Goal: Task Accomplishment & Management: Manage account settings

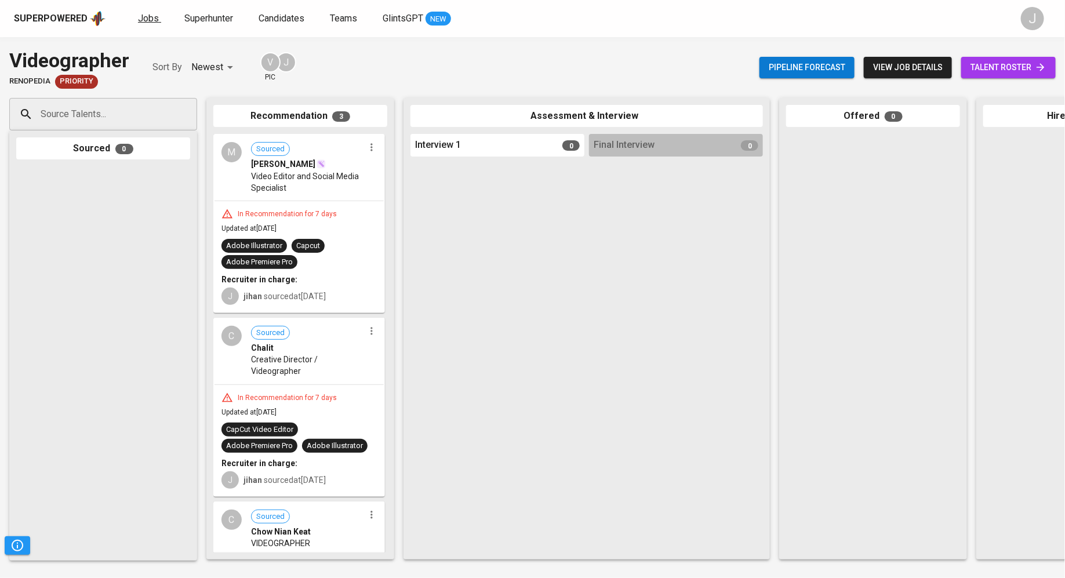
click at [144, 13] on span "Jobs" at bounding box center [148, 18] width 21 height 11
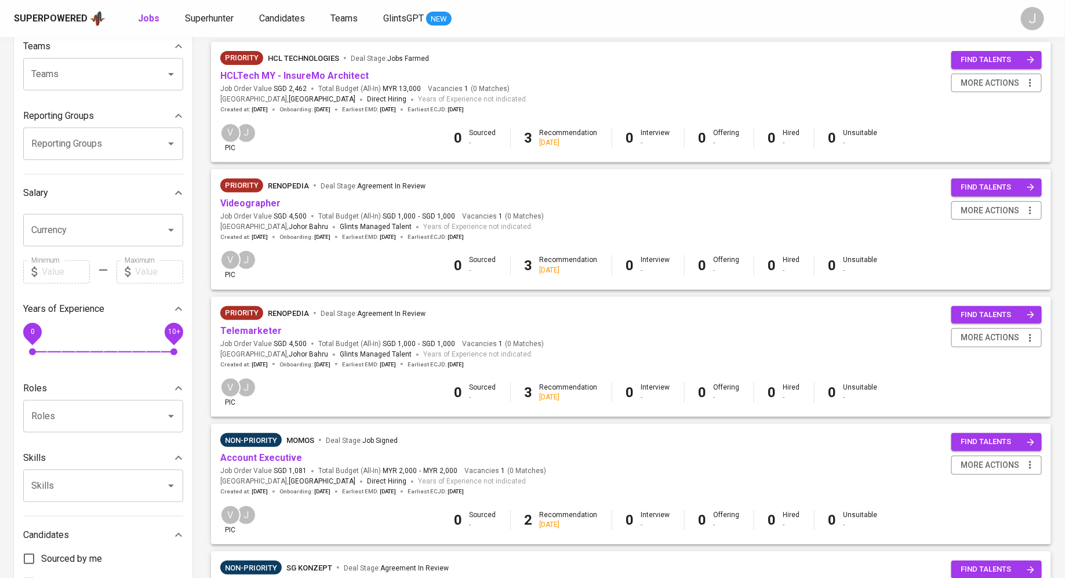
scroll to position [142, 0]
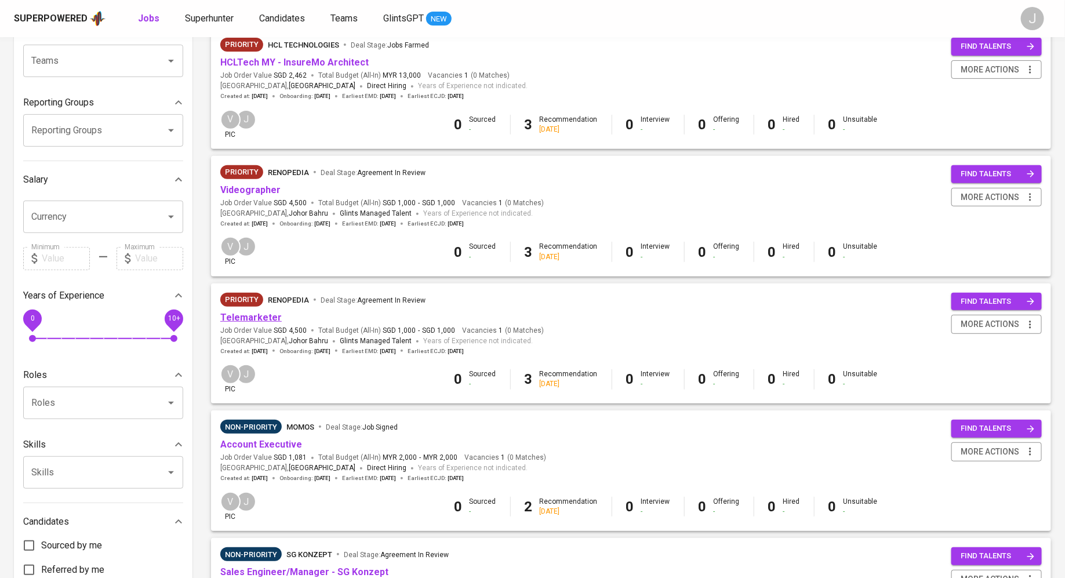
click at [261, 319] on link "Telemarketer" at bounding box center [250, 317] width 61 height 11
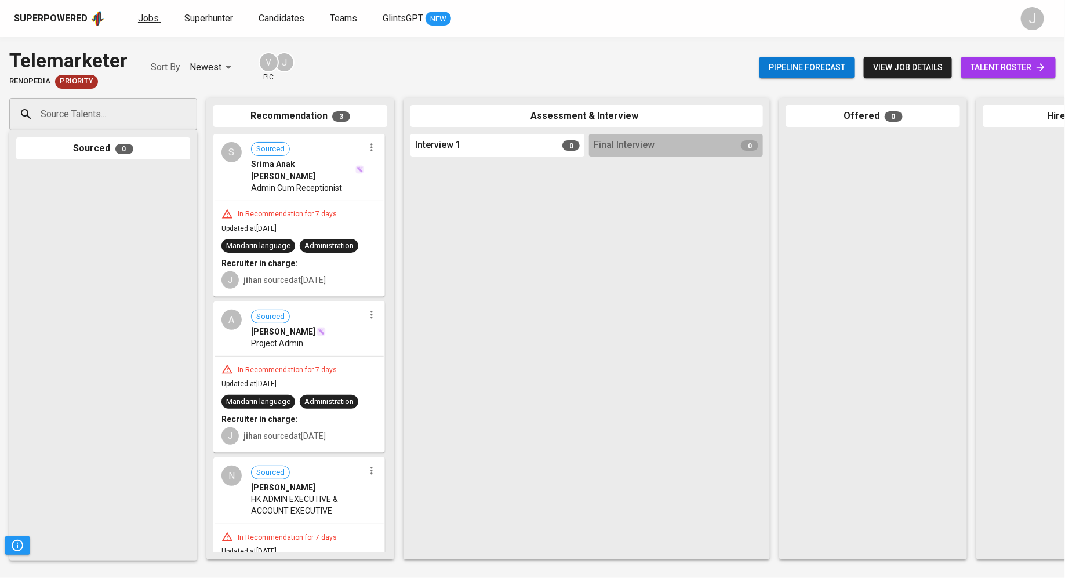
click at [150, 13] on span "Jobs" at bounding box center [148, 18] width 21 height 11
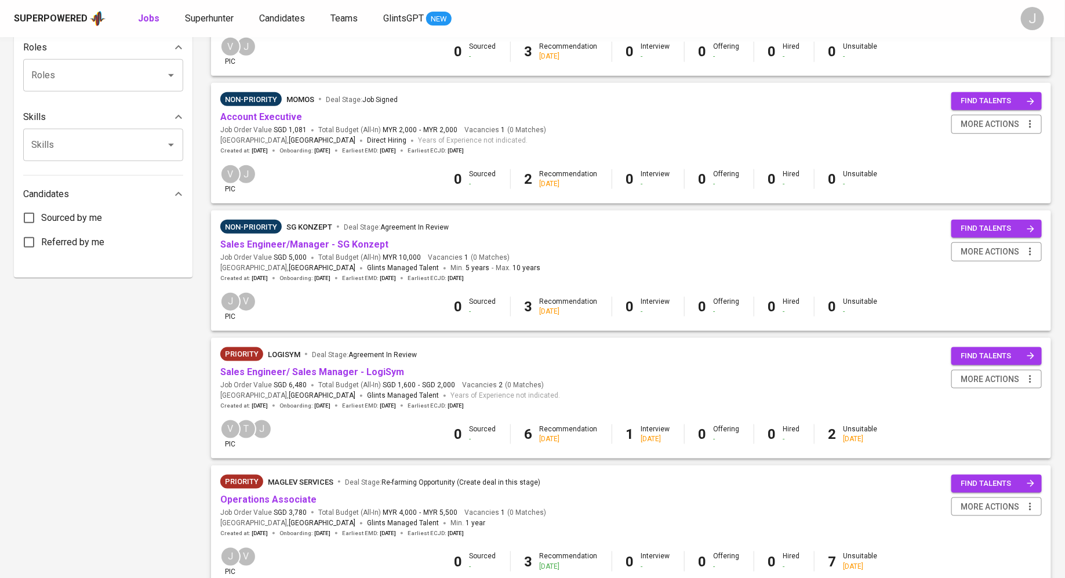
scroll to position [571, 0]
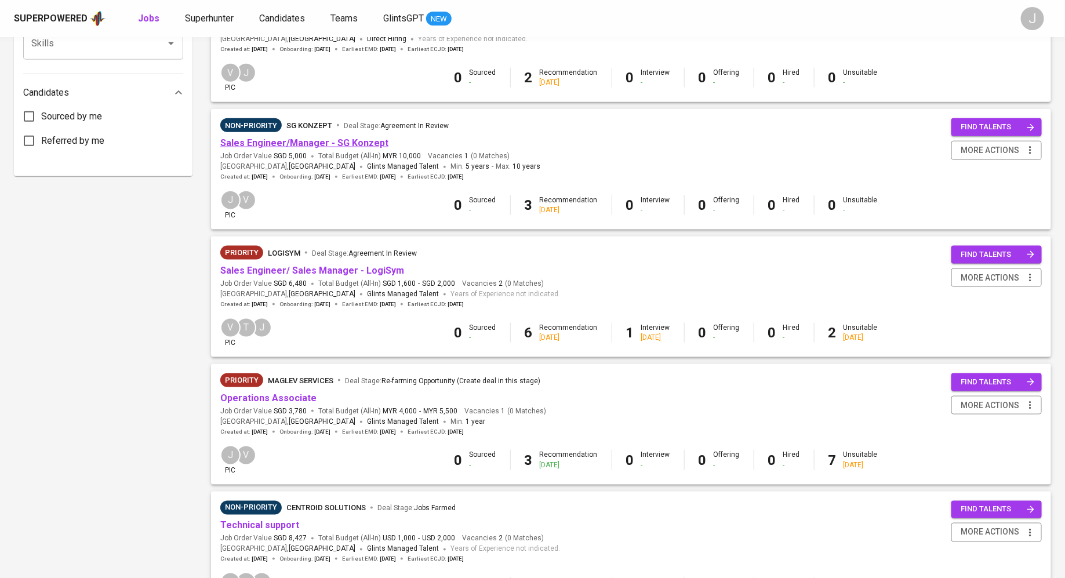
click at [330, 141] on link "Sales Engineer/Manager - SG Konzept" at bounding box center [304, 142] width 168 height 11
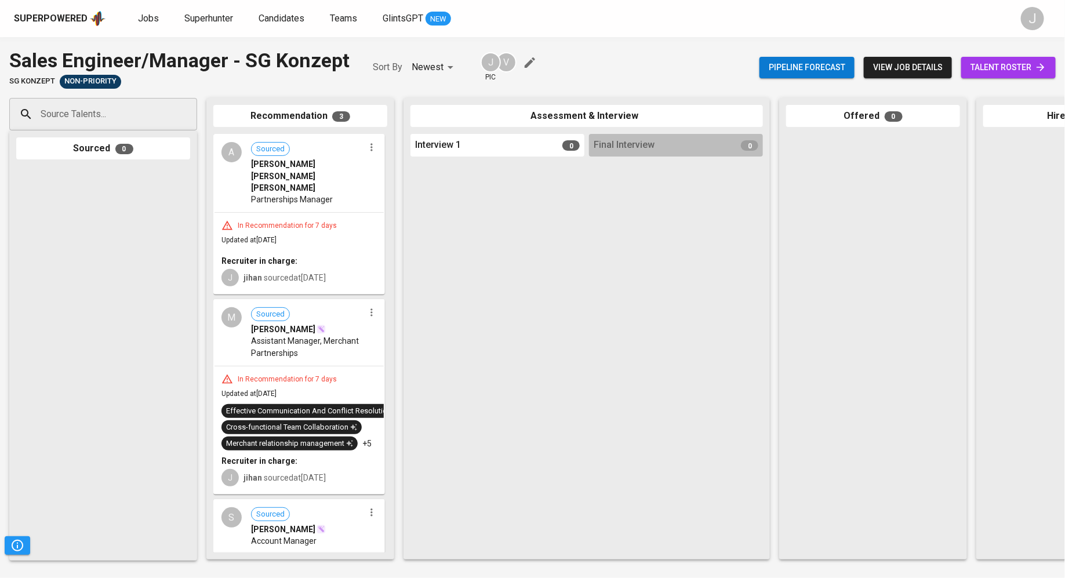
click at [336, 335] on span "Assistant Manager, Merchant Partnerships" at bounding box center [307, 346] width 113 height 23
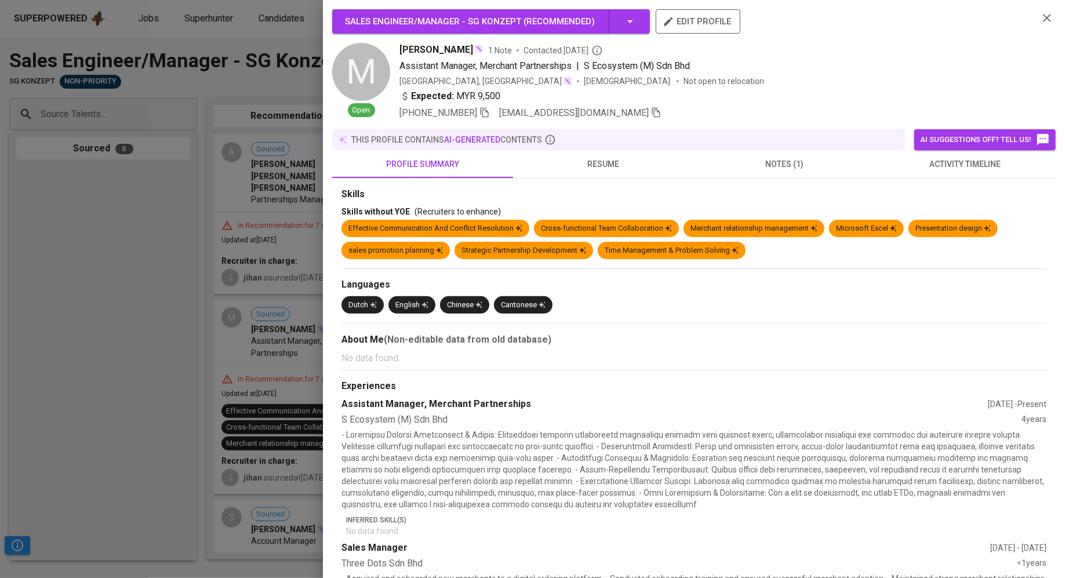
click at [276, 317] on div at bounding box center [532, 289] width 1065 height 578
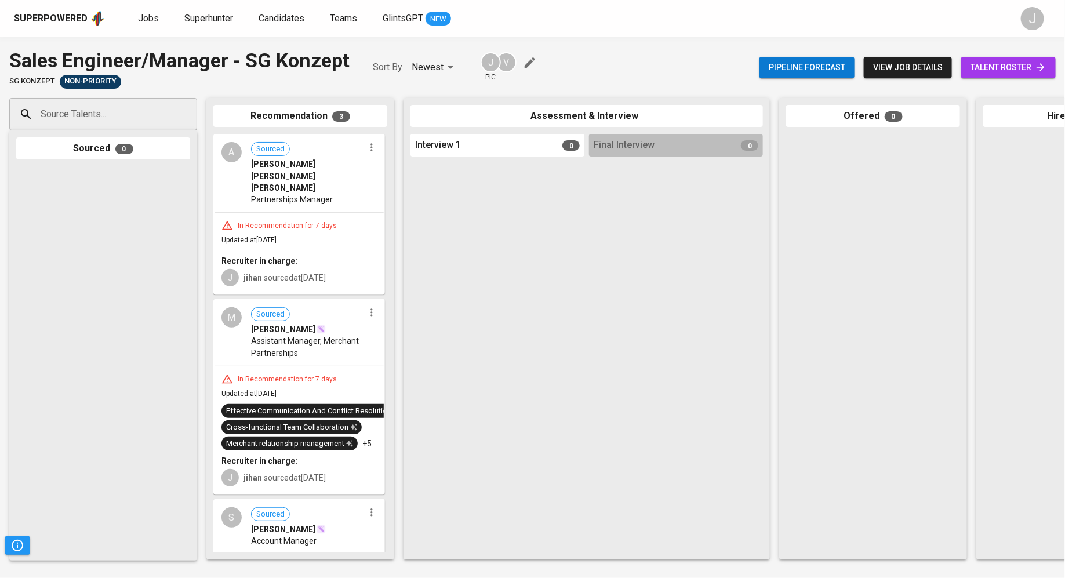
click at [970, 63] on span "talent roster" at bounding box center [1008, 67] width 76 height 14
click at [291, 339] on div "M Sourced Mi Hong Lim Assistant Manager, Merchant Partnerships" at bounding box center [298, 332] width 169 height 65
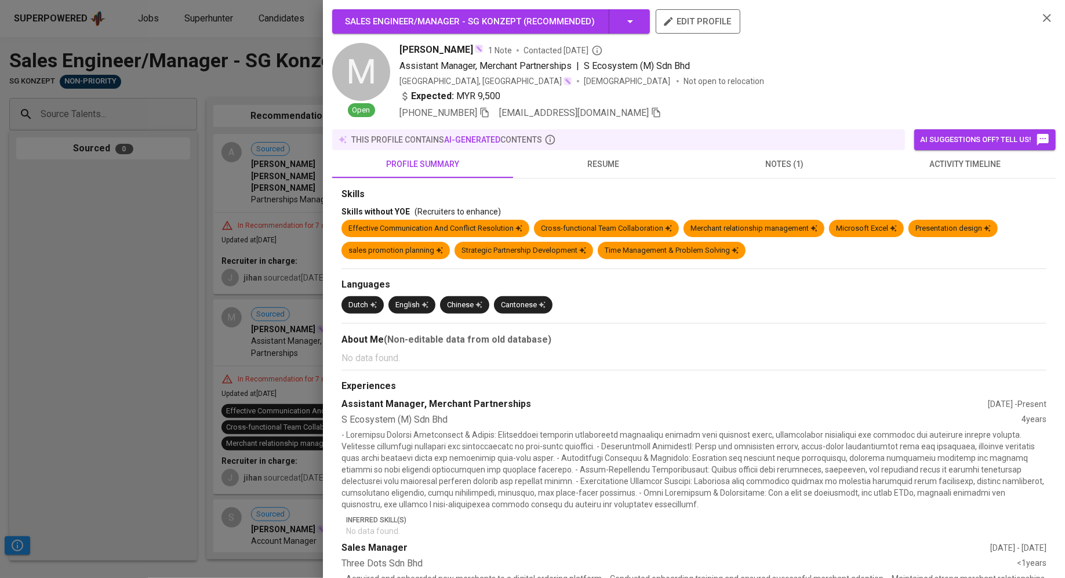
click at [652, 111] on icon "button" at bounding box center [656, 113] width 8 height 10
click at [148, 256] on div at bounding box center [532, 289] width 1065 height 578
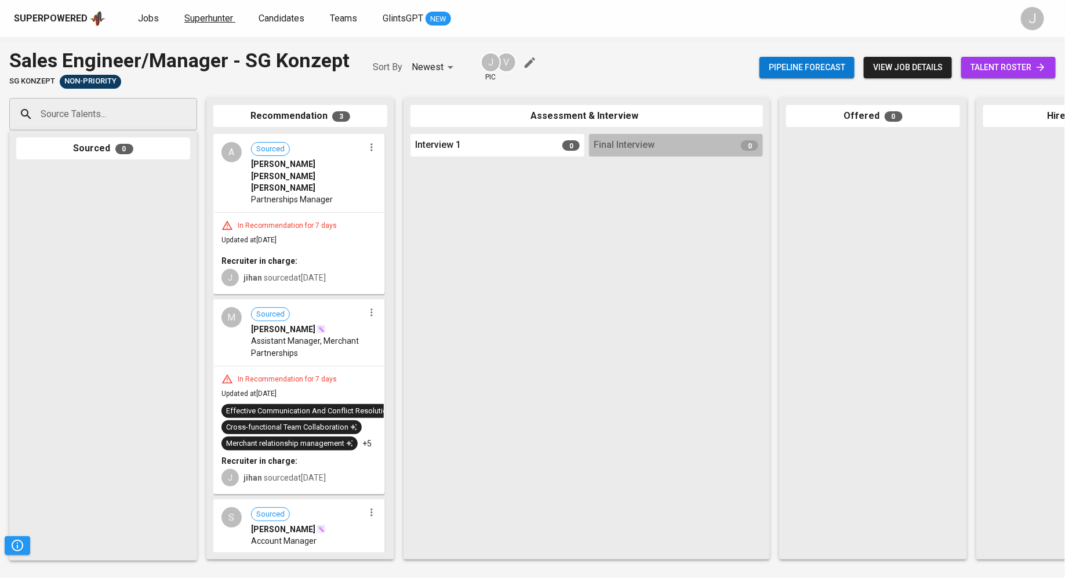
click at [212, 18] on span "Superhunter" at bounding box center [208, 18] width 49 height 11
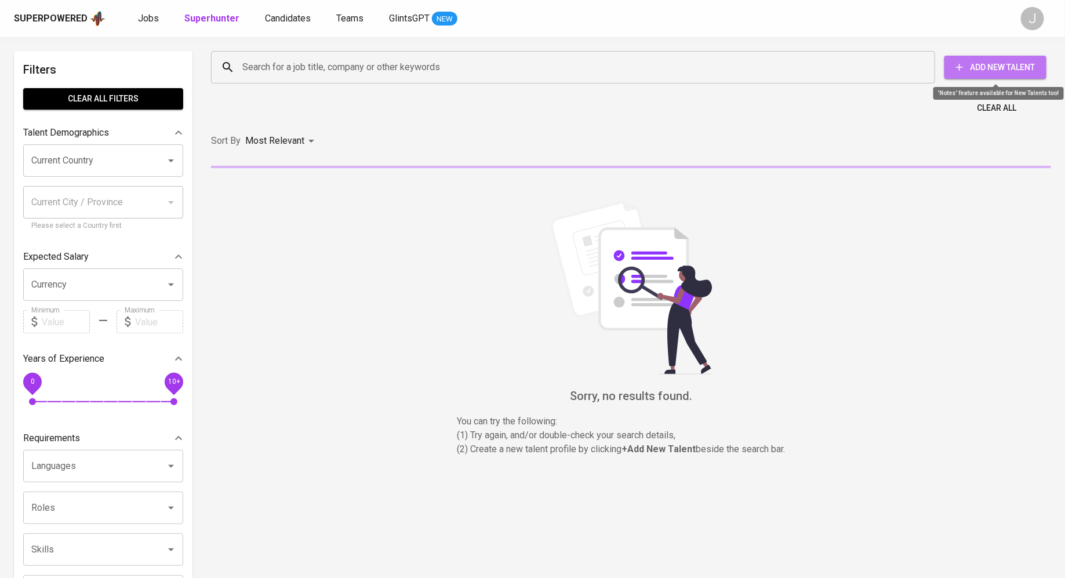
click at [969, 64] on span "Add New Talent" at bounding box center [995, 67] width 83 height 14
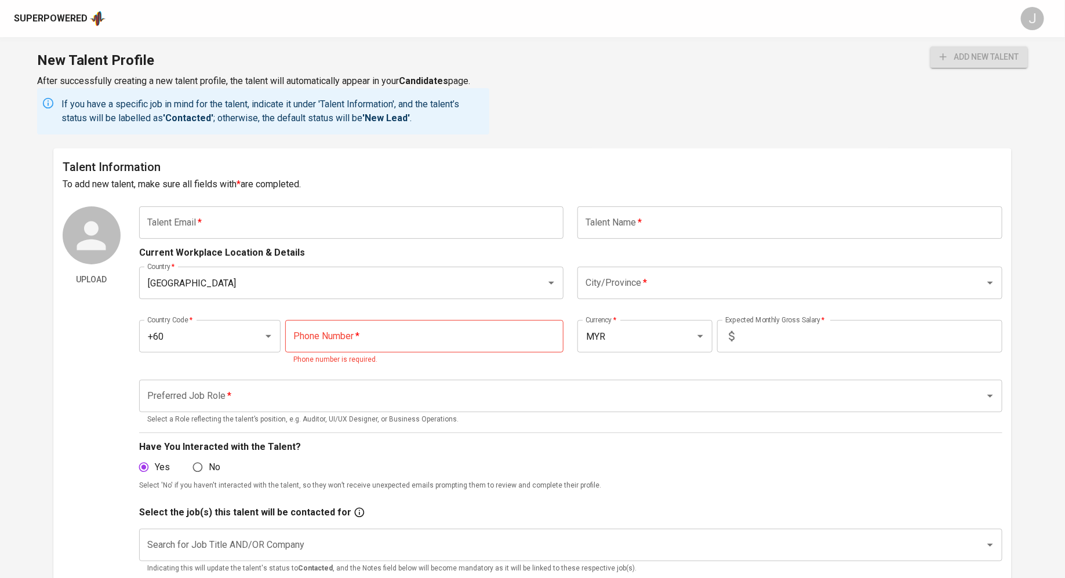
click at [360, 220] on input "text" at bounding box center [351, 222] width 425 height 32
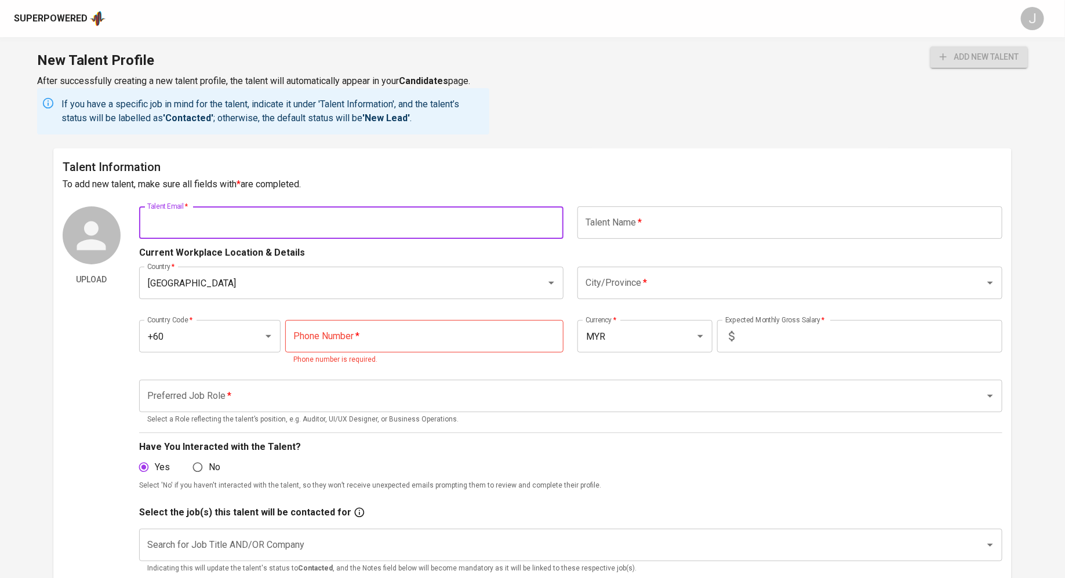
paste input "mihong910@gmail.com"
type input "mihong910@gmail.com"
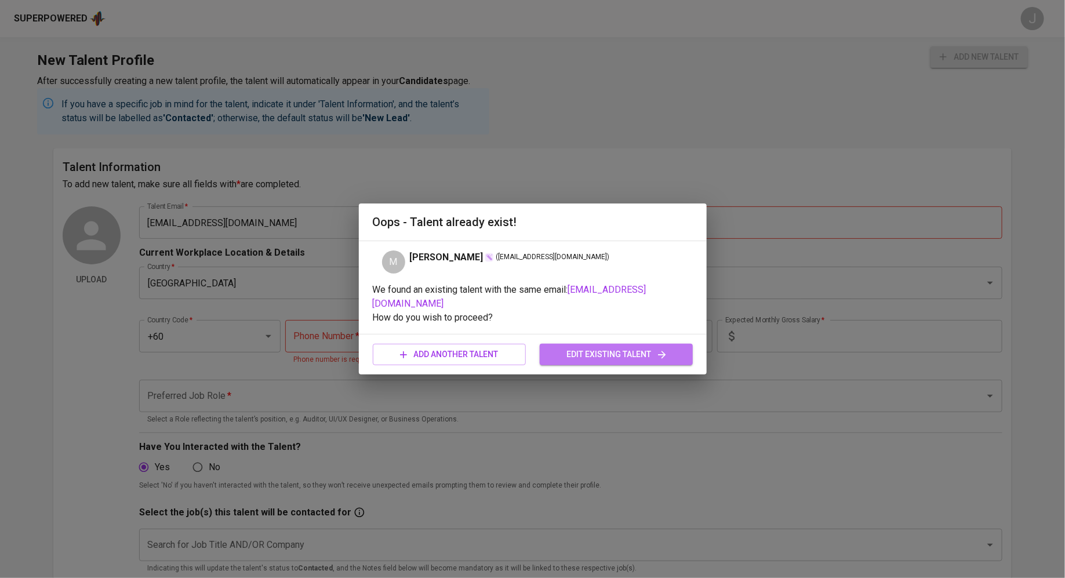
click at [582, 348] on span "edit existing talent" at bounding box center [616, 354] width 134 height 14
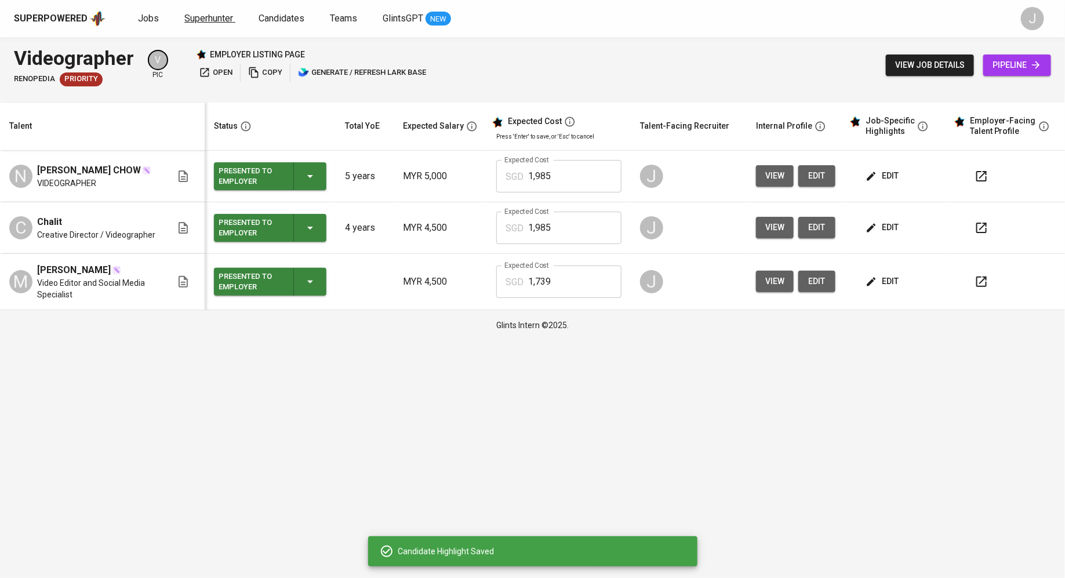
click at [219, 18] on span "Superhunter" at bounding box center [208, 18] width 49 height 11
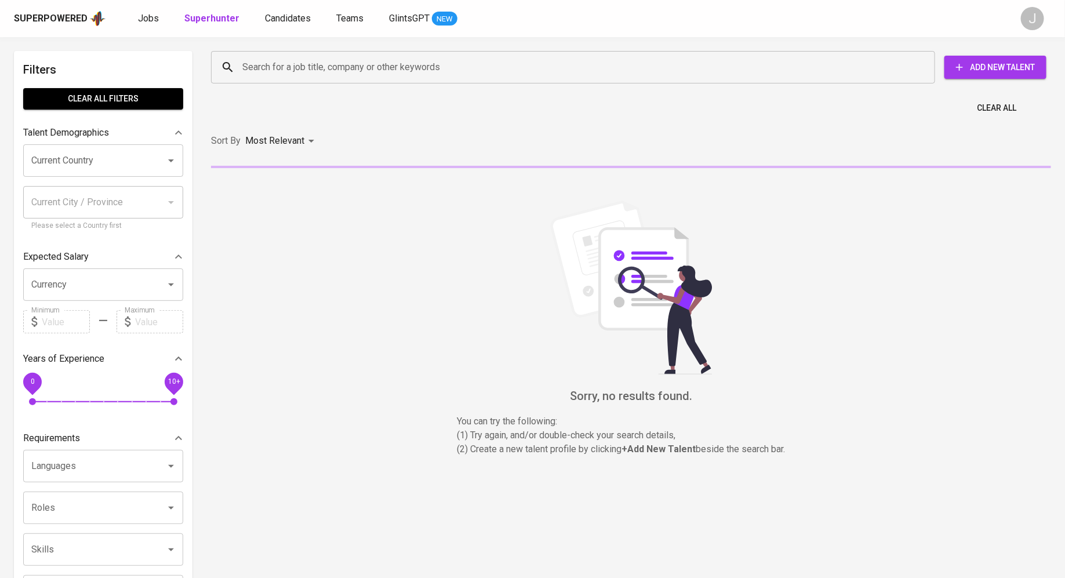
click at [290, 72] on input "Search for a job title, company or other keywords" at bounding box center [575, 67] width 673 height 22
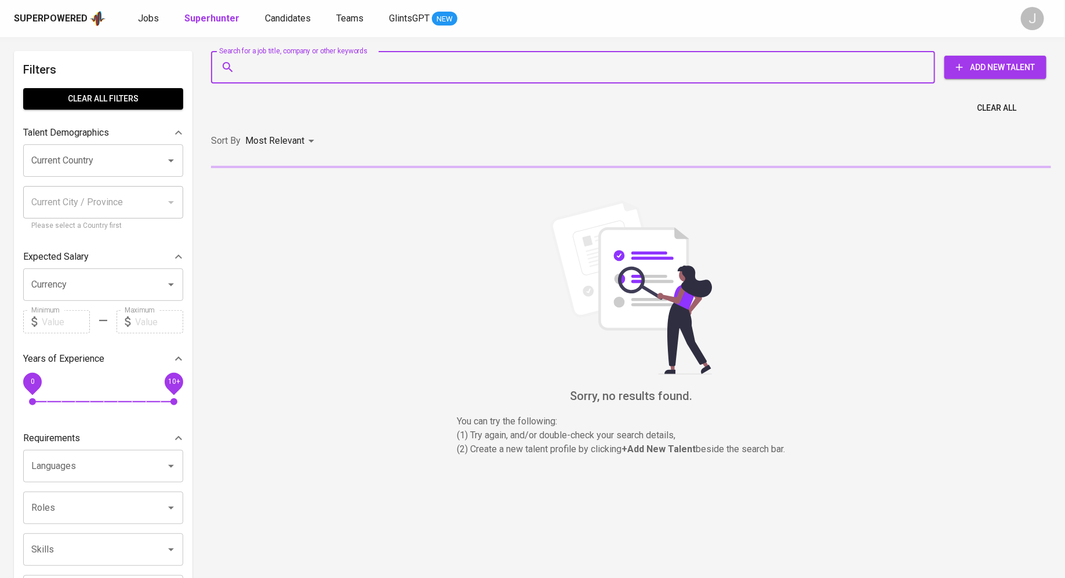
paste input "mihong910@gmail.com"
type input "mihong910@gmail.com"
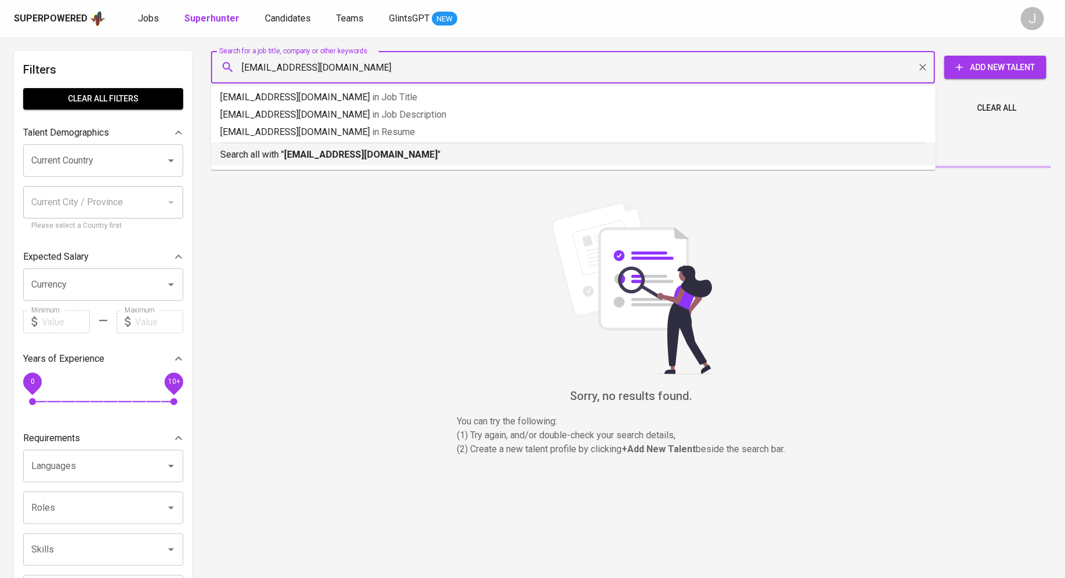
click at [308, 158] on b "mihong910@gmail.com" at bounding box center [361, 154] width 154 height 11
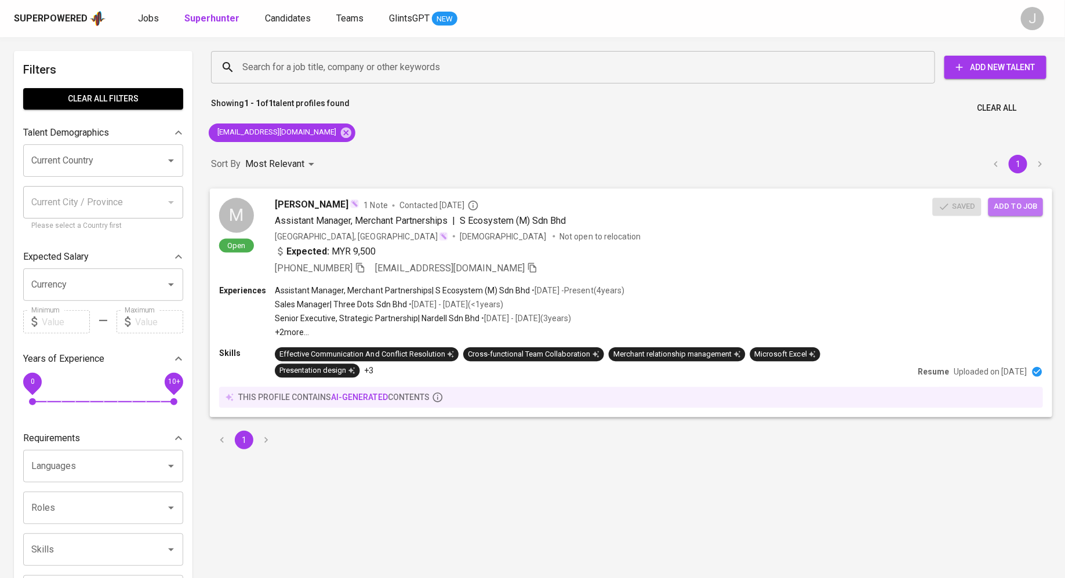
click at [1019, 203] on span "Add to job" at bounding box center [1015, 206] width 43 height 13
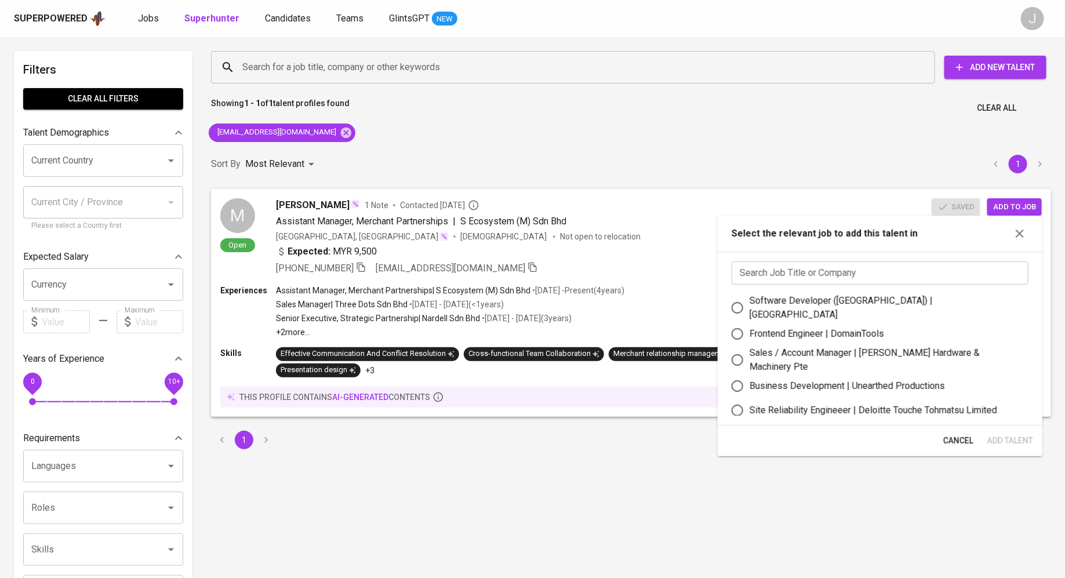
click at [823, 276] on input "text" at bounding box center [880, 272] width 297 height 23
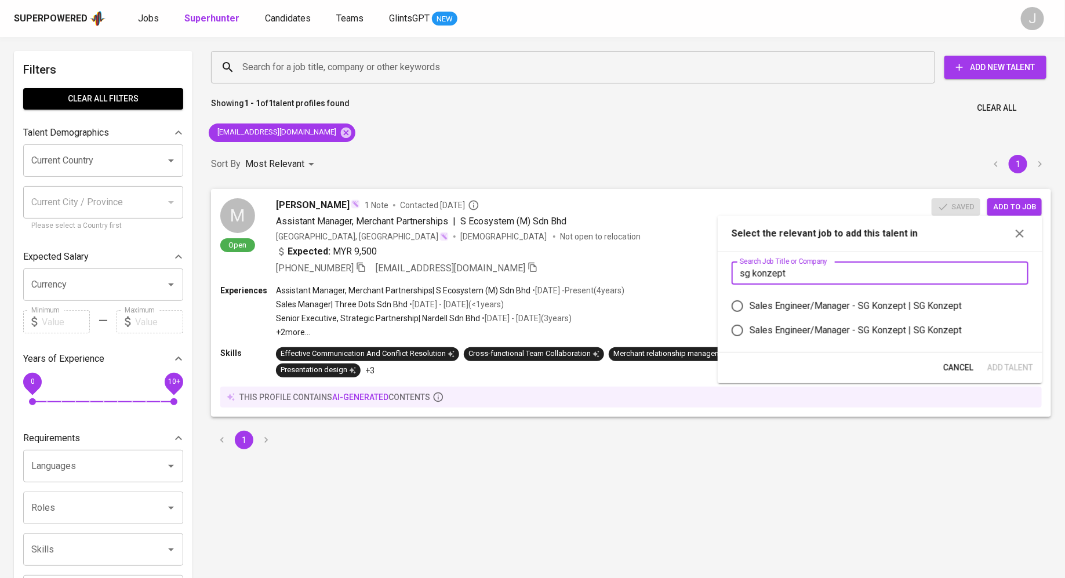
type input "sg konzept"
click at [818, 302] on div "Sales Engineer/Manager - SG Konzept | SG Konzept" at bounding box center [855, 306] width 212 height 14
click at [749, 302] on input "Sales Engineer/Manager - SG Konzept | SG Konzept" at bounding box center [737, 306] width 24 height 24
radio input "true"
click at [827, 322] on label "Sales Engineer/Manager - SG Konzept | SG Konzept" at bounding box center [872, 330] width 294 height 24
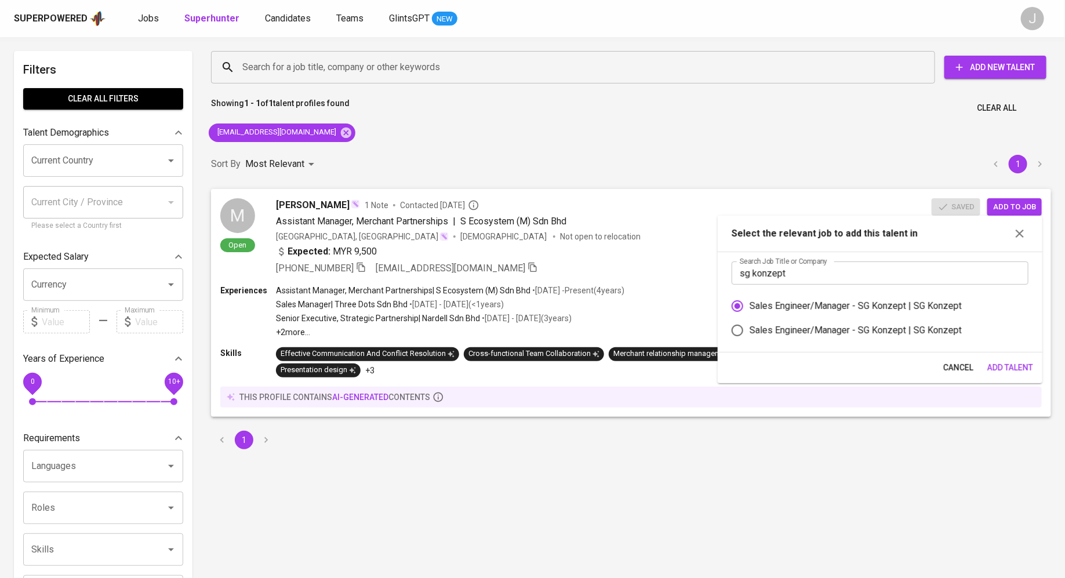
click at [749, 322] on input "Sales Engineer/Manager - SG Konzept | SG Konzept" at bounding box center [737, 330] width 24 height 24
radio input "true"
click at [912, 314] on label "Sales Engineer/Manager - SG Konzept | SG Konzept" at bounding box center [872, 306] width 294 height 24
click at [749, 314] on input "Sales Engineer/Manager - SG Konzept | SG Konzept" at bounding box center [737, 306] width 24 height 24
radio input "true"
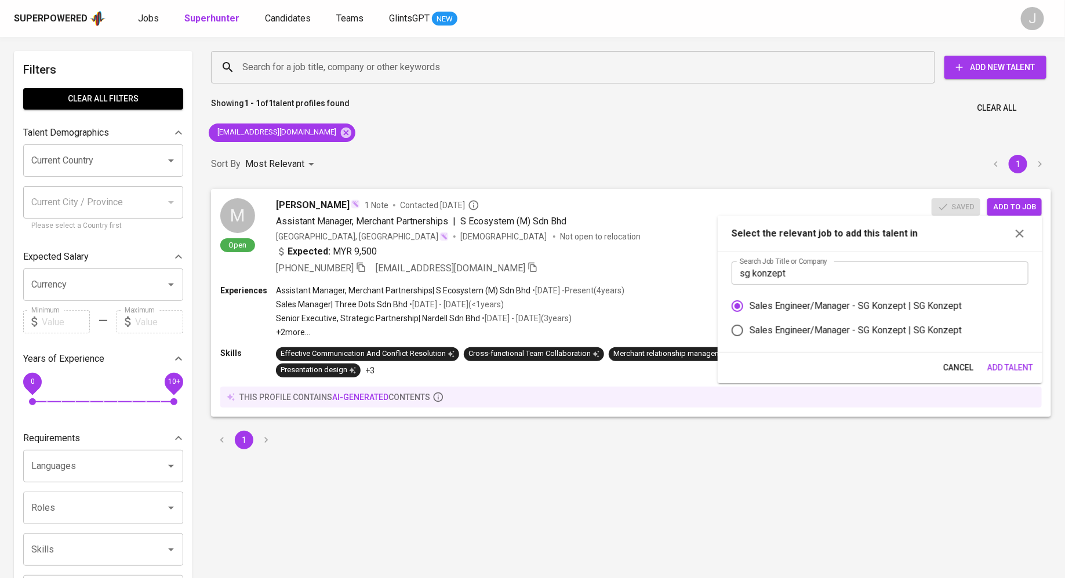
click at [995, 362] on span "Add Talent" at bounding box center [1010, 368] width 46 height 14
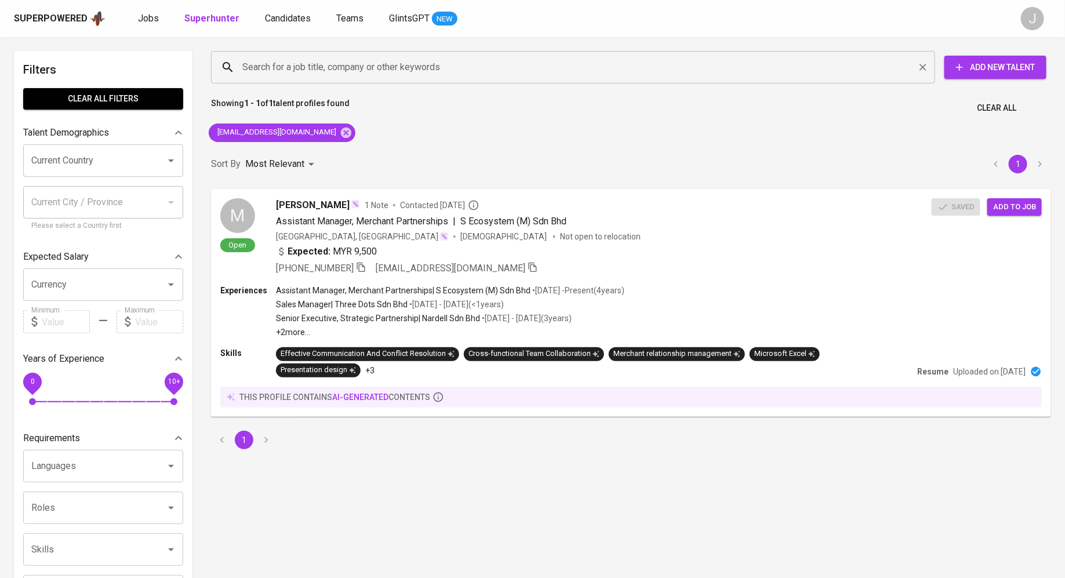
click at [246, 72] on input "Search for a job title, company or other keywords" at bounding box center [575, 67] width 673 height 22
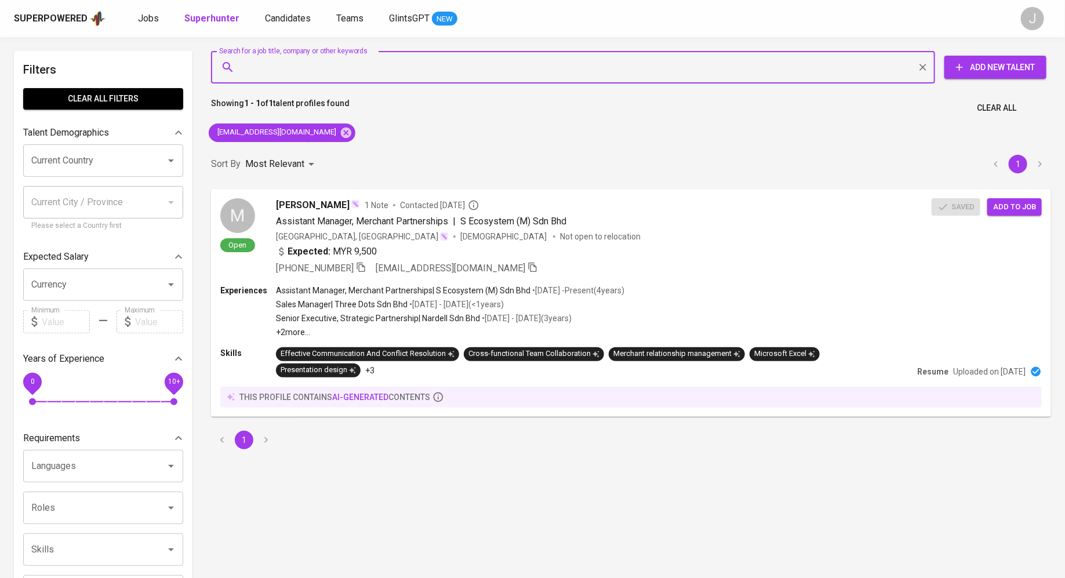
paste input "sueann.89@gmail.com"
type input "sueann.89@gmail.com"
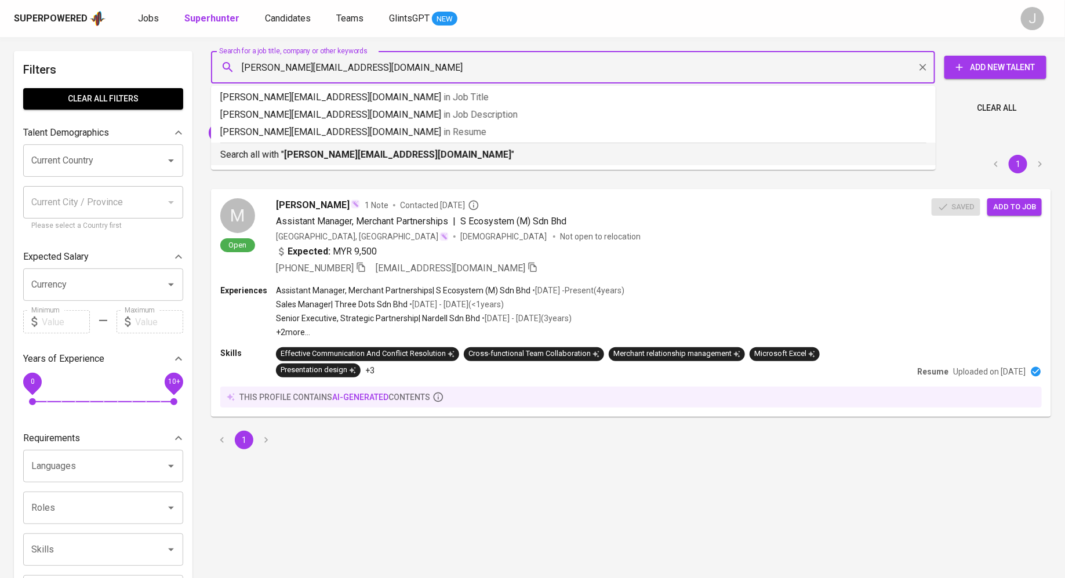
click at [336, 157] on b "sueann.89@gmail.com" at bounding box center [397, 154] width 227 height 11
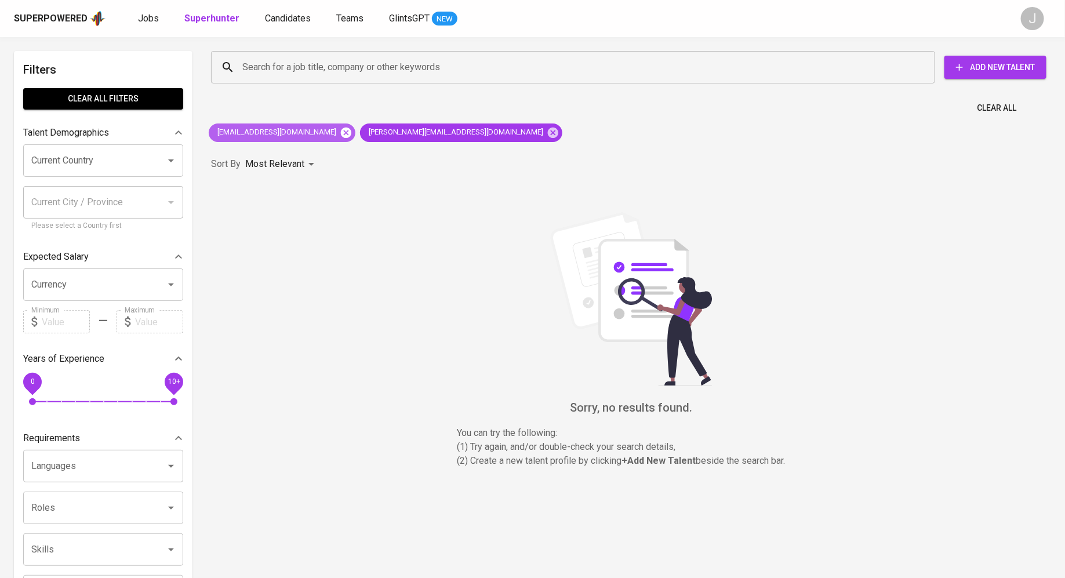
click at [340, 135] on icon at bounding box center [346, 132] width 13 height 13
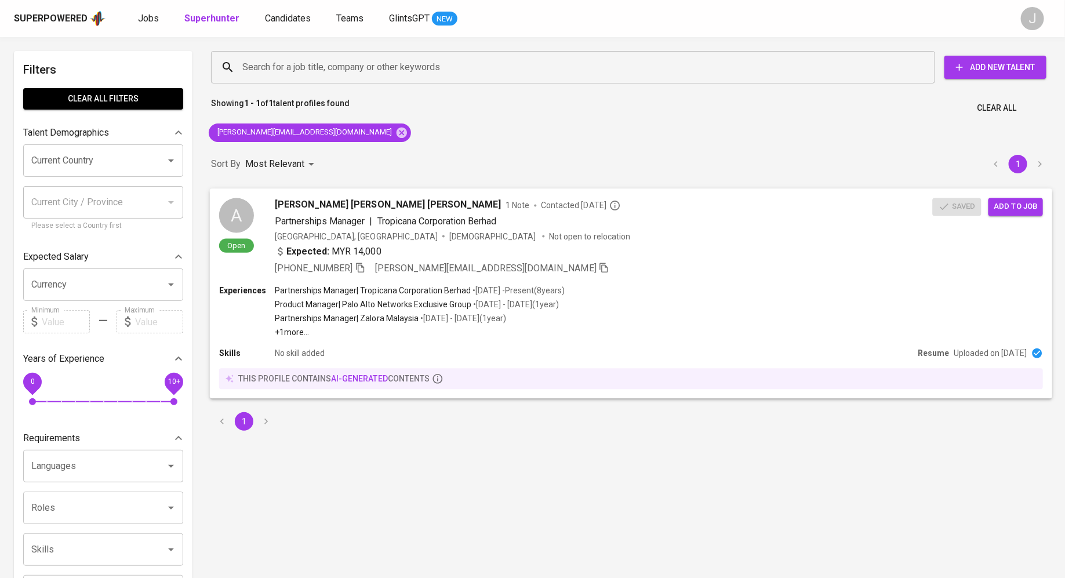
click at [1029, 210] on span "Add to job" at bounding box center [1015, 206] width 43 height 13
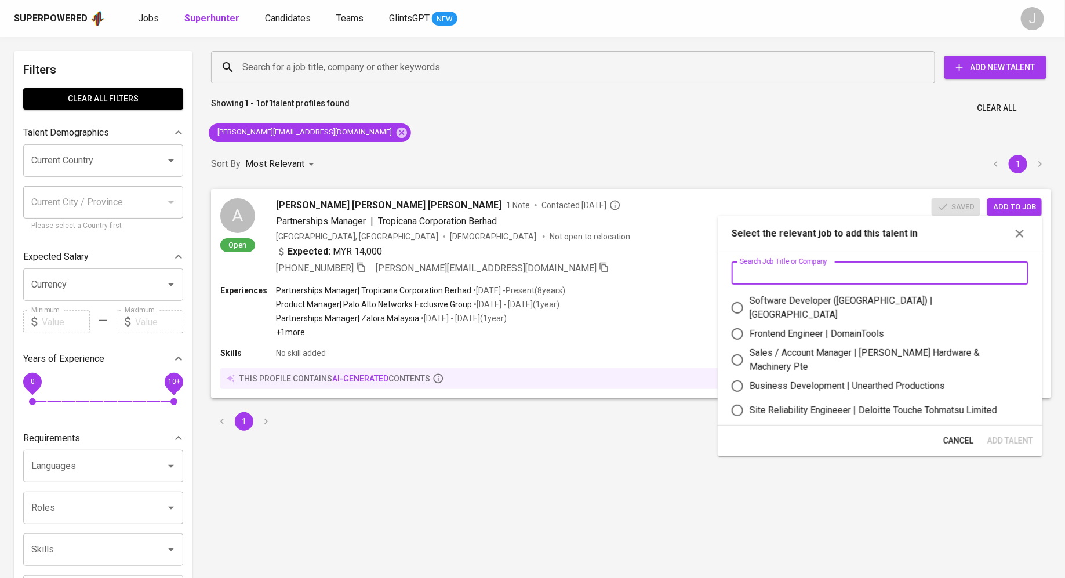
click at [867, 272] on input "text" at bounding box center [880, 272] width 297 height 23
type input "a"
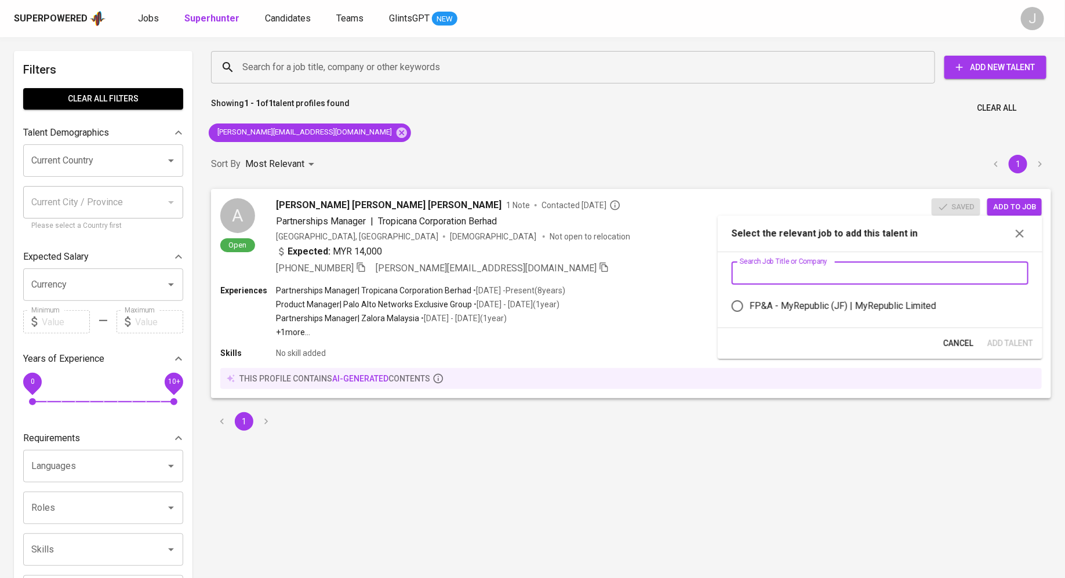
type input "p"
type input "d"
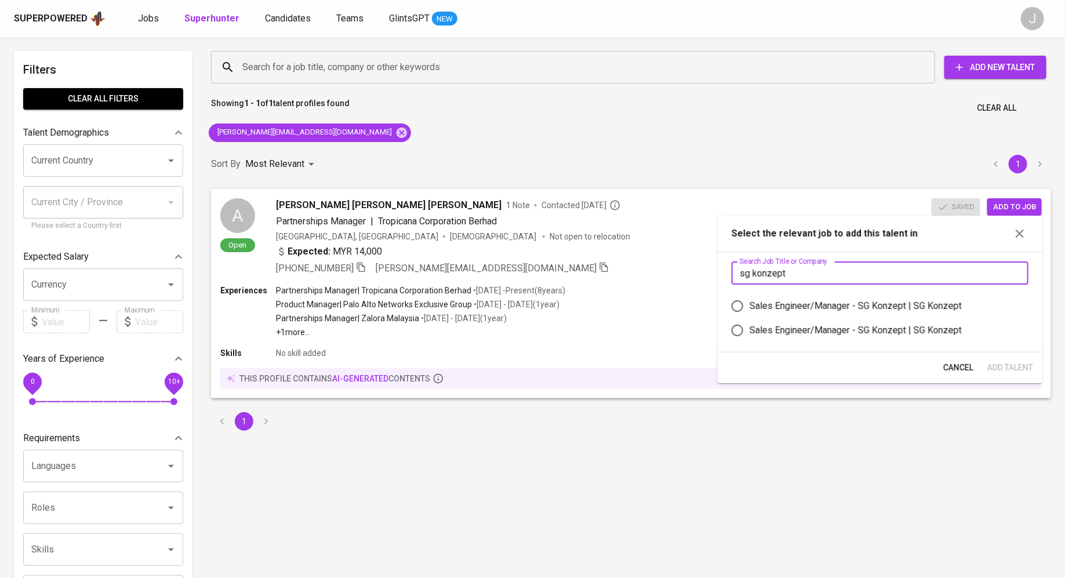
type input "sg konzept"
click at [869, 305] on div "Sales Engineer/Manager - SG Konzept | SG Konzept" at bounding box center [855, 306] width 212 height 14
click at [749, 305] on input "Sales Engineer/Manager - SG Konzept | SG Konzept" at bounding box center [737, 306] width 24 height 24
radio input "true"
click at [1010, 361] on span "Add Talent" at bounding box center [1010, 368] width 46 height 14
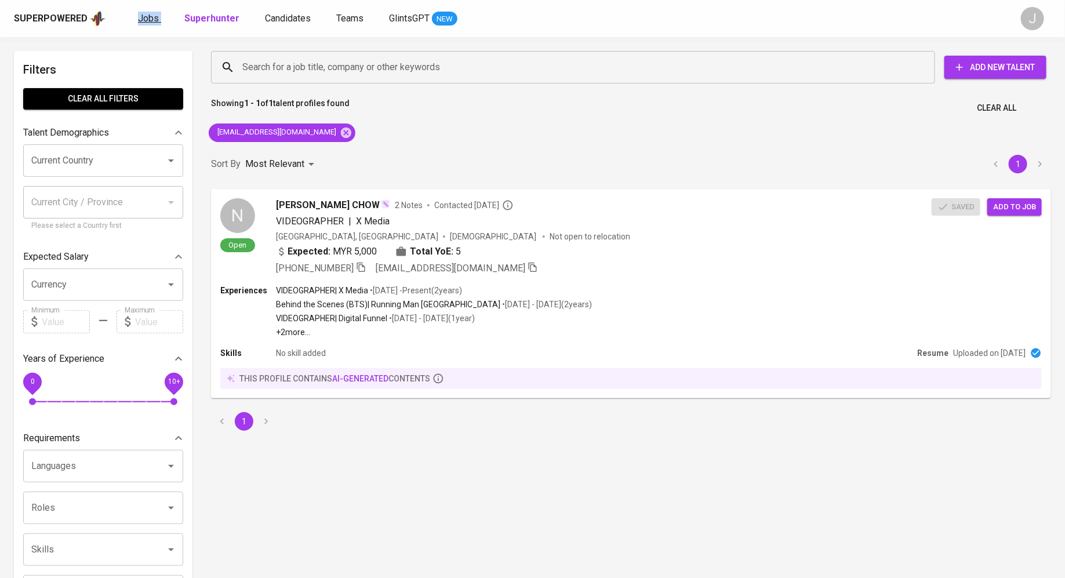
click at [149, 22] on span "Jobs" at bounding box center [148, 18] width 21 height 11
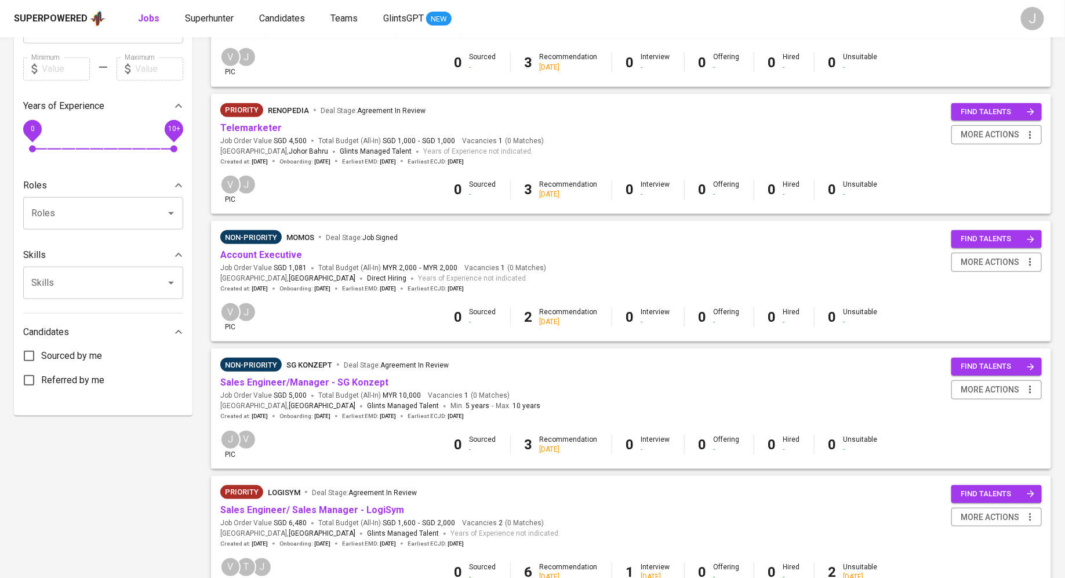
scroll to position [340, 0]
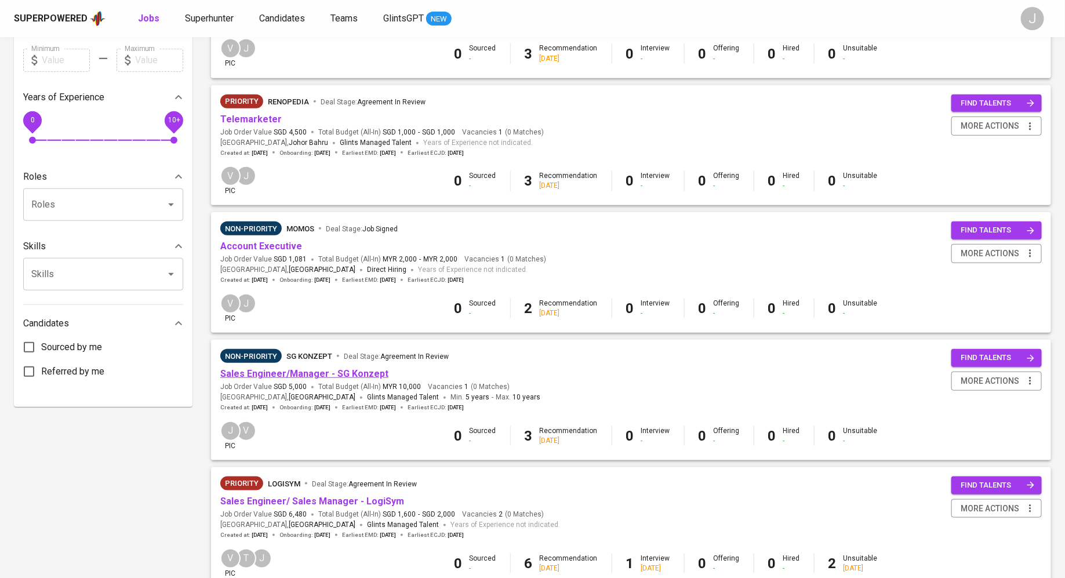
click at [307, 375] on link "Sales Engineer/Manager - SG Konzept" at bounding box center [304, 373] width 168 height 11
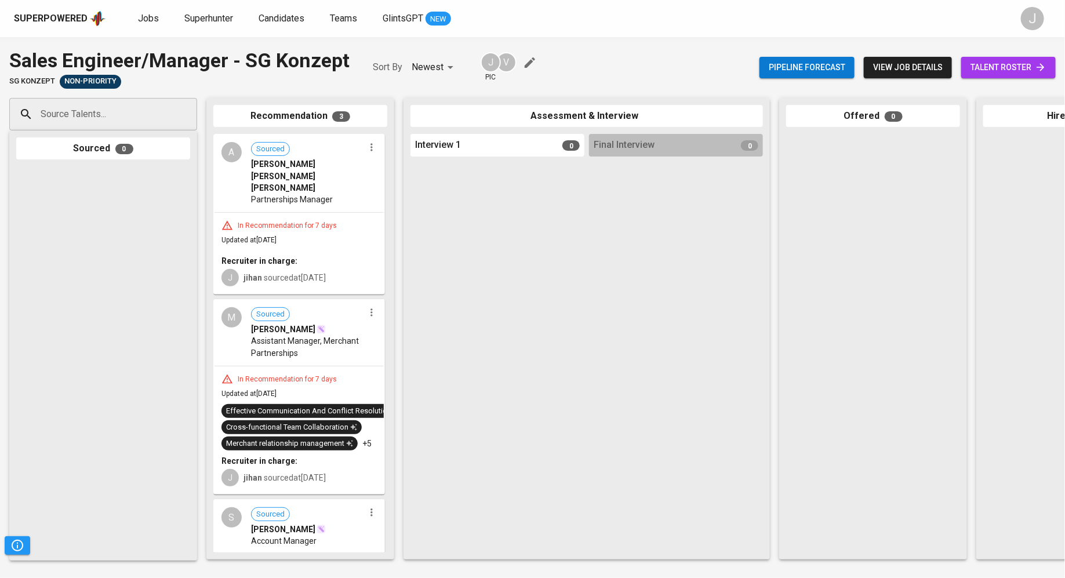
click at [311, 213] on div "In Recommendation for 7 days Updated at Aug 27, 2025 Recruiter in charge: J jih…" at bounding box center [298, 253] width 169 height 81
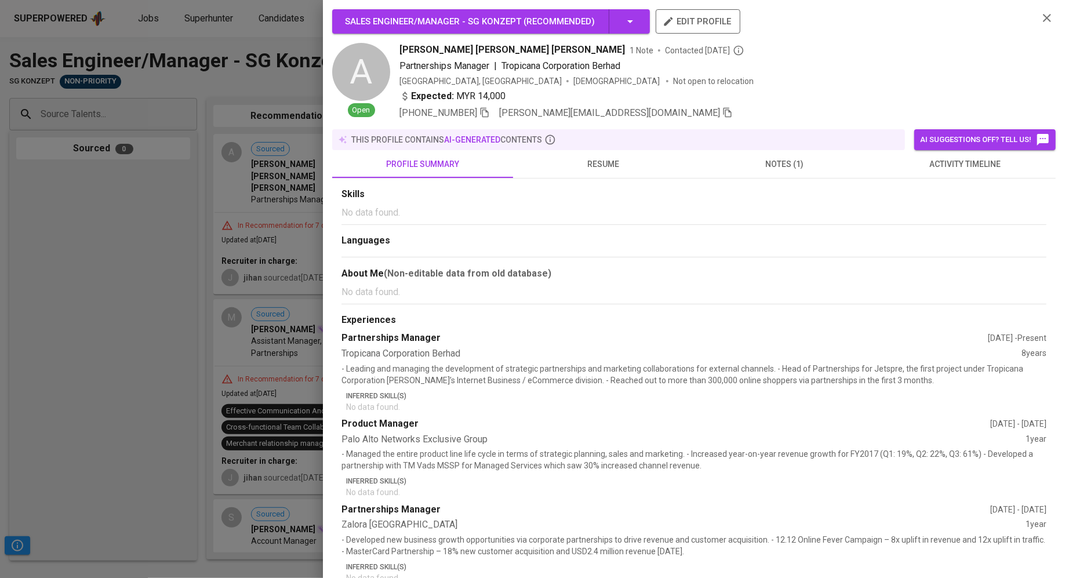
click at [723, 112] on icon "button" at bounding box center [727, 113] width 8 height 10
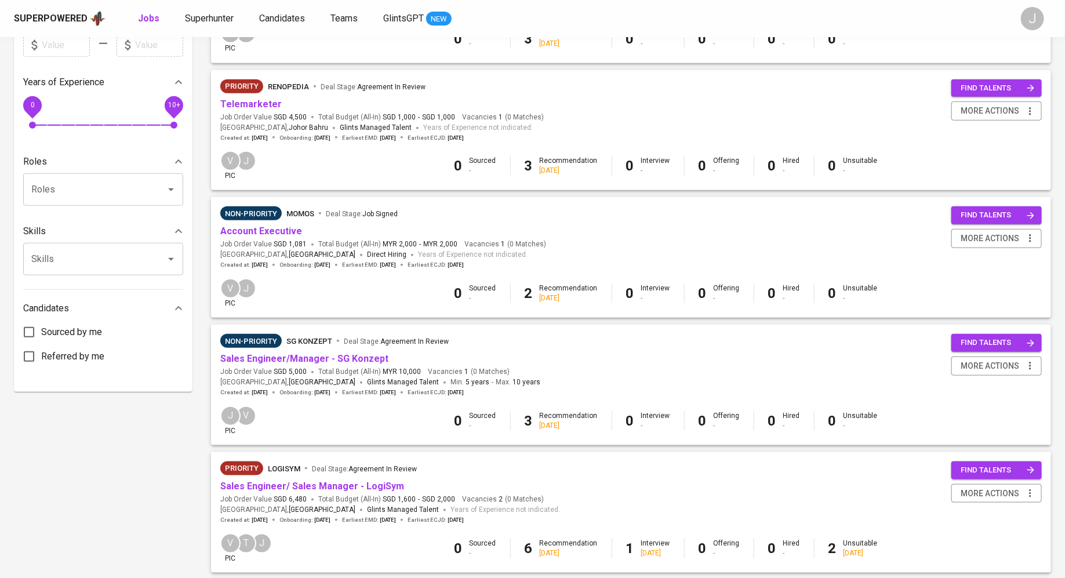
scroll to position [395, 0]
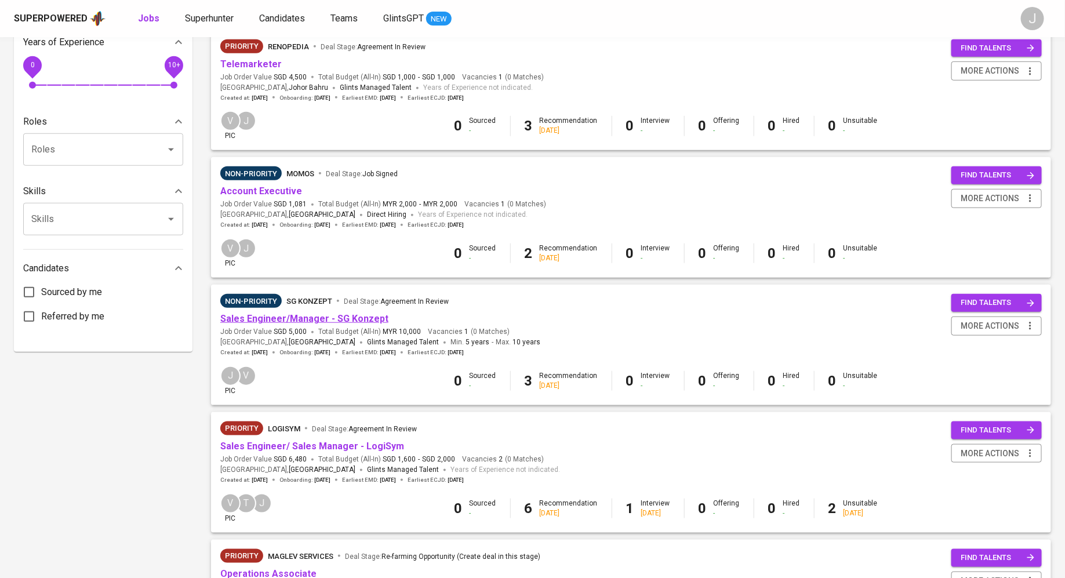
click at [290, 316] on link "Sales Engineer/Manager - SG Konzept" at bounding box center [304, 318] width 168 height 11
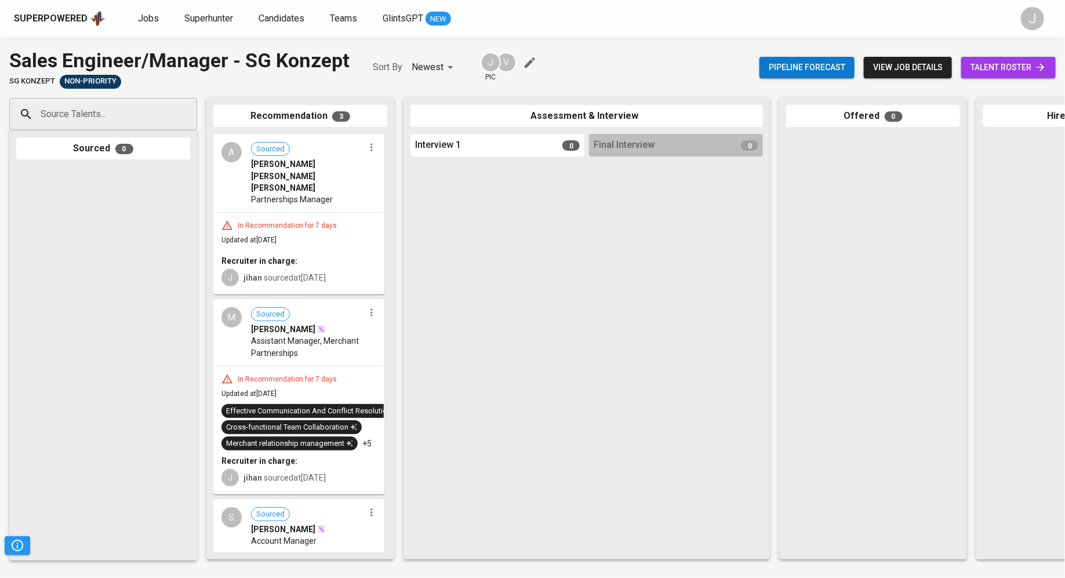
click at [981, 66] on span "talent roster" at bounding box center [1008, 67] width 76 height 14
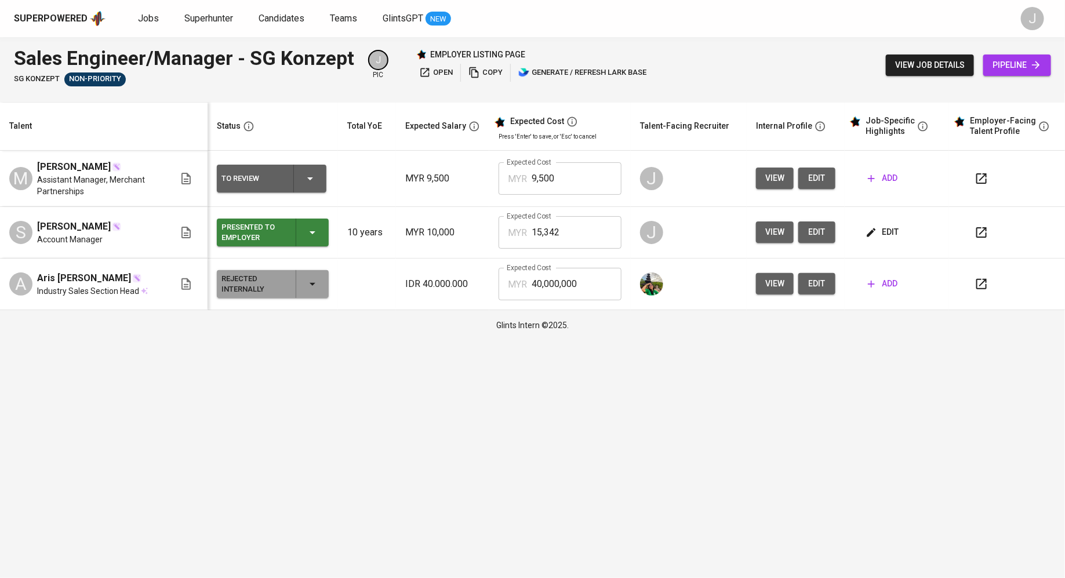
click at [276, 187] on div "To Review" at bounding box center [271, 179] width 100 height 28
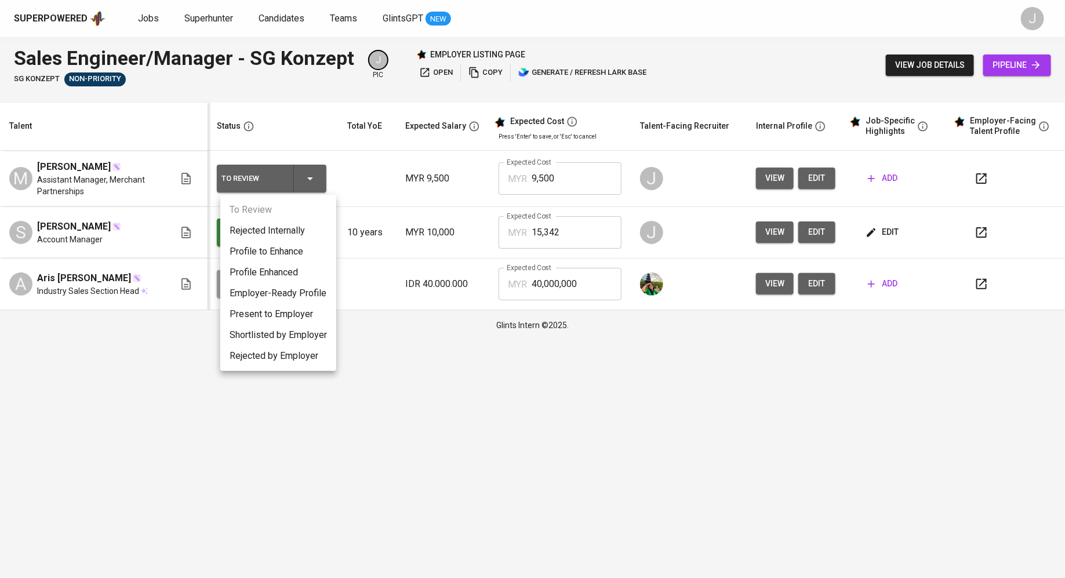
click at [266, 318] on li "Present to Employer" at bounding box center [278, 314] width 116 height 21
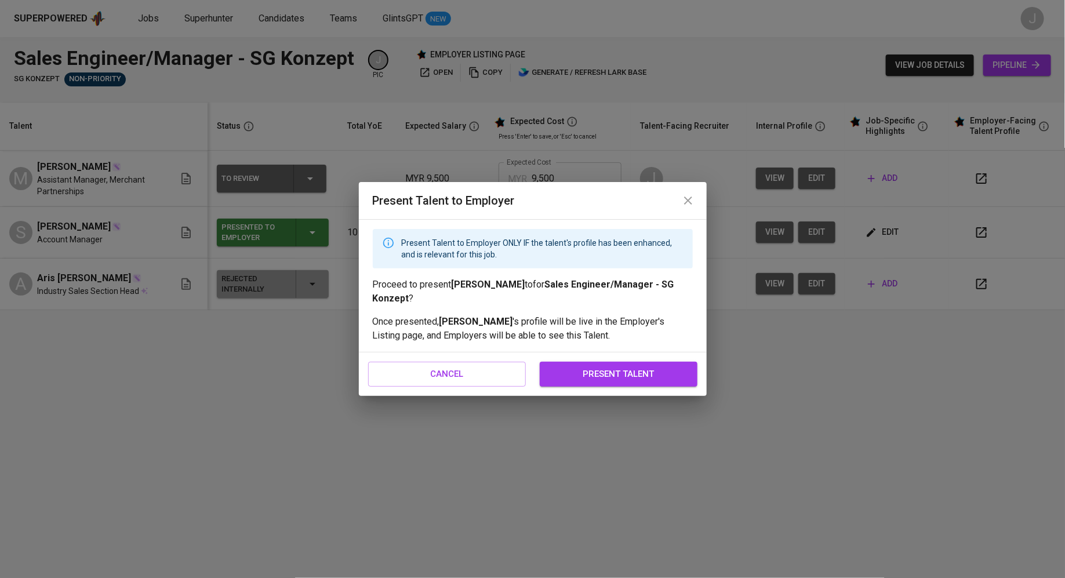
click at [649, 373] on span "present talent" at bounding box center [618, 373] width 132 height 15
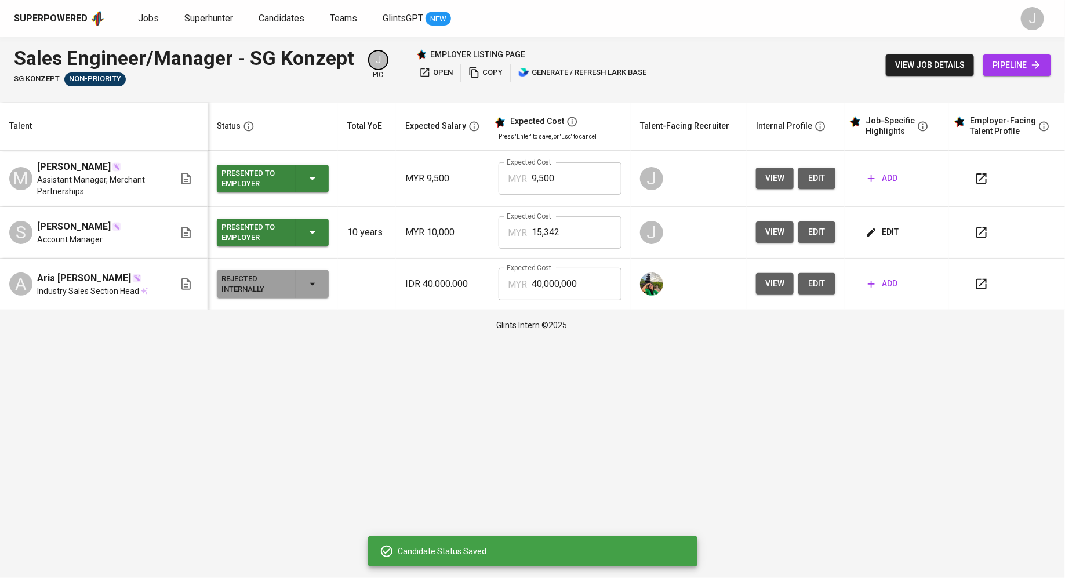
click at [570, 163] on input "9,500" at bounding box center [577, 178] width 90 height 32
click at [578, 187] on input "9,500" at bounding box center [577, 178] width 90 height 32
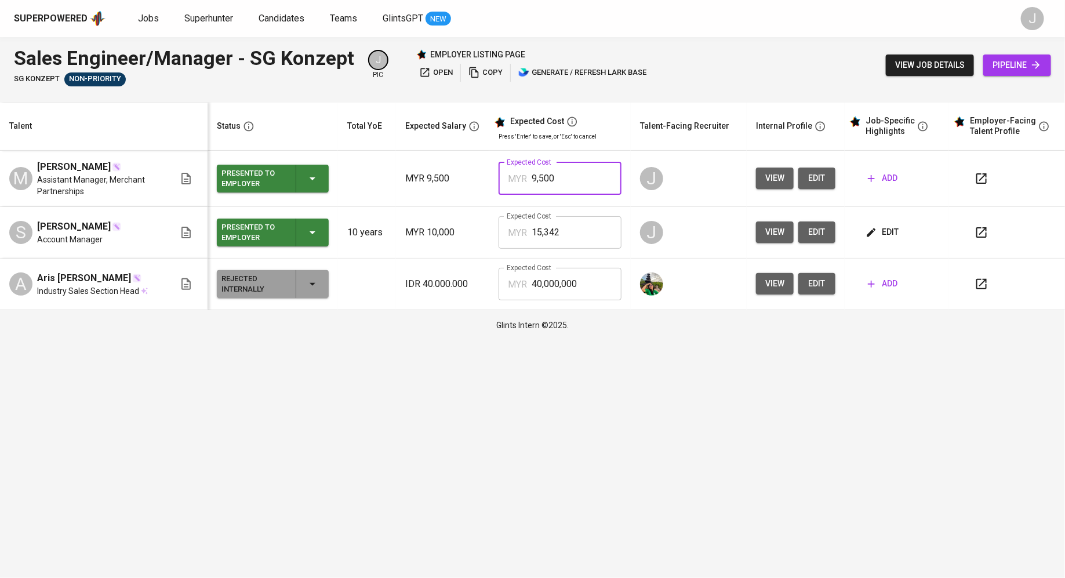
click at [592, 235] on input "15,342" at bounding box center [577, 232] width 90 height 32
click at [573, 183] on input "9,500" at bounding box center [577, 178] width 90 height 32
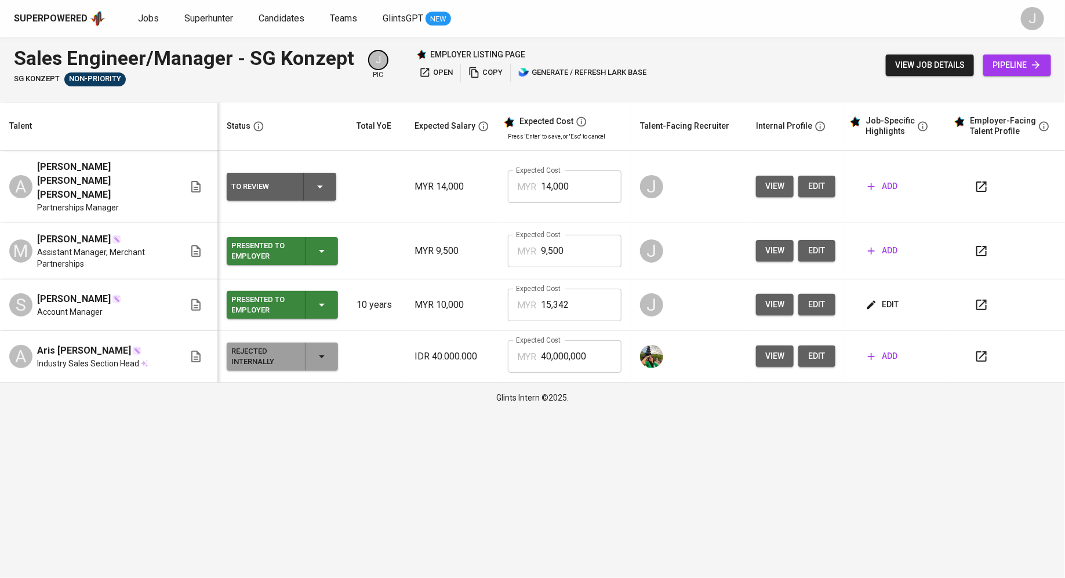
click at [297, 174] on div "To Review" at bounding box center [281, 187] width 100 height 28
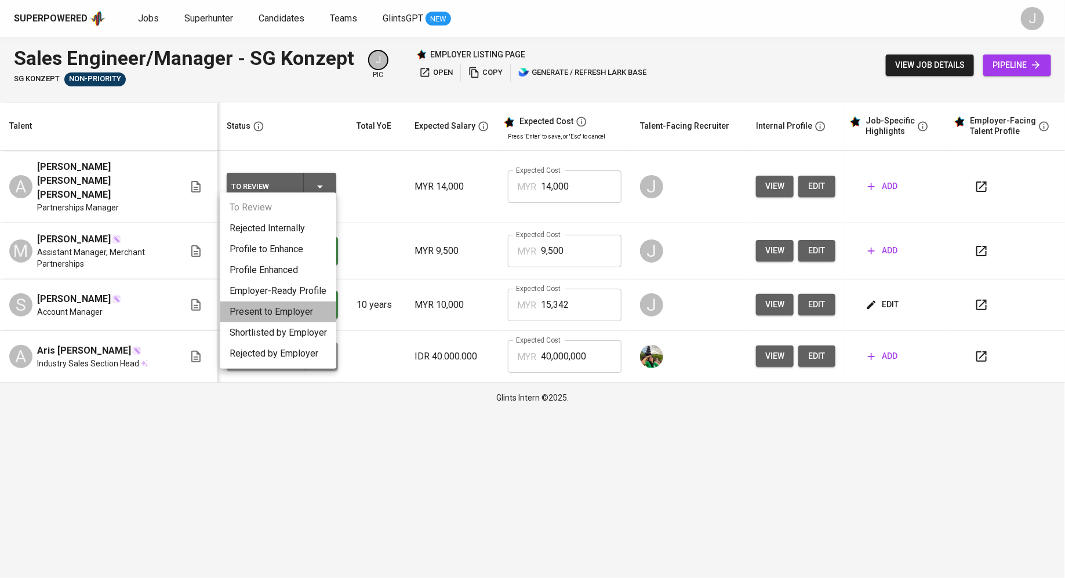
click at [296, 308] on li "Present to Employer" at bounding box center [278, 311] width 116 height 21
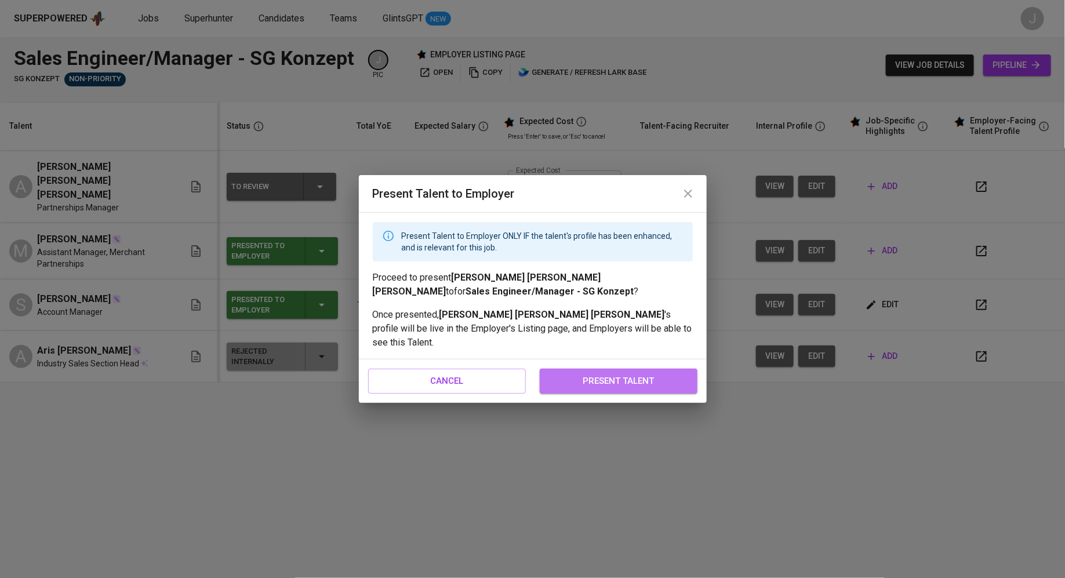
click at [603, 383] on button "present talent" at bounding box center [619, 381] width 158 height 24
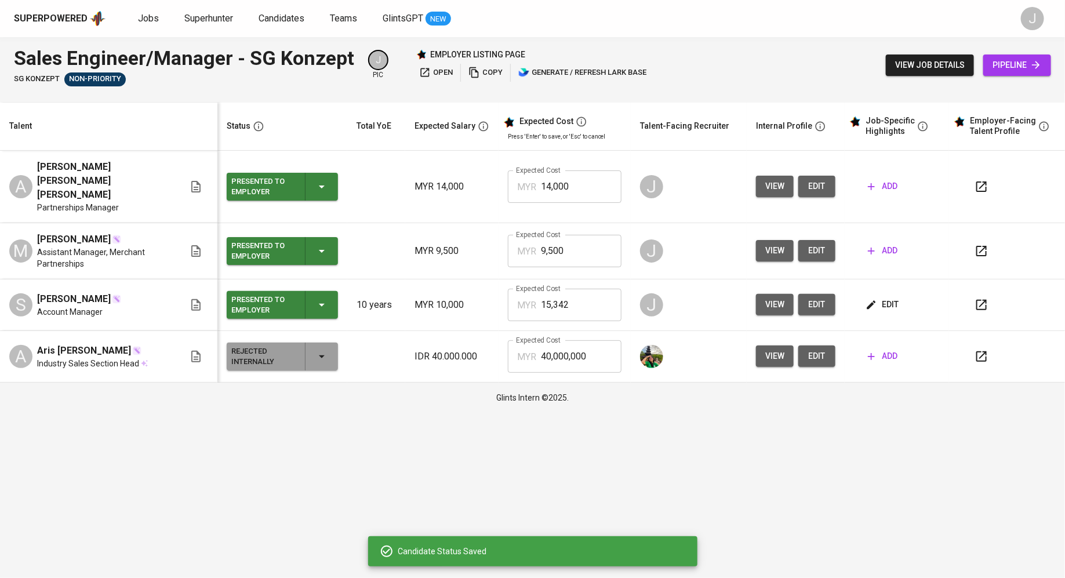
click at [818, 179] on span "edit" at bounding box center [816, 186] width 19 height 14
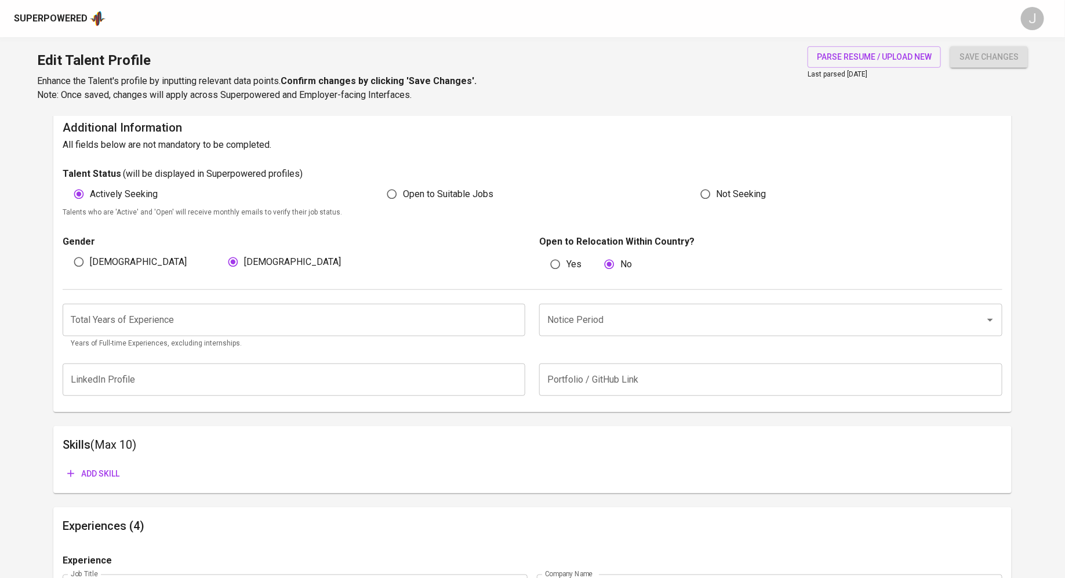
scroll to position [293, 0]
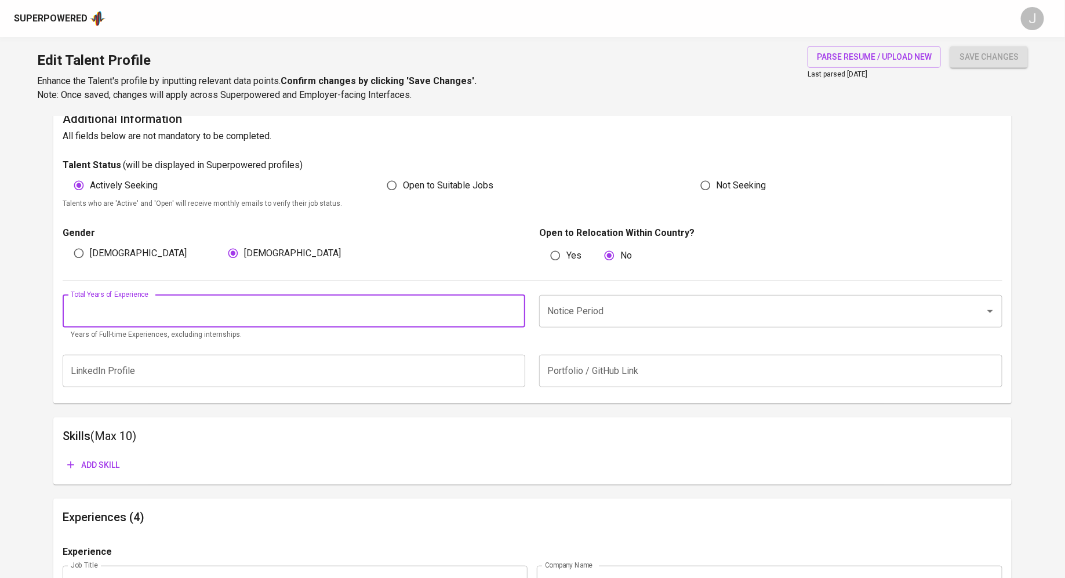
click at [470, 308] on input "number" at bounding box center [294, 311] width 463 height 32
click at [514, 309] on input "1" at bounding box center [294, 311] width 463 height 32
click at [514, 309] on input "2" at bounding box center [294, 311] width 463 height 32
click at [514, 309] on input "3" at bounding box center [294, 311] width 463 height 32
click at [514, 309] on input "4" at bounding box center [294, 311] width 463 height 32
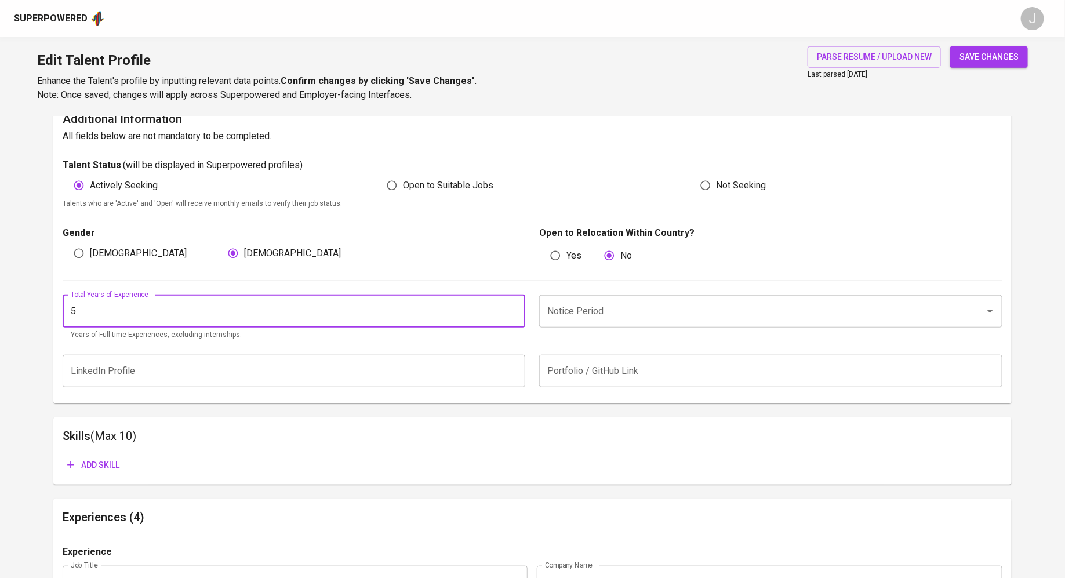
click at [514, 309] on input "5" at bounding box center [294, 311] width 463 height 32
click at [514, 309] on input "6" at bounding box center [294, 311] width 463 height 32
click at [514, 309] on input "7" at bounding box center [294, 311] width 463 height 32
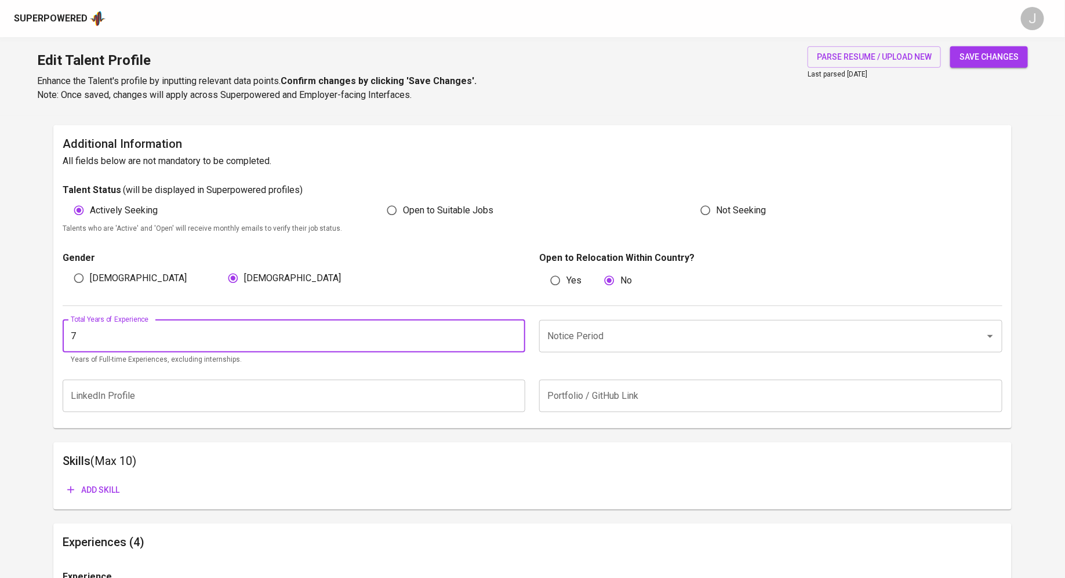
scroll to position [295, 0]
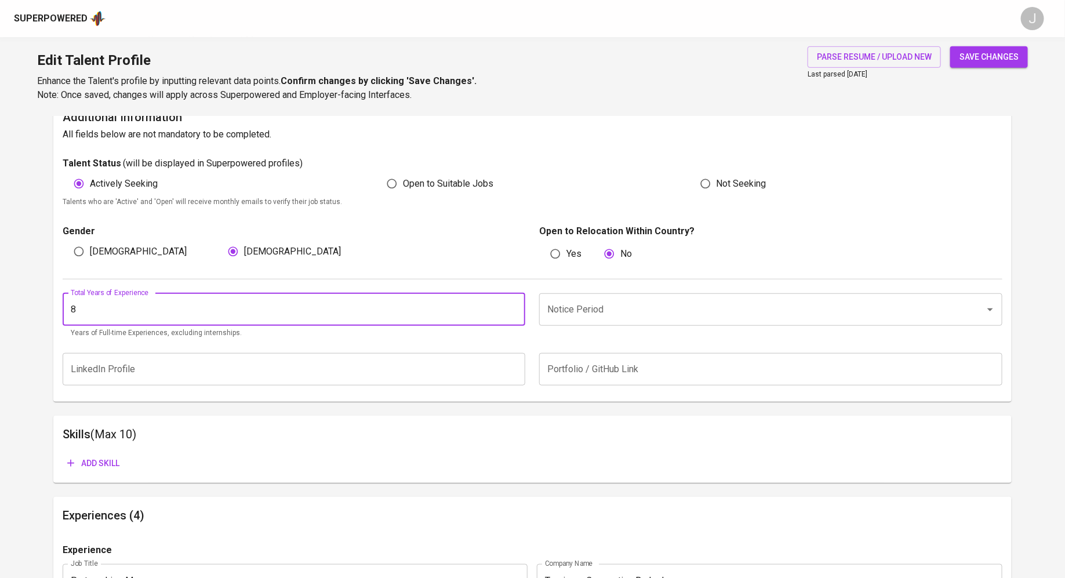
click at [513, 305] on input "8" at bounding box center [294, 309] width 463 height 32
click at [513, 305] on input "9" at bounding box center [294, 309] width 463 height 32
click at [513, 305] on input "10" at bounding box center [294, 309] width 463 height 32
click at [513, 305] on input "11" at bounding box center [294, 309] width 463 height 32
type input "12"
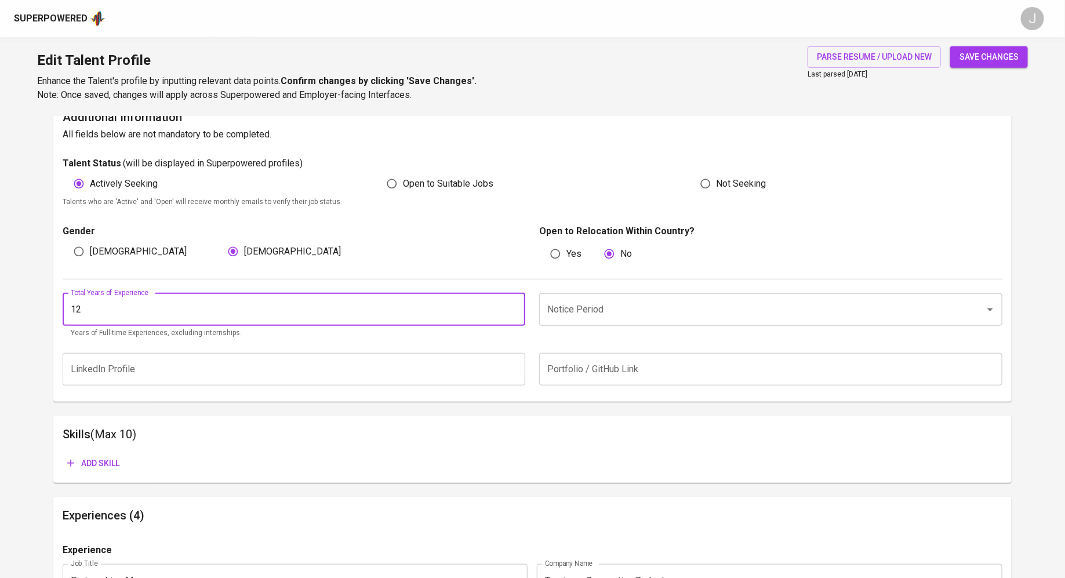
click at [513, 305] on input "12" at bounding box center [294, 309] width 463 height 32
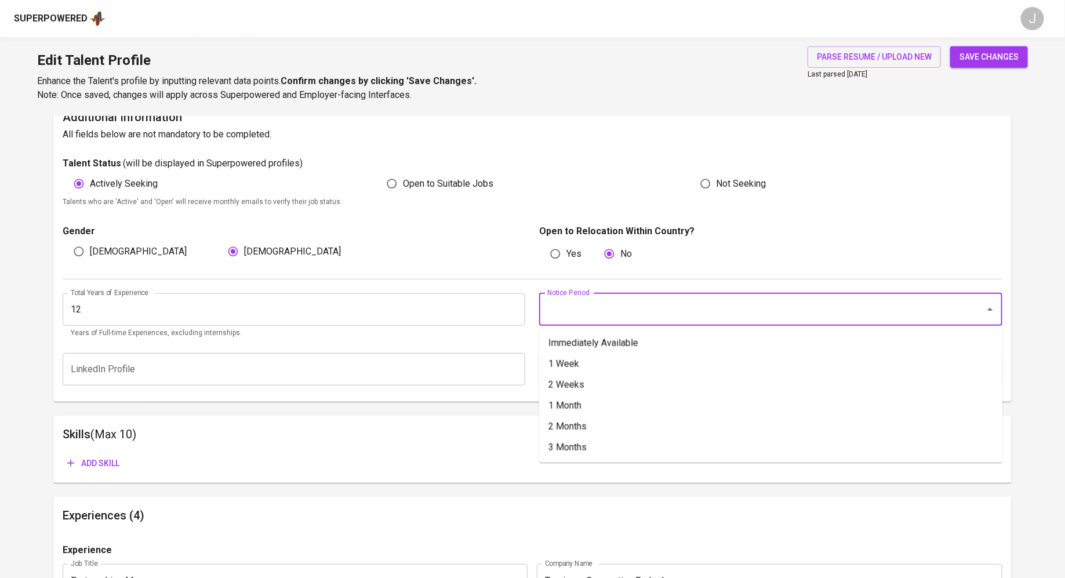
click at [623, 317] on input "Notice Period" at bounding box center [754, 310] width 420 height 22
click at [637, 419] on li "2 Months" at bounding box center [770, 426] width 463 height 21
type input "2 Months"
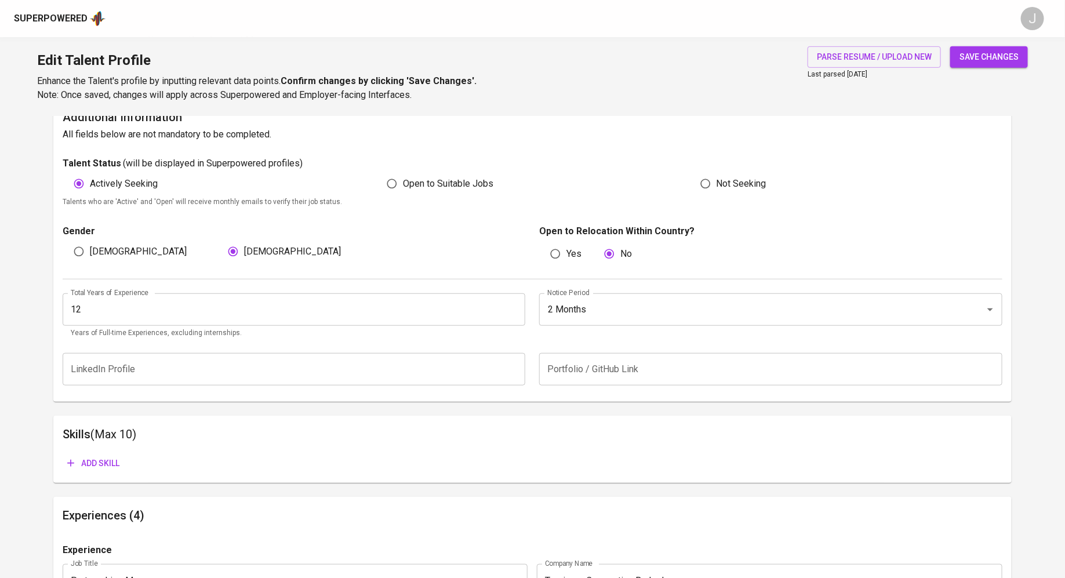
click at [498, 432] on h6 "Skills (Max 10)" at bounding box center [533, 434] width 940 height 19
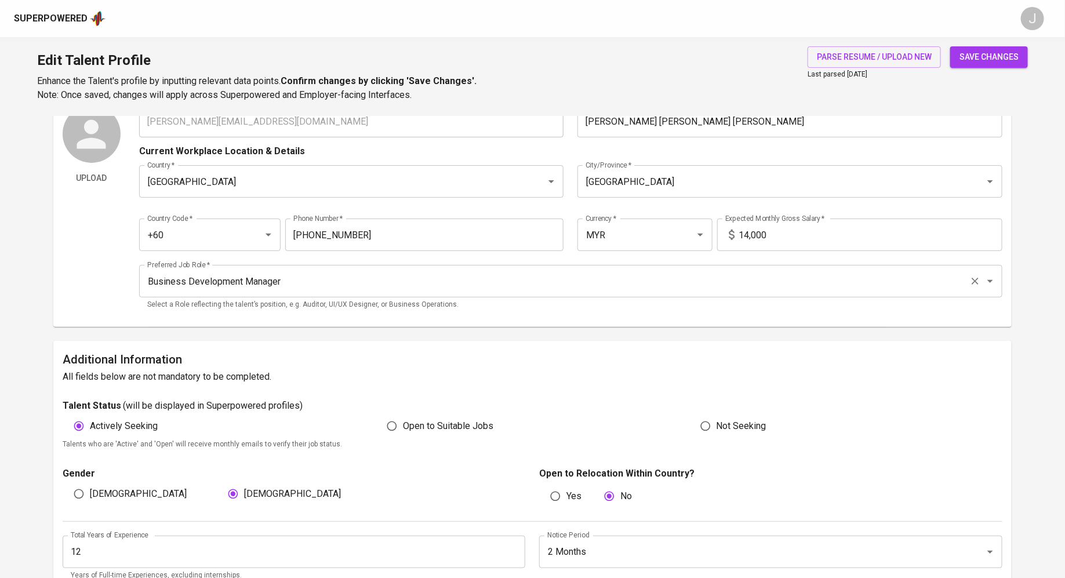
scroll to position [9, 0]
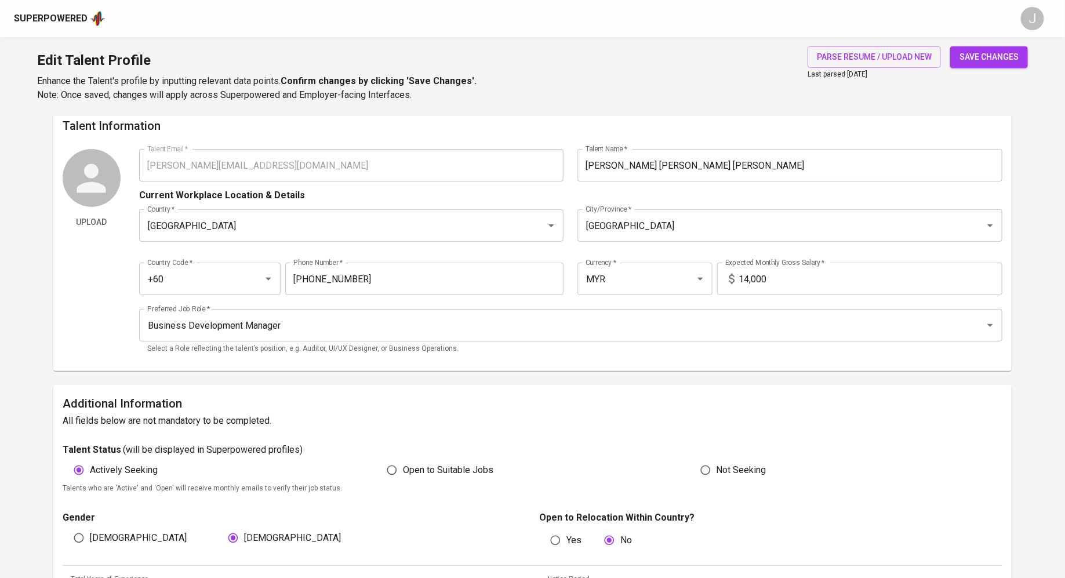
click at [995, 55] on span "save changes" at bounding box center [988, 57] width 59 height 14
type input "Palo Alto NetworksExclusive Group"
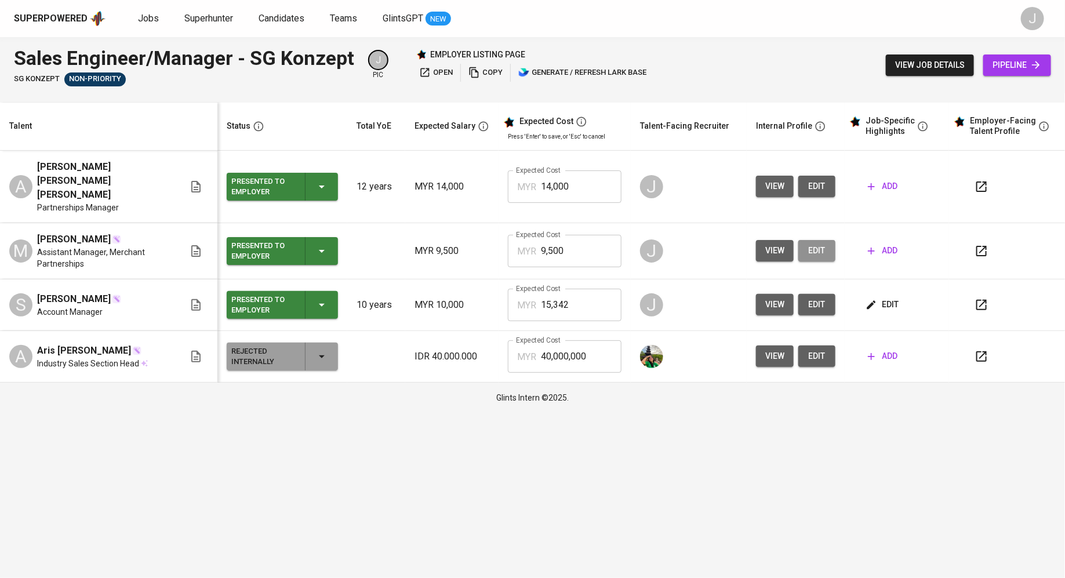
click at [834, 240] on button "edit" at bounding box center [816, 250] width 37 height 21
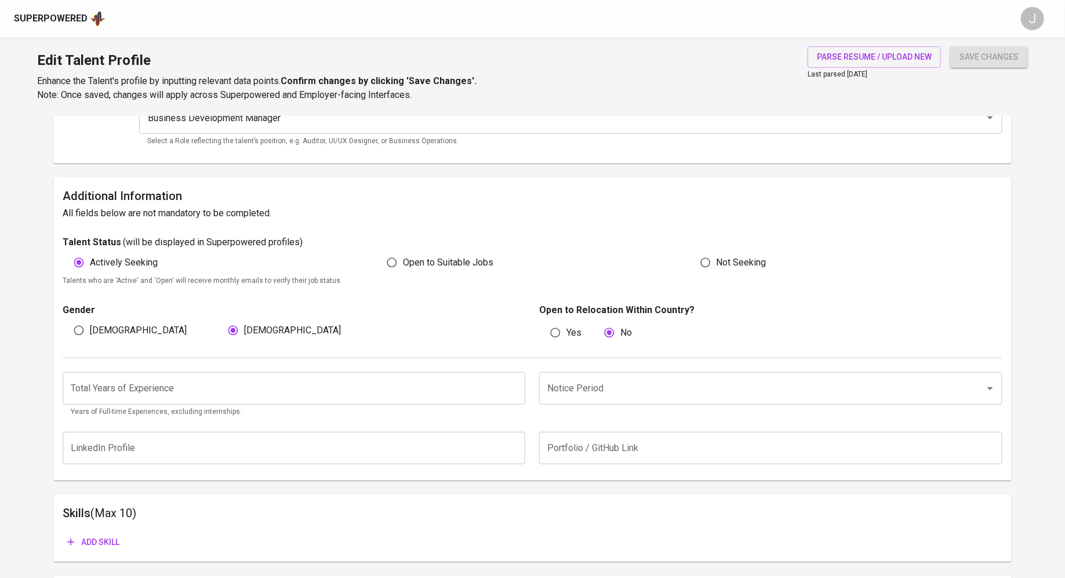
scroll to position [257, 0]
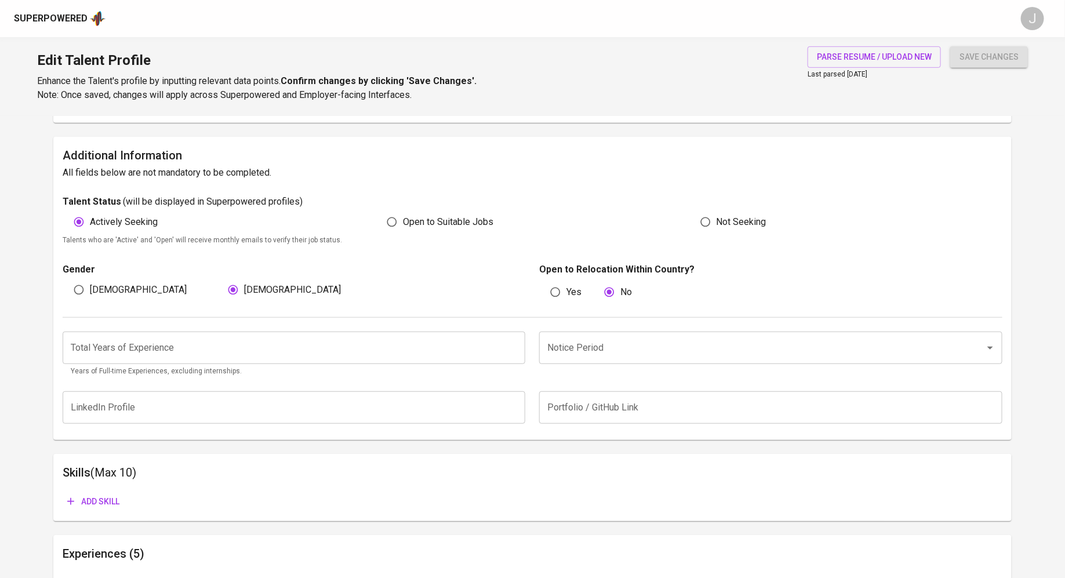
click at [467, 318] on div "Total Years of Experience Total Years of Experience Years of Full-time Experien…" at bounding box center [533, 351] width 940 height 67
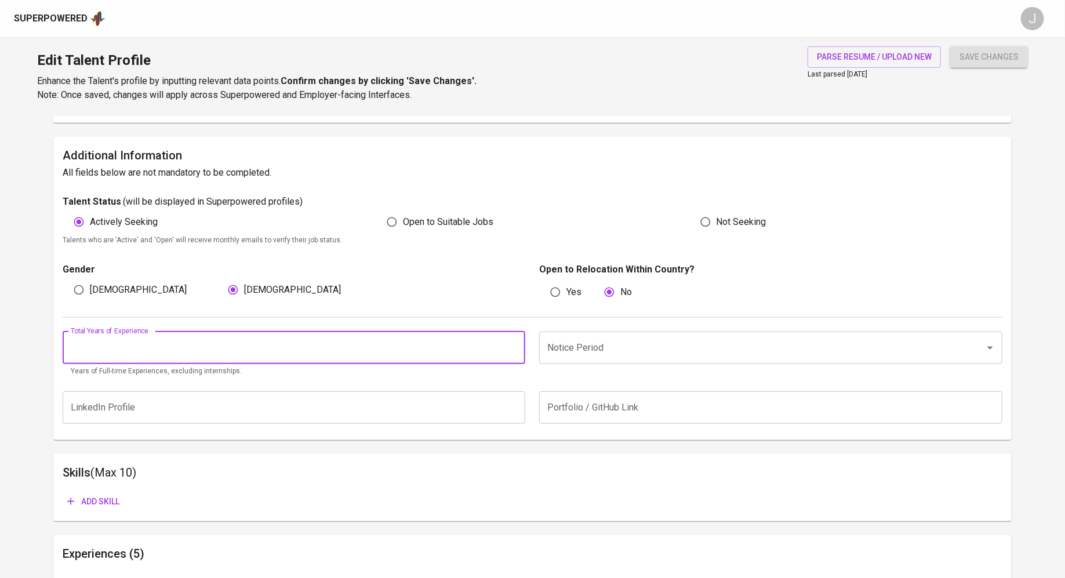
click at [464, 339] on input "number" at bounding box center [294, 348] width 463 height 32
click at [516, 344] on input "1" at bounding box center [294, 348] width 463 height 32
click at [516, 344] on input "2" at bounding box center [294, 348] width 463 height 32
click at [516, 344] on input "3" at bounding box center [294, 348] width 463 height 32
click at [516, 344] on input "4" at bounding box center [294, 348] width 463 height 32
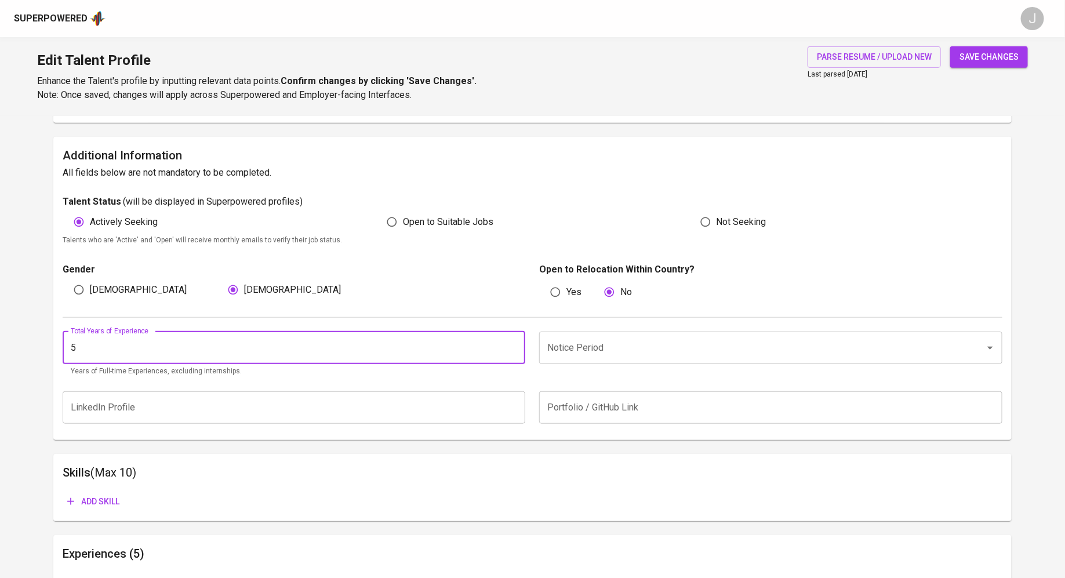
click at [516, 344] on input "5" at bounding box center [294, 348] width 463 height 32
click at [516, 344] on input "6" at bounding box center [294, 348] width 463 height 32
click at [516, 344] on input "7" at bounding box center [294, 348] width 463 height 32
click at [516, 344] on input "8" at bounding box center [294, 348] width 463 height 32
click at [516, 344] on input "9" at bounding box center [294, 348] width 463 height 32
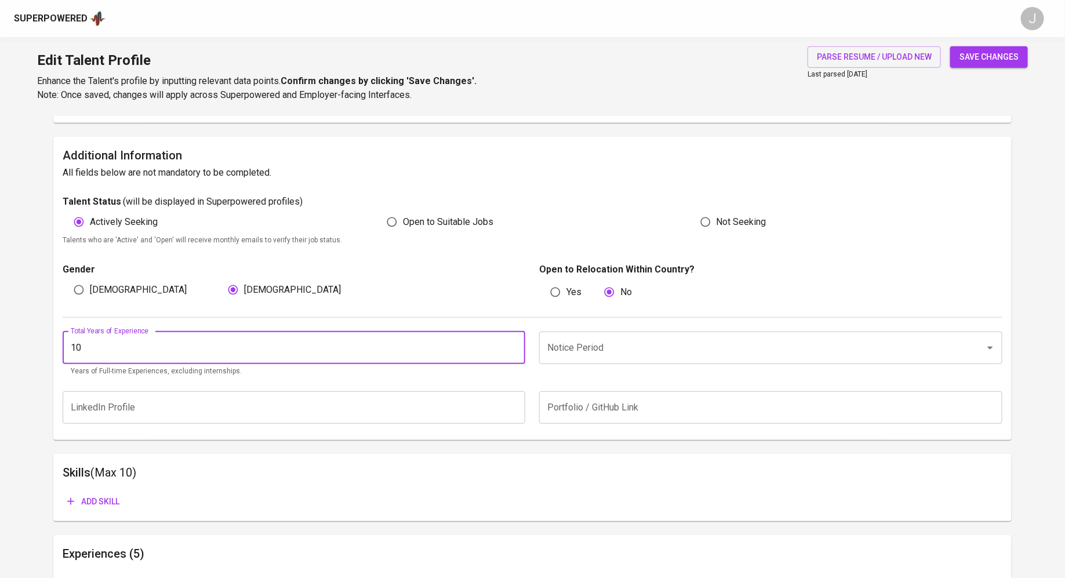
click at [516, 344] on input "10" at bounding box center [294, 348] width 463 height 32
click at [516, 344] on input "11" at bounding box center [294, 348] width 463 height 32
click at [516, 344] on input "12" at bounding box center [294, 348] width 463 height 32
type input "13"
click at [516, 344] on input "13" at bounding box center [294, 348] width 463 height 32
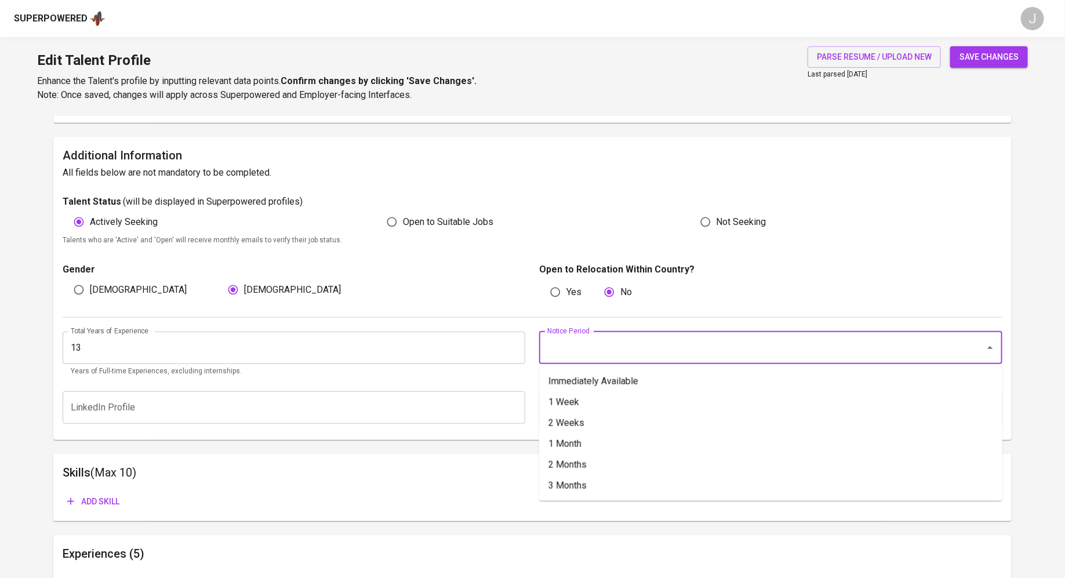
click at [601, 350] on input "Notice Period" at bounding box center [754, 348] width 420 height 22
click at [592, 460] on li "2 Months" at bounding box center [770, 464] width 463 height 21
type input "2 Months"
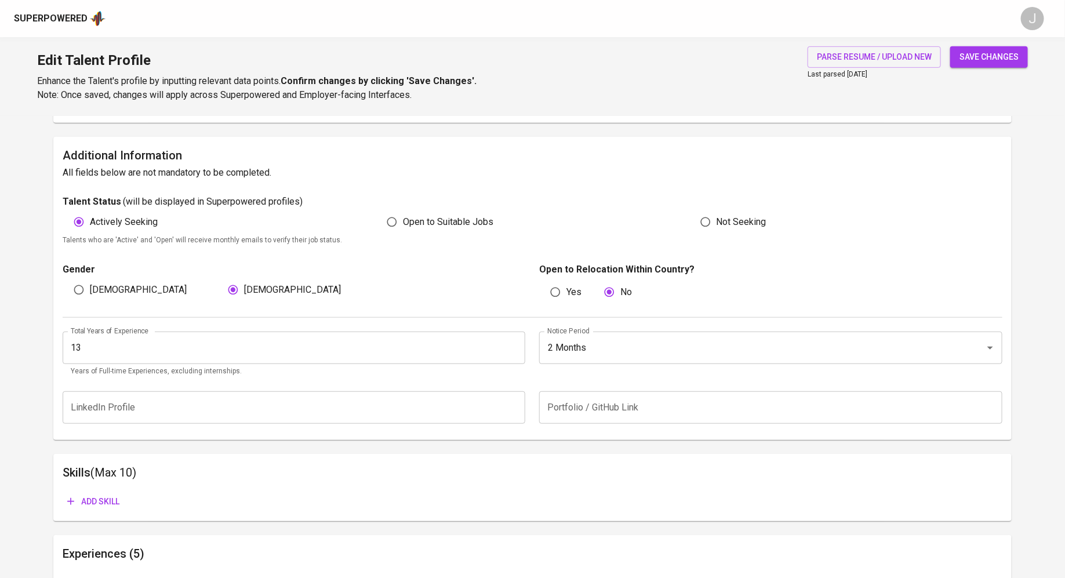
click at [954, 66] on button "save changes" at bounding box center [989, 56] width 78 height 21
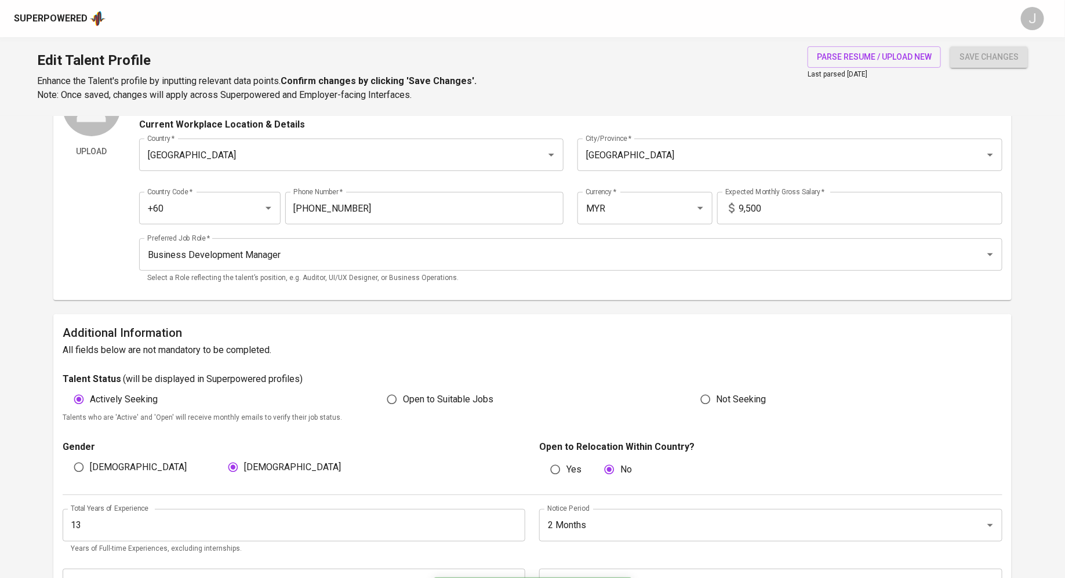
scroll to position [0, 0]
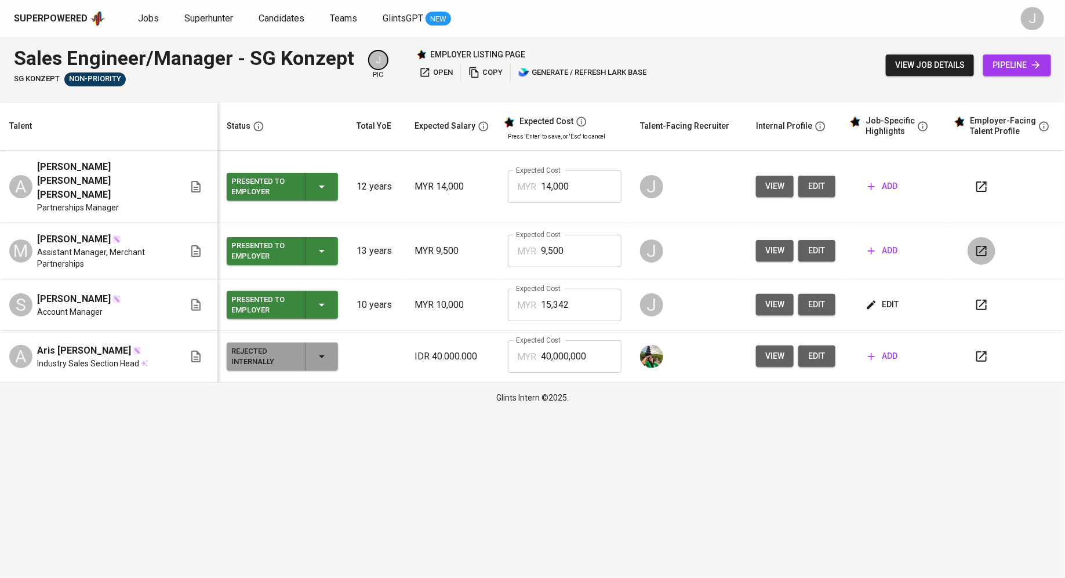
click at [985, 246] on icon "button" at bounding box center [981, 251] width 10 height 10
click at [757, 240] on button "view" at bounding box center [775, 250] width 38 height 21
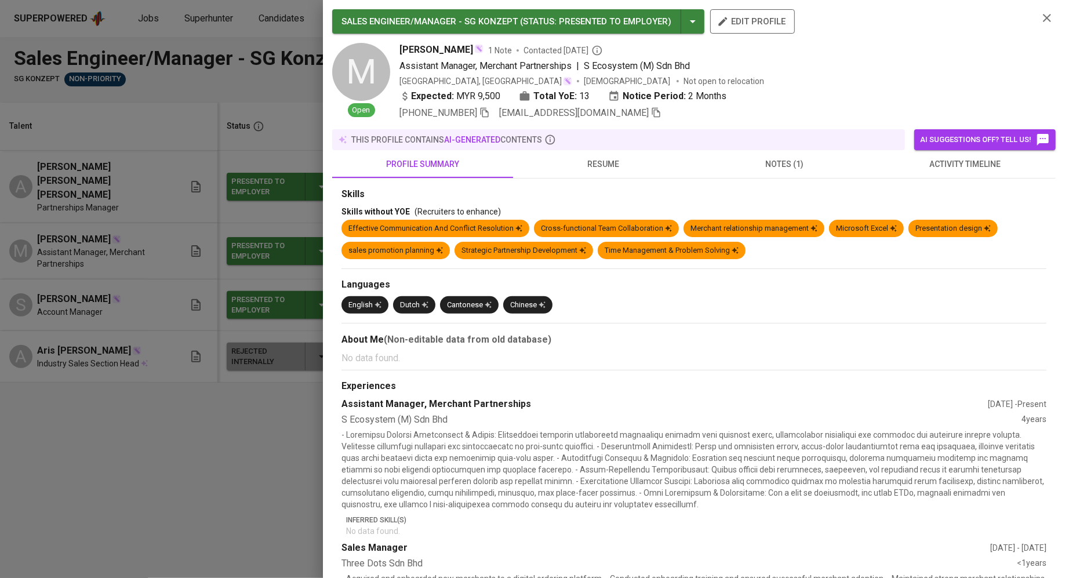
click at [625, 162] on span "resume" at bounding box center [603, 164] width 167 height 14
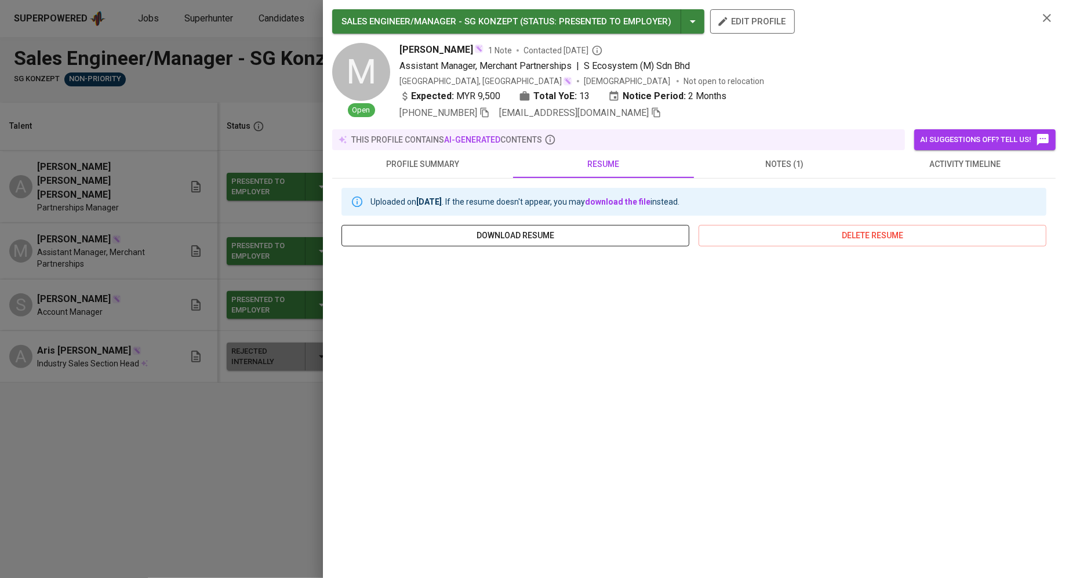
click at [554, 232] on span "download resume" at bounding box center [515, 235] width 329 height 14
click at [184, 284] on div at bounding box center [532, 289] width 1065 height 578
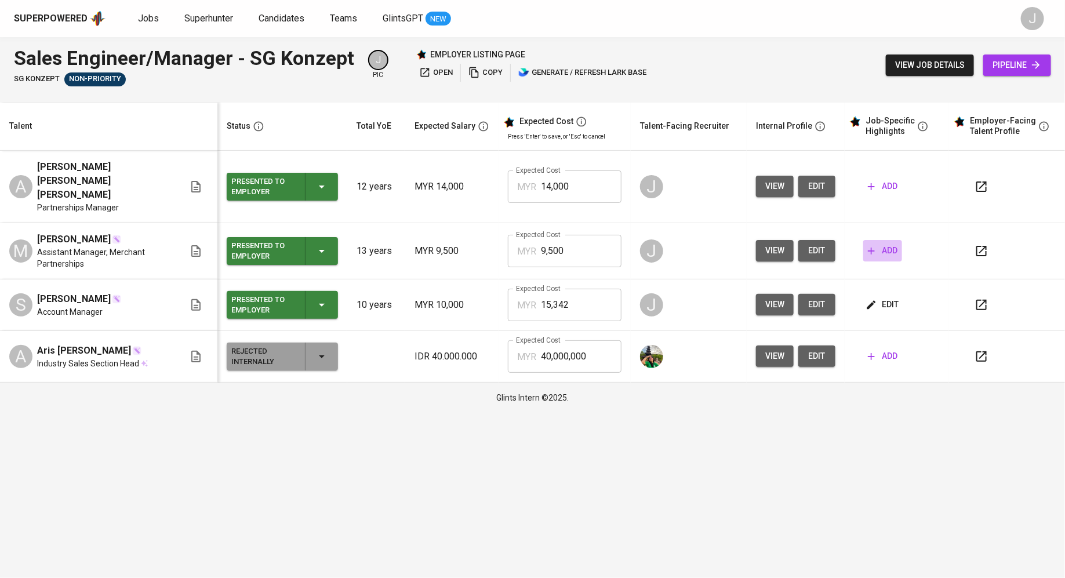
click at [876, 245] on icon "button" at bounding box center [871, 251] width 12 height 12
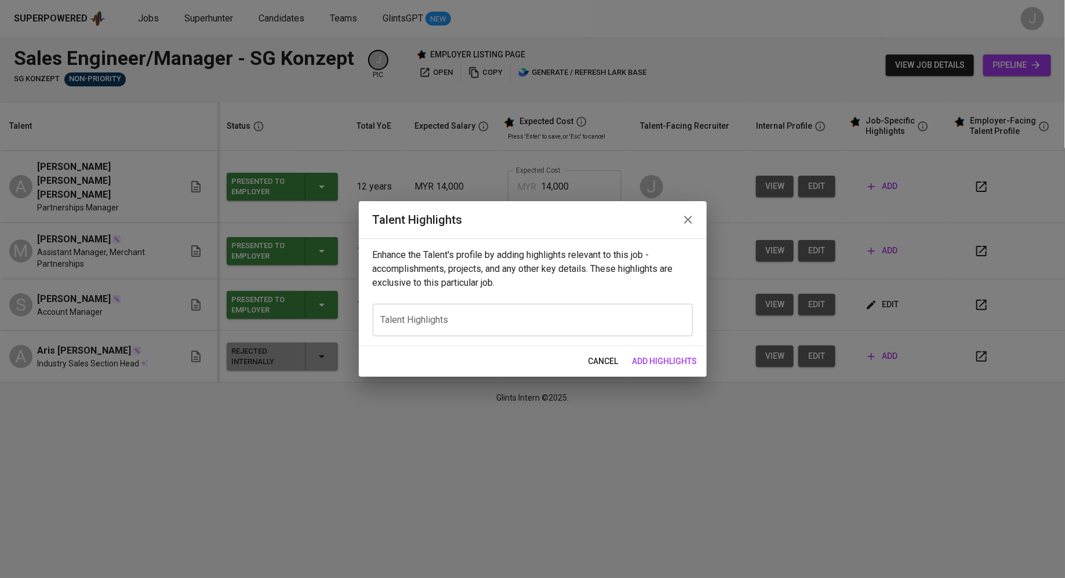
click at [503, 306] on div "x Talent Highlights" at bounding box center [533, 320] width 320 height 32
paste textarea "A dynamic and accomplished Key Account & Partnership Specialist with over a dec…"
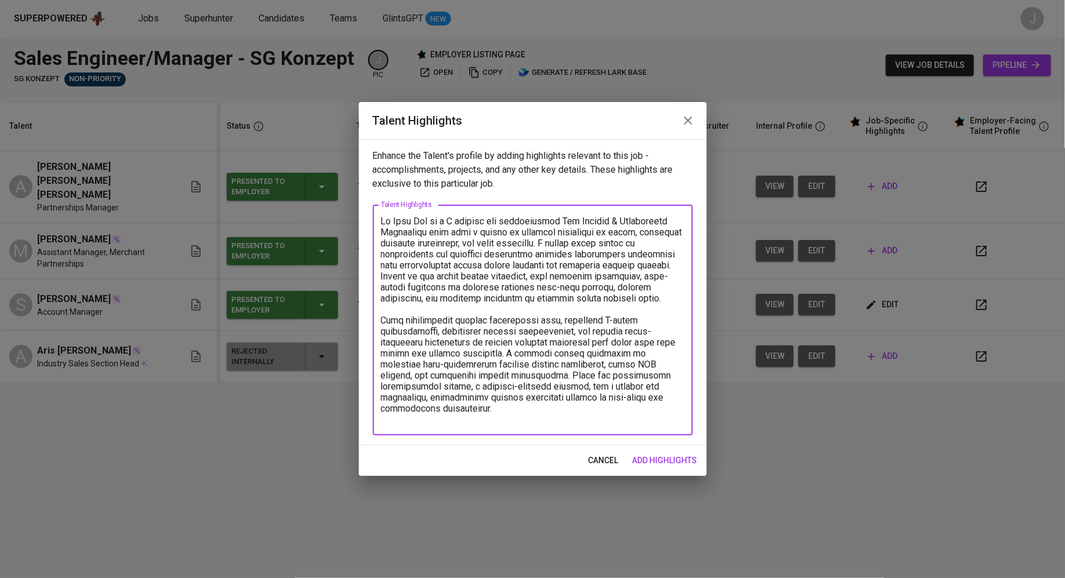
click at [462, 221] on textarea at bounding box center [533, 320] width 304 height 209
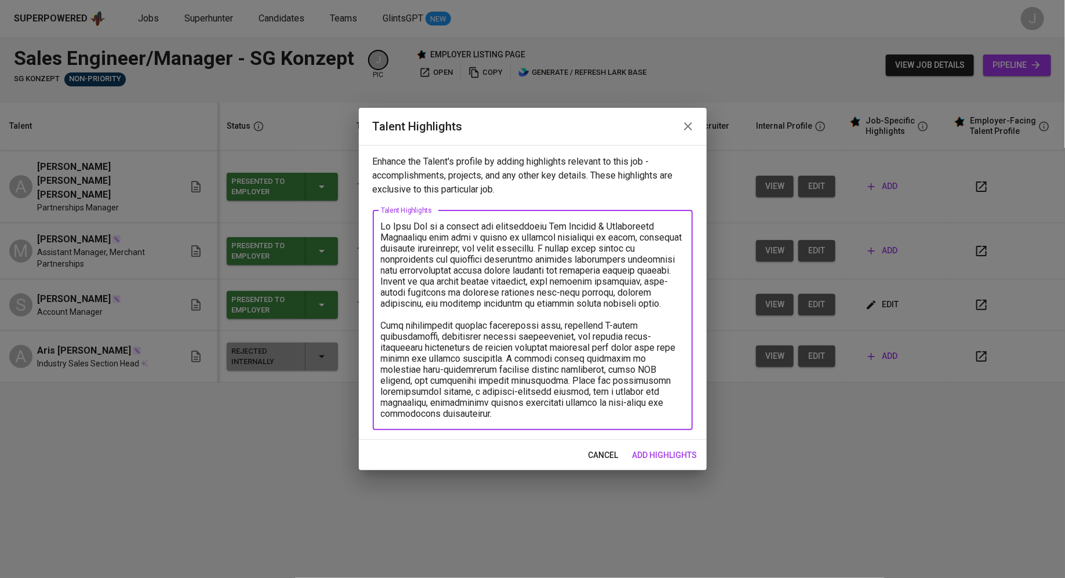
click at [512, 293] on textarea at bounding box center [533, 320] width 304 height 198
click at [483, 419] on div "x Talent Highlights" at bounding box center [533, 320] width 320 height 220
click at [467, 417] on textarea "To enrich screen reader interactions, please activate Accessibility in Grammarl…" at bounding box center [533, 320] width 304 height 198
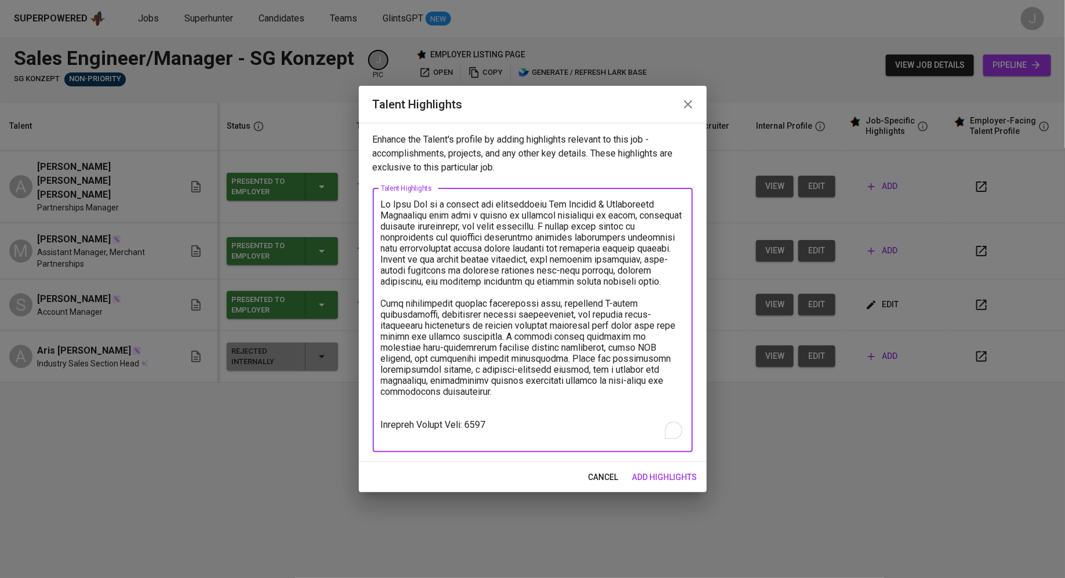
click at [511, 434] on textarea "To enrich screen reader interactions, please activate Accessibility in Grammarl…" at bounding box center [533, 320] width 304 height 242
click at [515, 419] on textarea "To enrich screen reader interactions, please activate Accessibility in Grammarl…" at bounding box center [533, 320] width 304 height 242
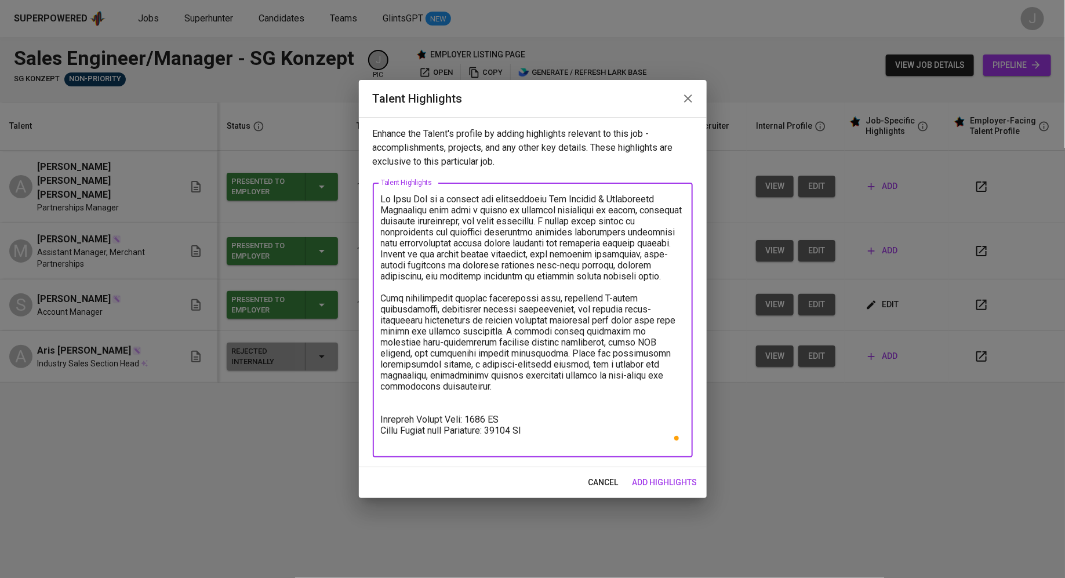
click at [452, 428] on textarea "To enrich screen reader interactions, please activate Accessibility in Grammarl…" at bounding box center [533, 320] width 304 height 253
click at [575, 436] on textarea "To enrich screen reader interactions, please activate Accessibility in Grammarl…" at bounding box center [533, 320] width 304 height 253
click at [563, 432] on textarea "To enrich screen reader interactions, please activate Accessibility in Grammarl…" at bounding box center [533, 320] width 304 height 253
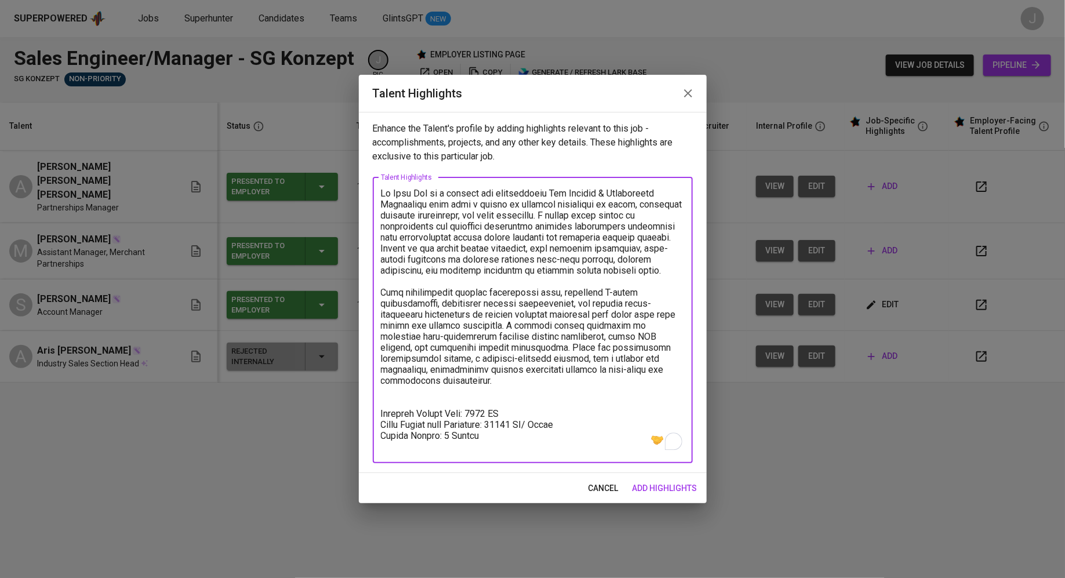
click at [382, 294] on textarea "To enrich screen reader interactions, please activate Accessibility in Grammarl…" at bounding box center [533, 320] width 304 height 264
type textarea "Mi Hong Lim is a dynamic and accomplished Key Account & Partnership Specialist …"
click at [667, 490] on span "add highlights" at bounding box center [664, 488] width 65 height 14
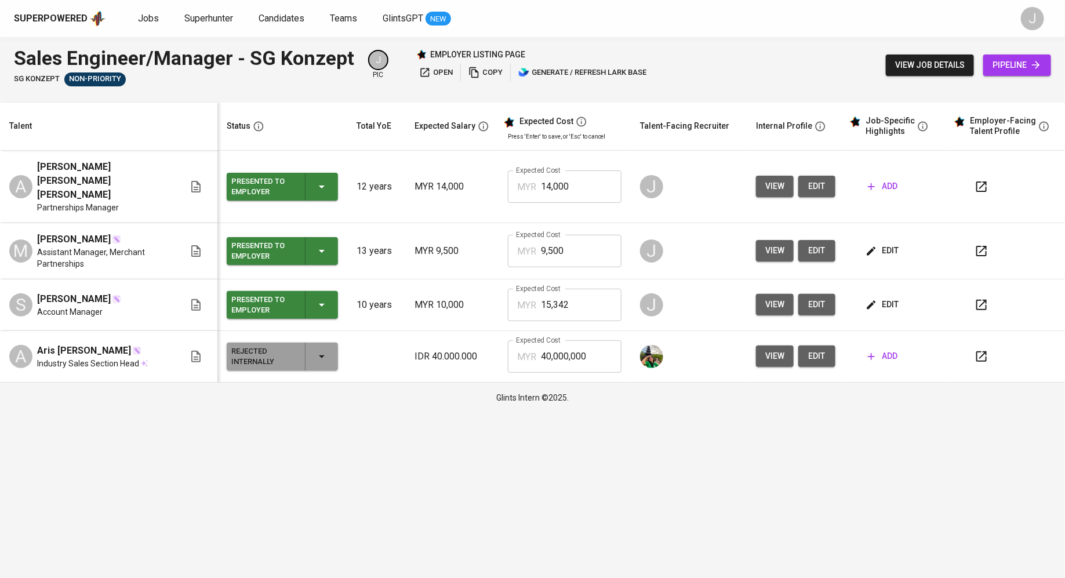
click at [783, 179] on span "view" at bounding box center [774, 186] width 19 height 14
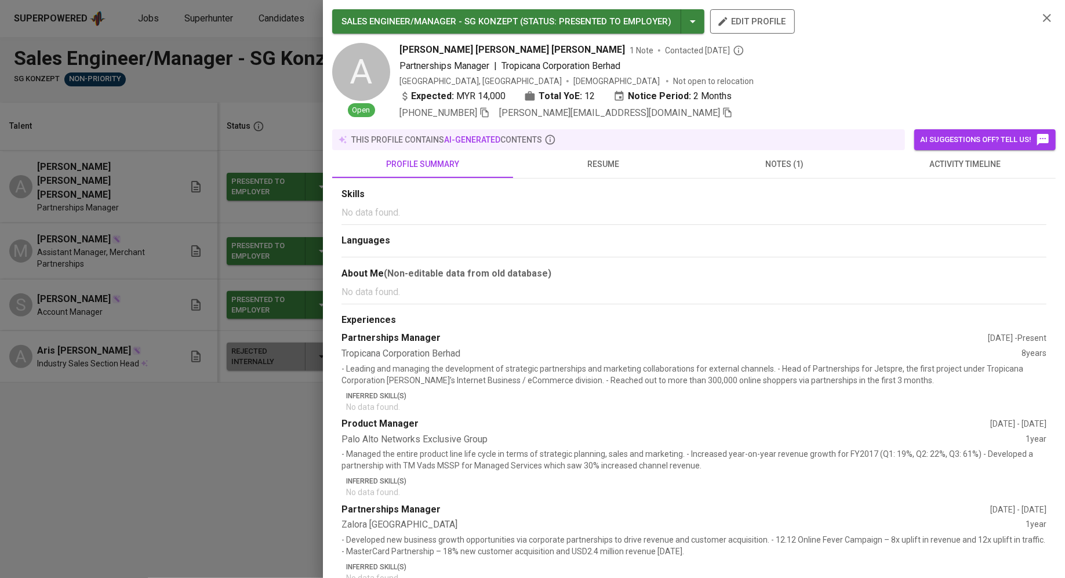
click at [632, 174] on button "resume" at bounding box center [603, 164] width 181 height 28
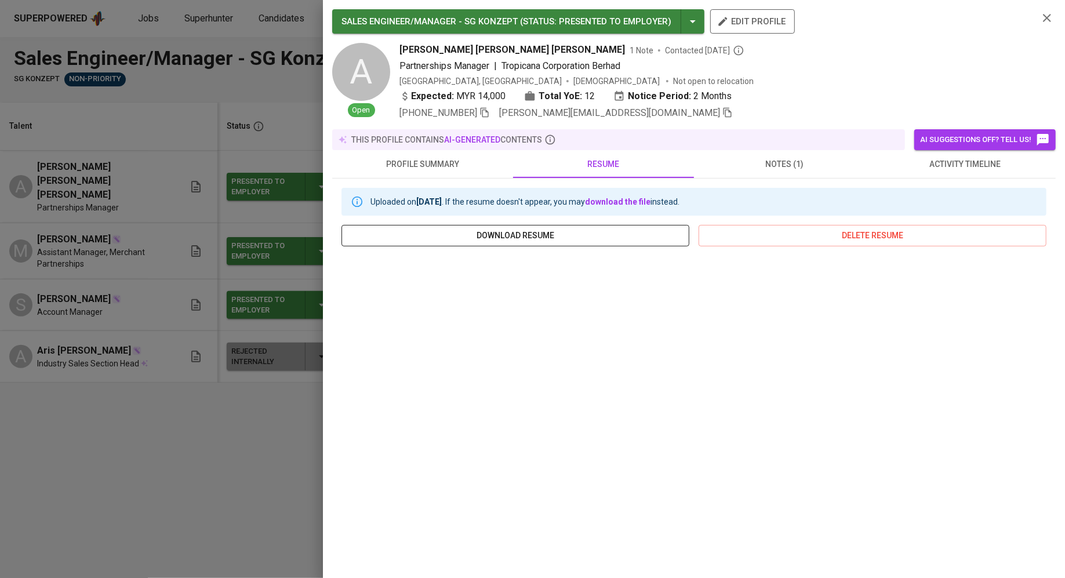
click at [591, 231] on span "download resume" at bounding box center [515, 235] width 329 height 14
click at [148, 329] on div at bounding box center [532, 289] width 1065 height 578
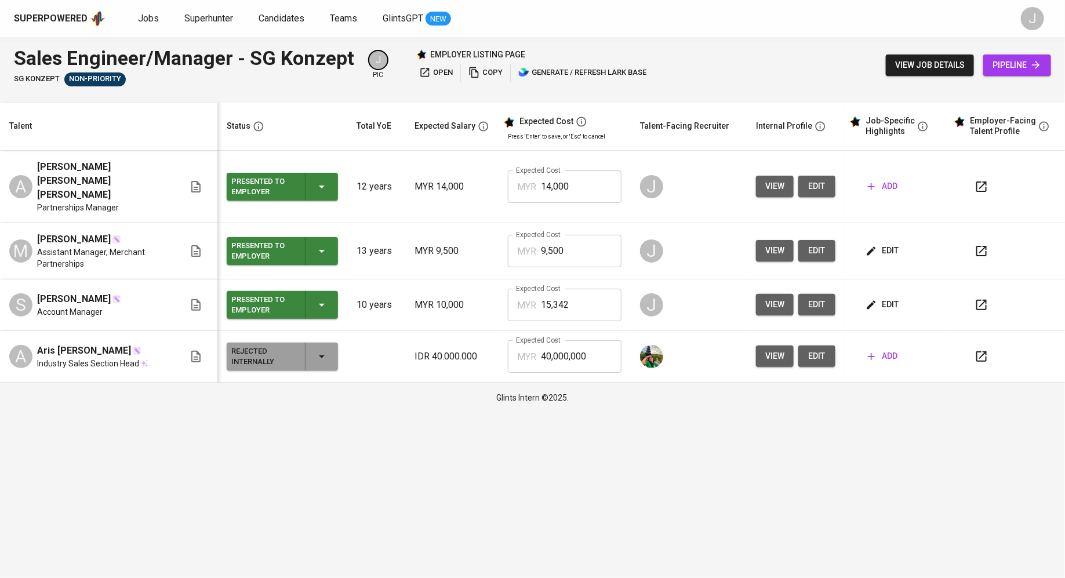
click at [874, 183] on icon "button" at bounding box center [871, 186] width 7 height 7
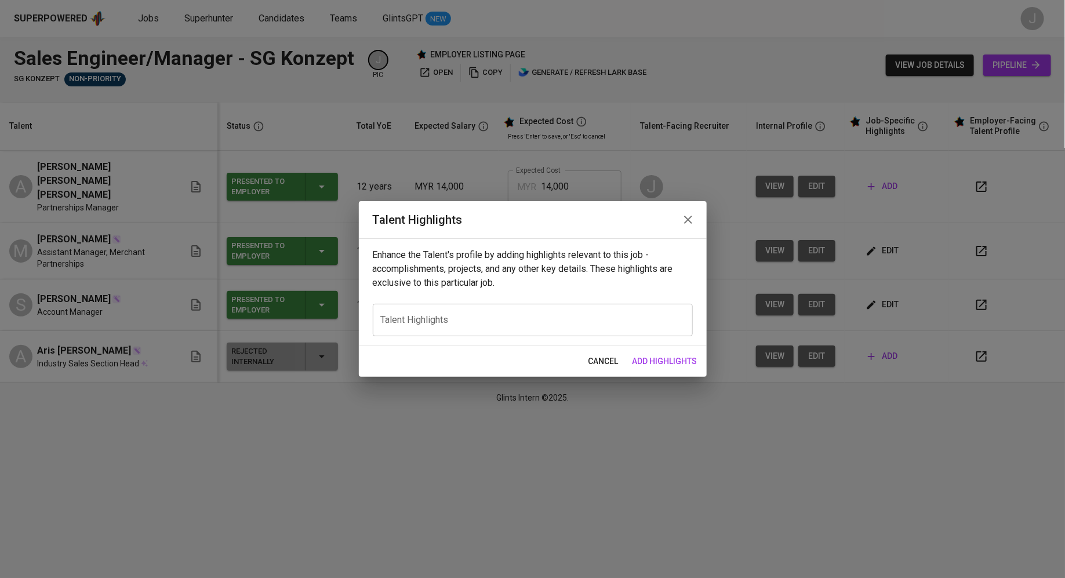
click at [495, 332] on div "x Talent Highlights" at bounding box center [533, 320] width 320 height 32
paste textarea "Amanda Lee Sue Ann is a seasoned Partnerships Manager with over nine years of e…"
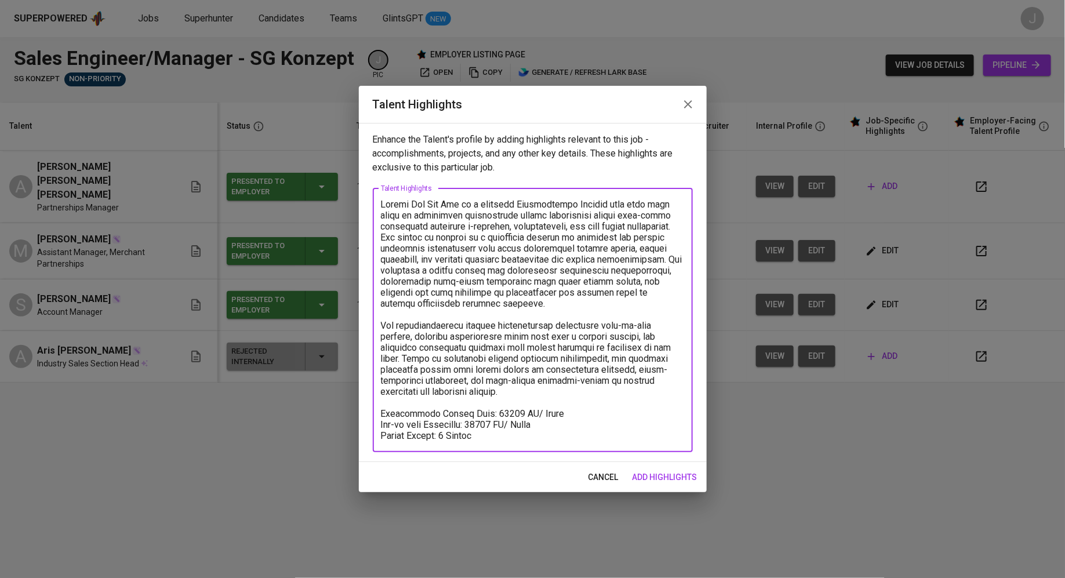
type textarea "Amanda Lee Sue Ann is a seasoned Partnerships Manager with over nine years of e…"
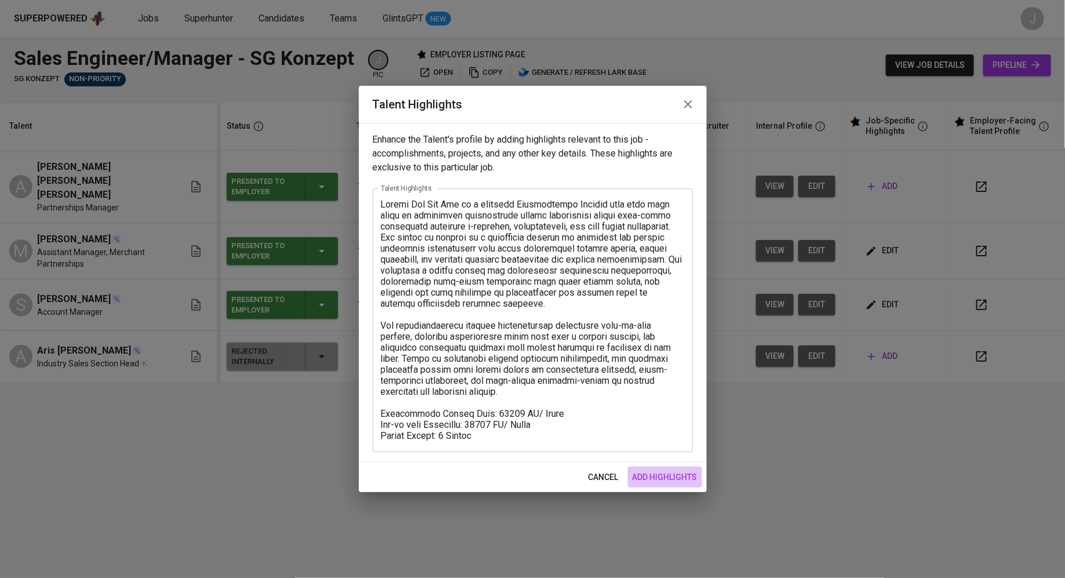
click at [666, 478] on span "add highlights" at bounding box center [664, 477] width 65 height 14
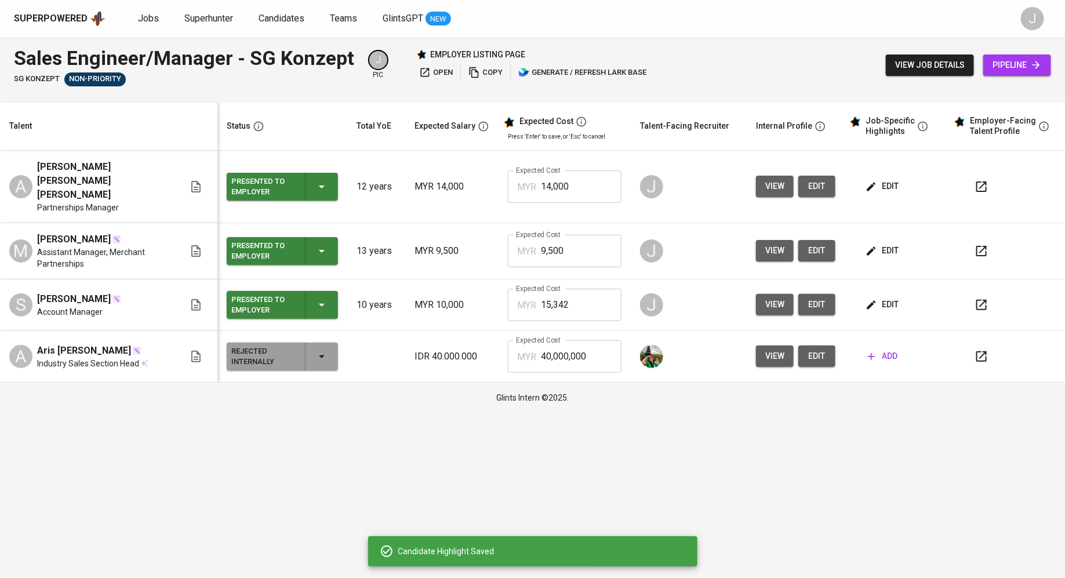
click at [421, 68] on icon "button" at bounding box center [425, 73] width 12 height 12
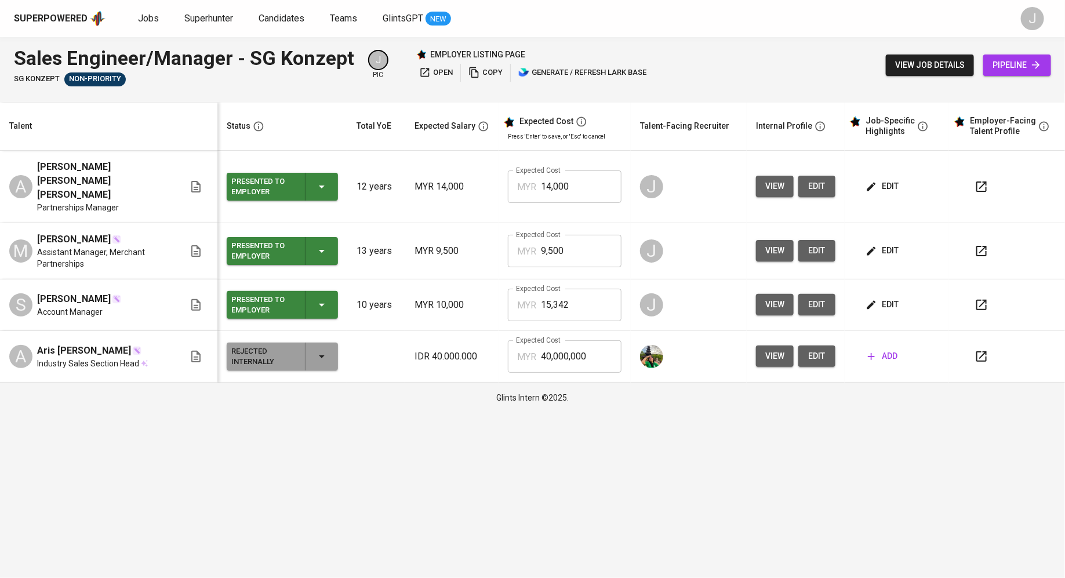
click at [871, 299] on icon "button" at bounding box center [871, 305] width 12 height 12
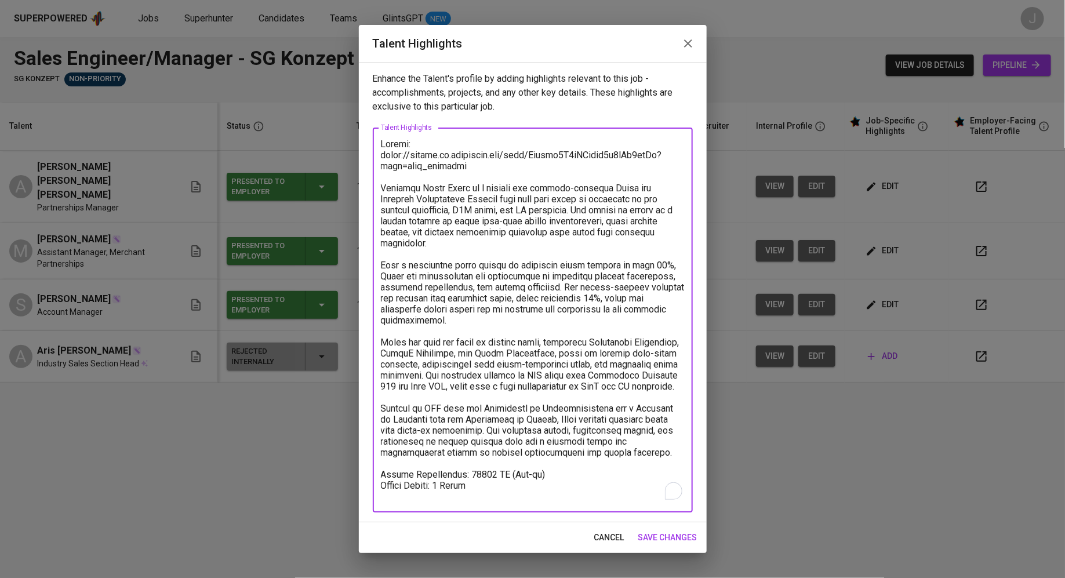
click at [388, 479] on textarea "To enrich screen reader interactions, please activate Accessibility in Grammarl…" at bounding box center [533, 320] width 304 height 363
type textarea "Resume: https://glints.sg.larksuite.com/wiki/Jejtwt2F9iNEhukt4g5lSf6lgAg?from=f…"
click at [668, 539] on span "save changes" at bounding box center [667, 537] width 59 height 14
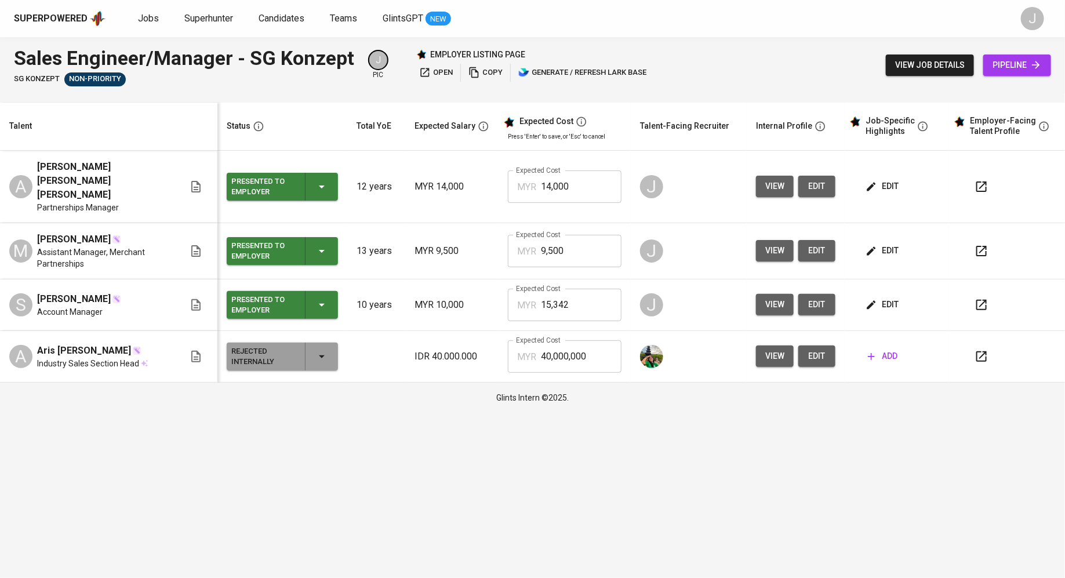
click at [583, 238] on input "9,500" at bounding box center [581, 251] width 81 height 32
click at [568, 289] on input "15,342" at bounding box center [581, 305] width 81 height 32
type input "12,000"
click at [871, 182] on icon "button" at bounding box center [871, 186] width 9 height 9
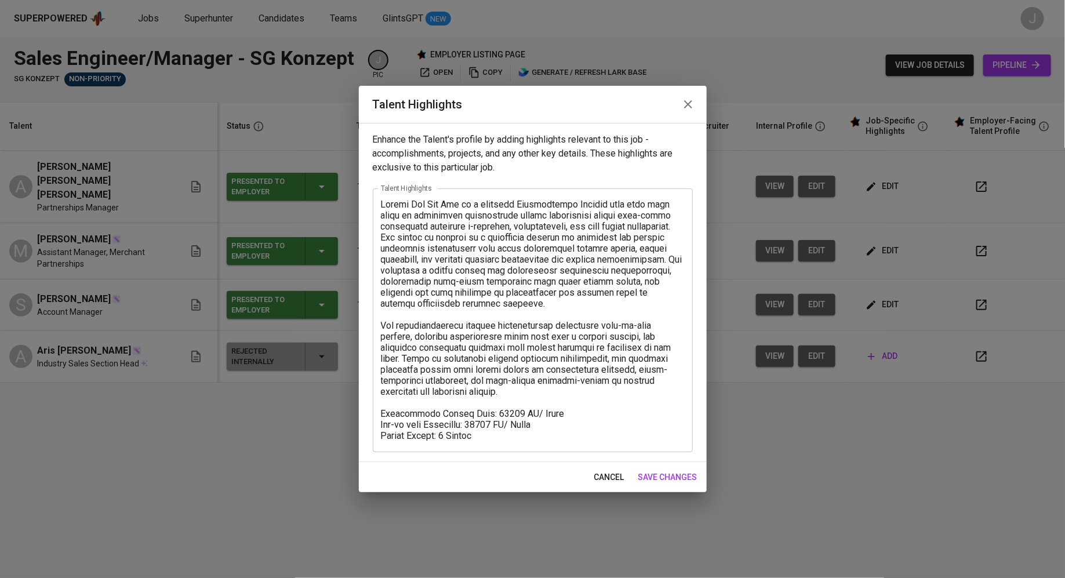
click at [383, 205] on textarea at bounding box center [533, 320] width 304 height 242
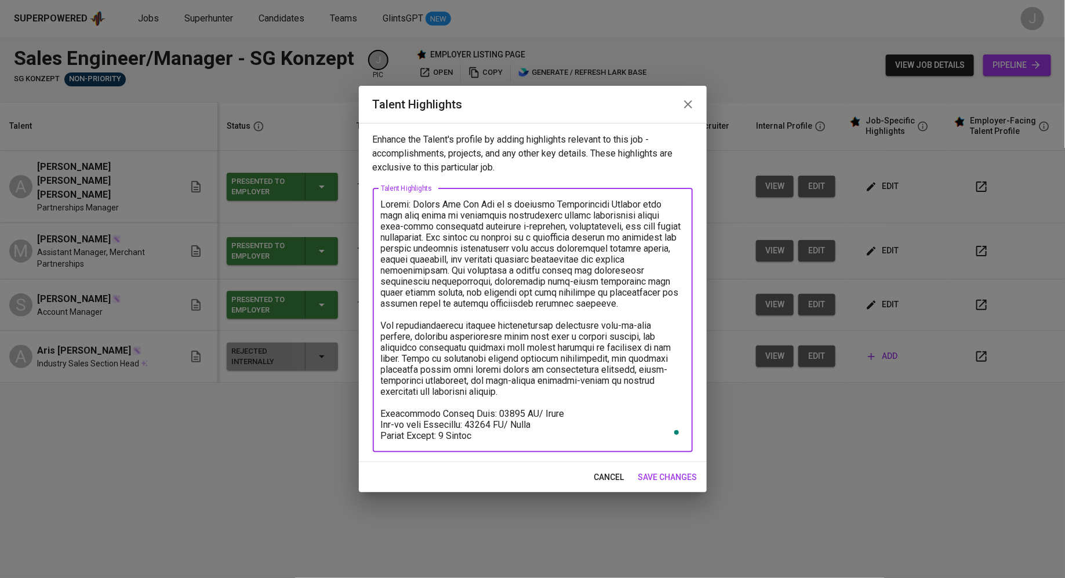
paste textarea "https://glints.sg.larksuite.com/wiki/LmPEwXQHmiW17NkjcVolBrkAgYc"
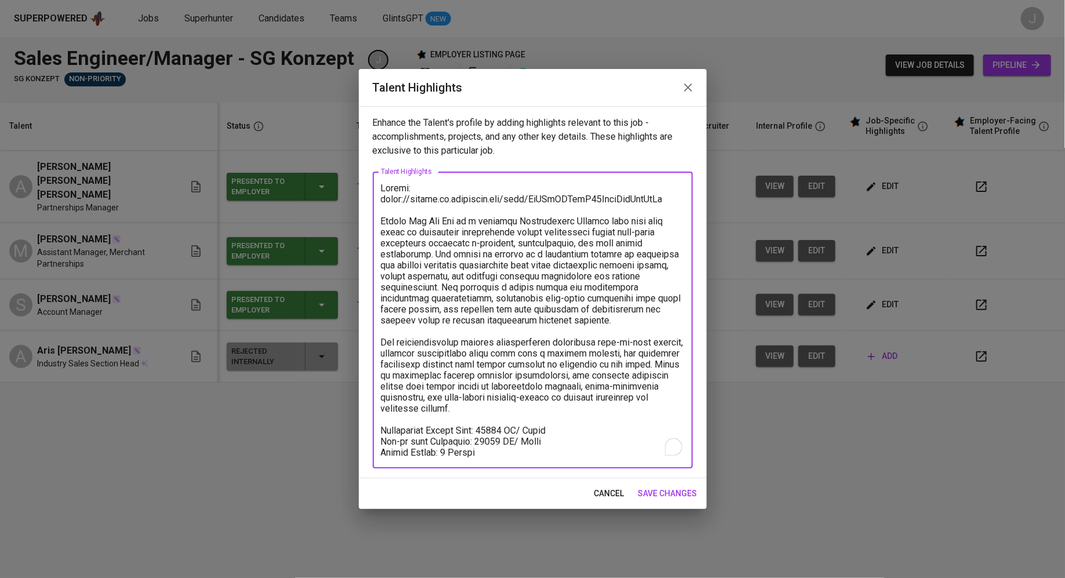
type textarea "Resume: https://glints.sg.larksuite.com/wiki/LmPEwXQHmiW17NkjcVolBrkAgYc Amanda…"
click at [663, 490] on span "save changes" at bounding box center [667, 493] width 59 height 14
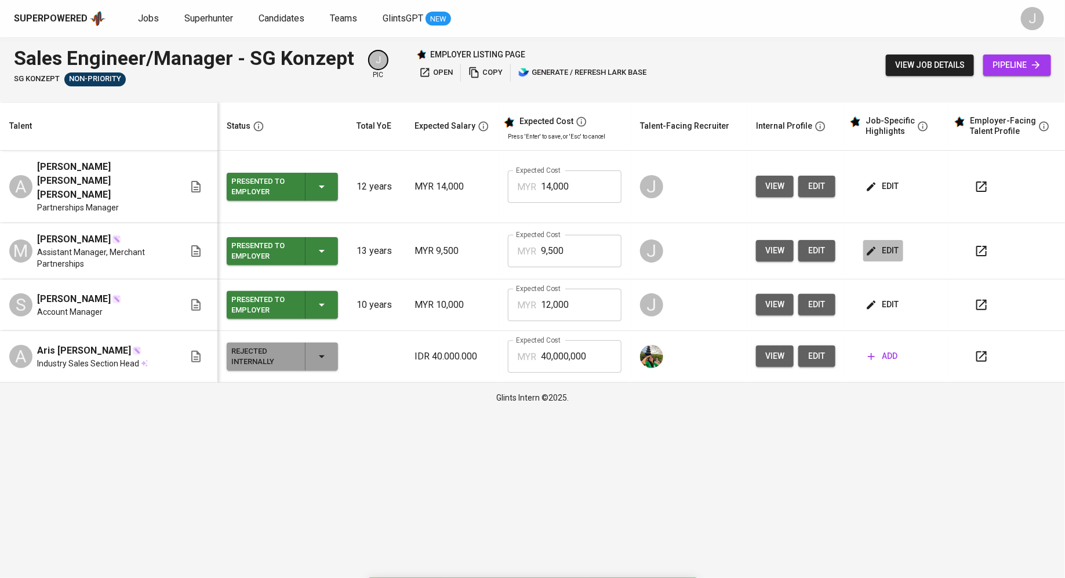
click at [878, 243] on span "edit" at bounding box center [883, 250] width 31 height 14
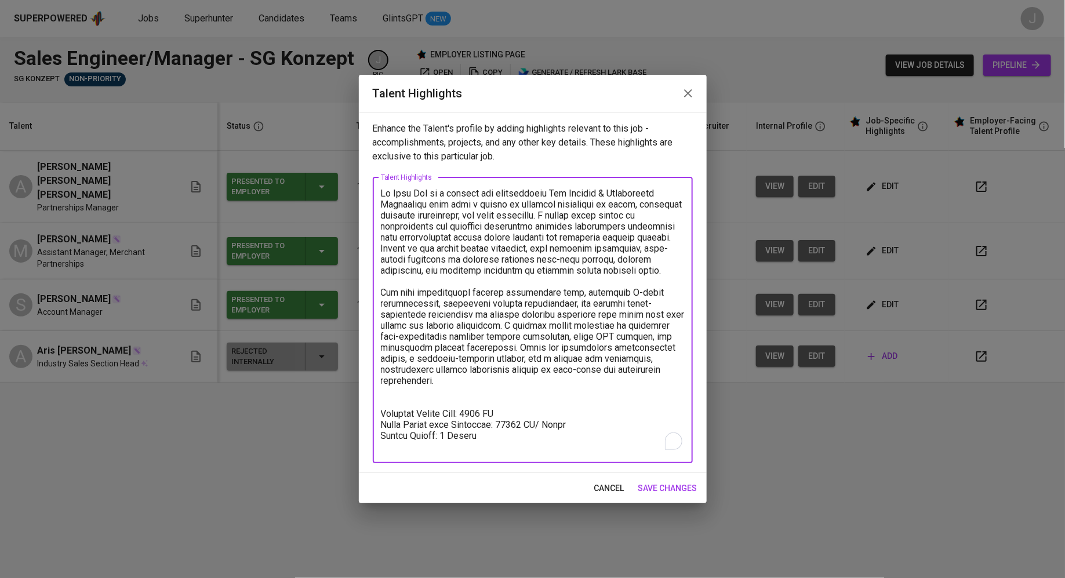
click at [382, 197] on textarea "To enrich screen reader interactions, please activate Accessibility in Grammarl…" at bounding box center [533, 320] width 304 height 264
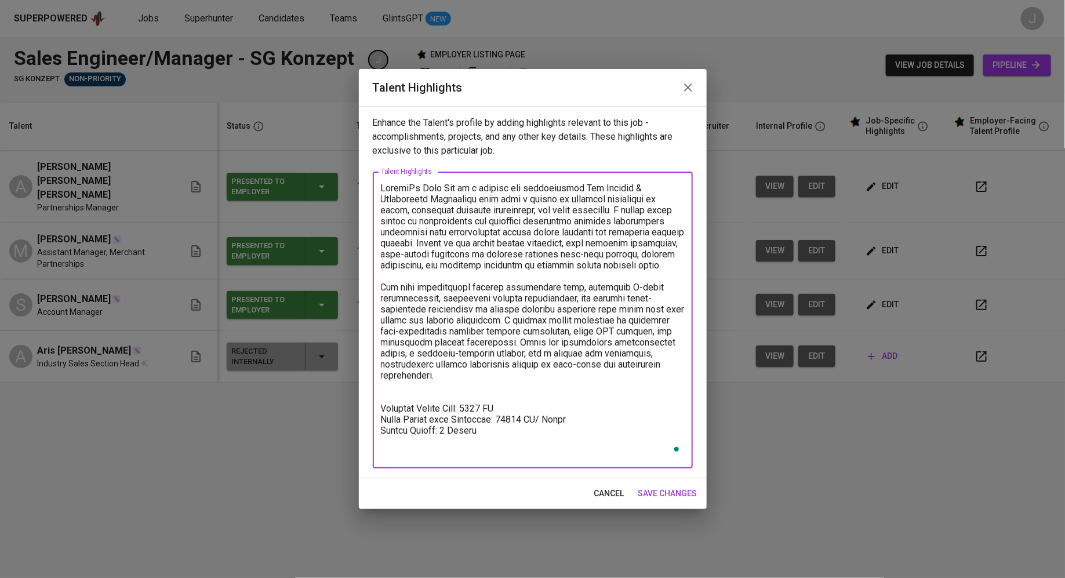
type textarea "Resume:Mi Hong Lim is a dynamic and accomplished Key Account & Partnership Spec…"
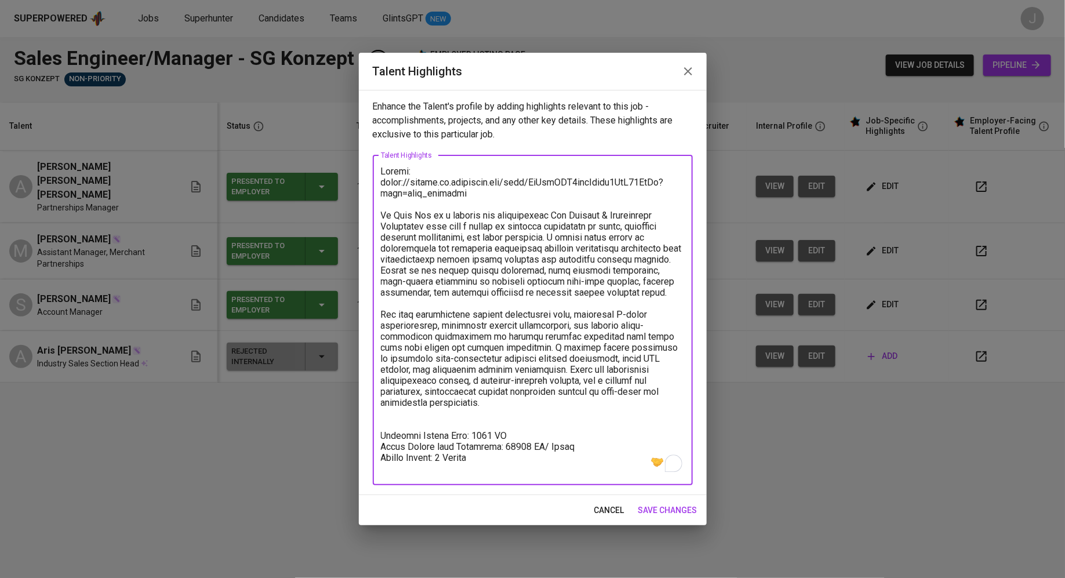
type textarea "Resume: [URL][DOMAIN_NAME] [PERSON_NAME] is a dynamic and accomplished Key Acco…"
click at [658, 506] on span "save changes" at bounding box center [667, 510] width 59 height 14
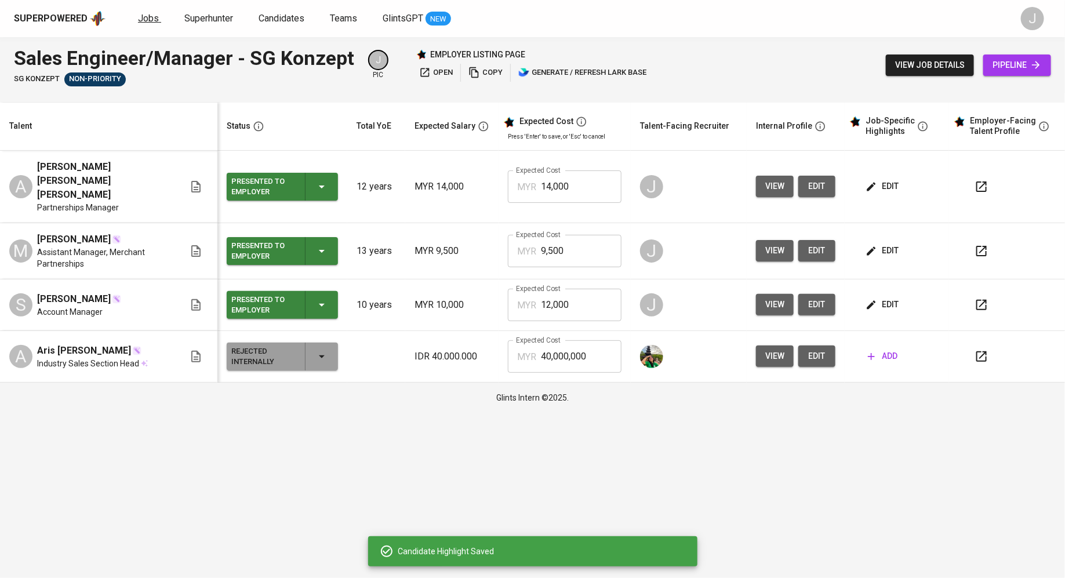
click at [150, 17] on span "Jobs" at bounding box center [148, 18] width 21 height 11
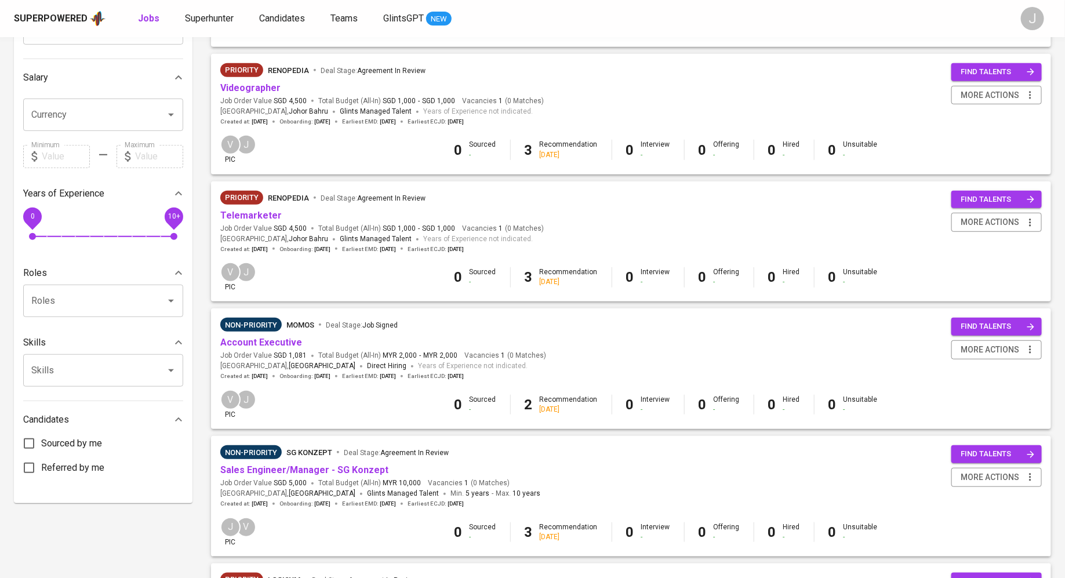
scroll to position [242, 0]
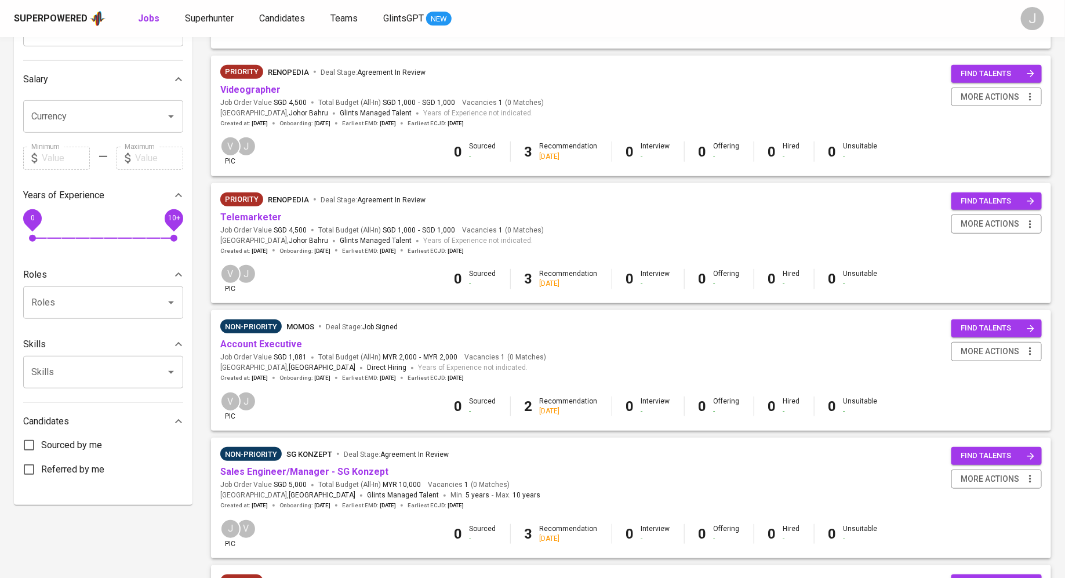
click at [253, 224] on div "Priority renopedia Deal Stage : Agreement In Review Telemarketer Job Order Valu…" at bounding box center [381, 223] width 323 height 63
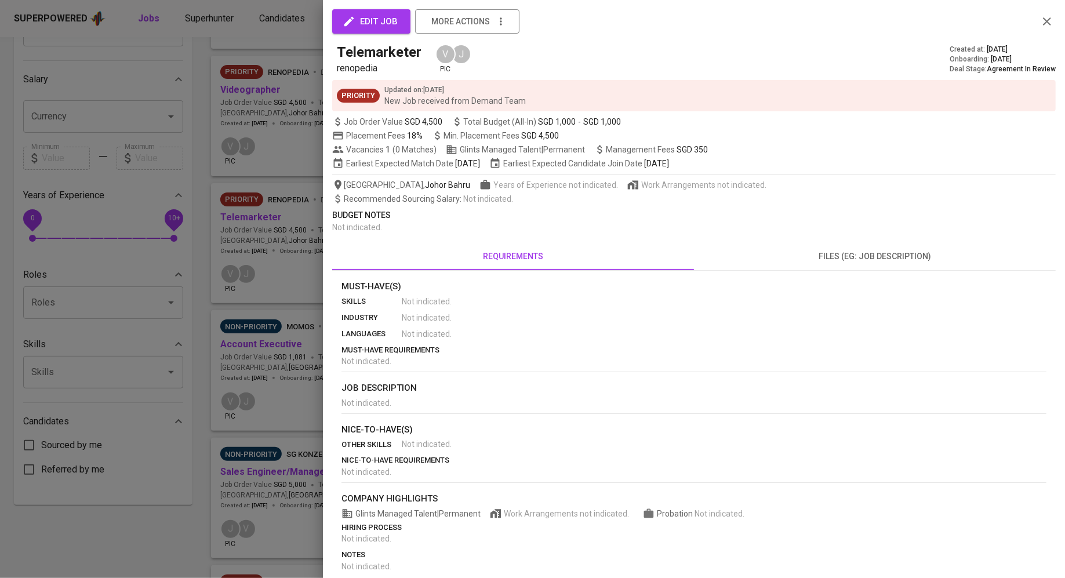
click at [250, 217] on div at bounding box center [532, 289] width 1065 height 578
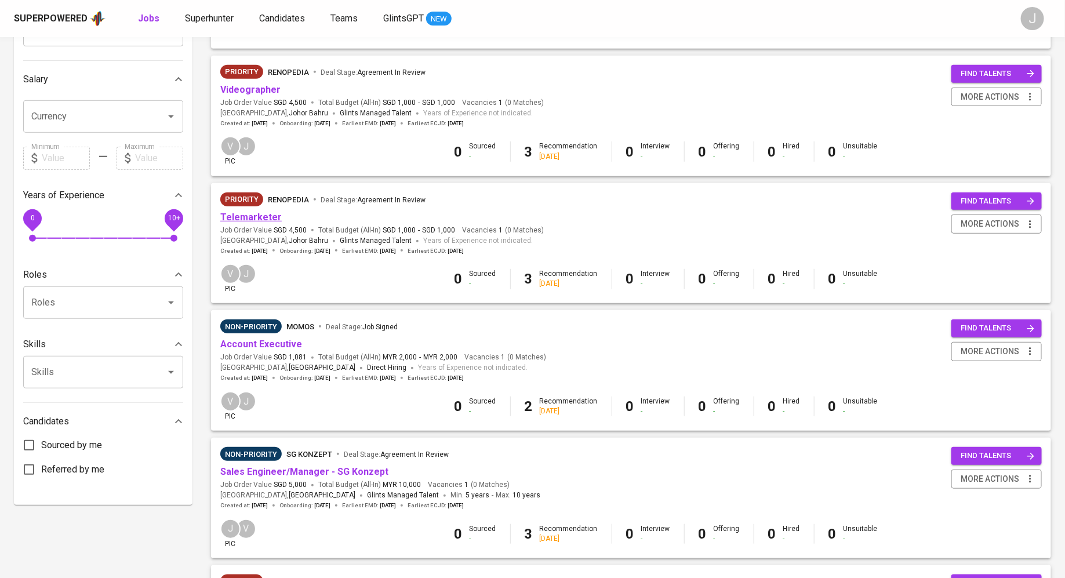
click at [260, 215] on link "Telemarketer" at bounding box center [250, 217] width 61 height 11
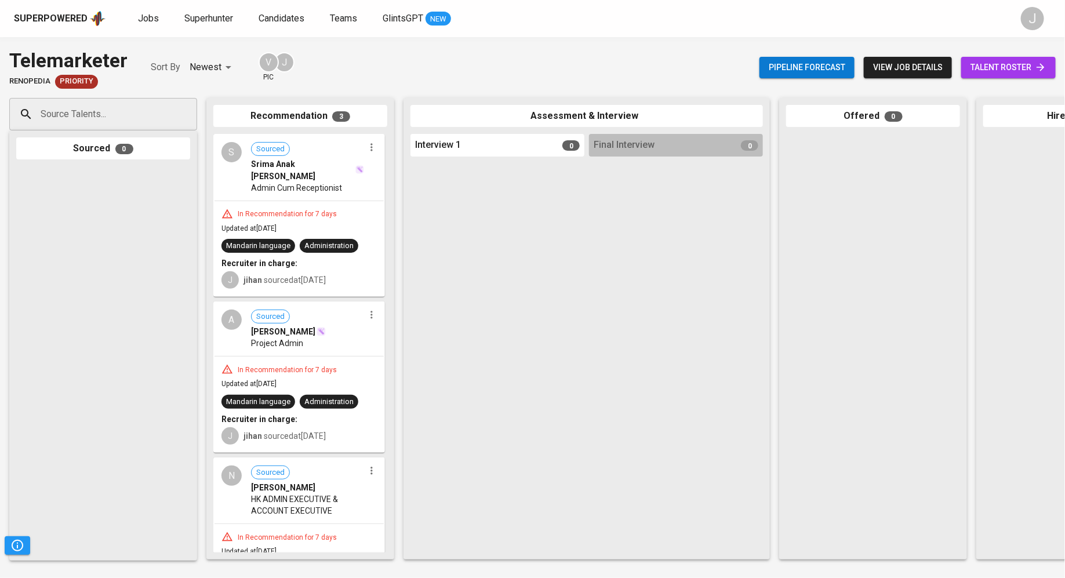
click at [1042, 63] on icon at bounding box center [1041, 67] width 12 height 12
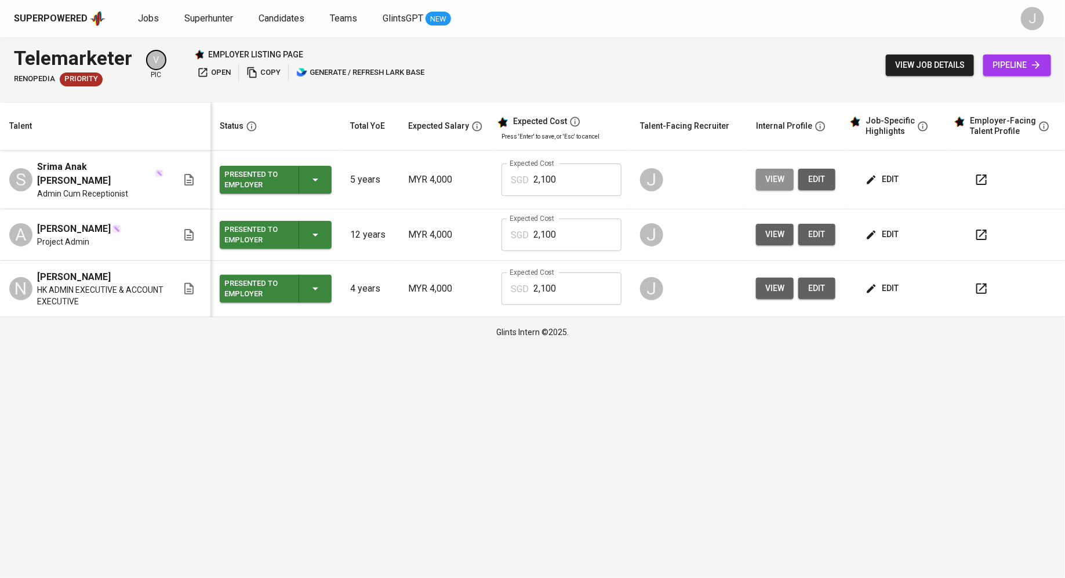
click at [777, 180] on span "view" at bounding box center [774, 179] width 19 height 14
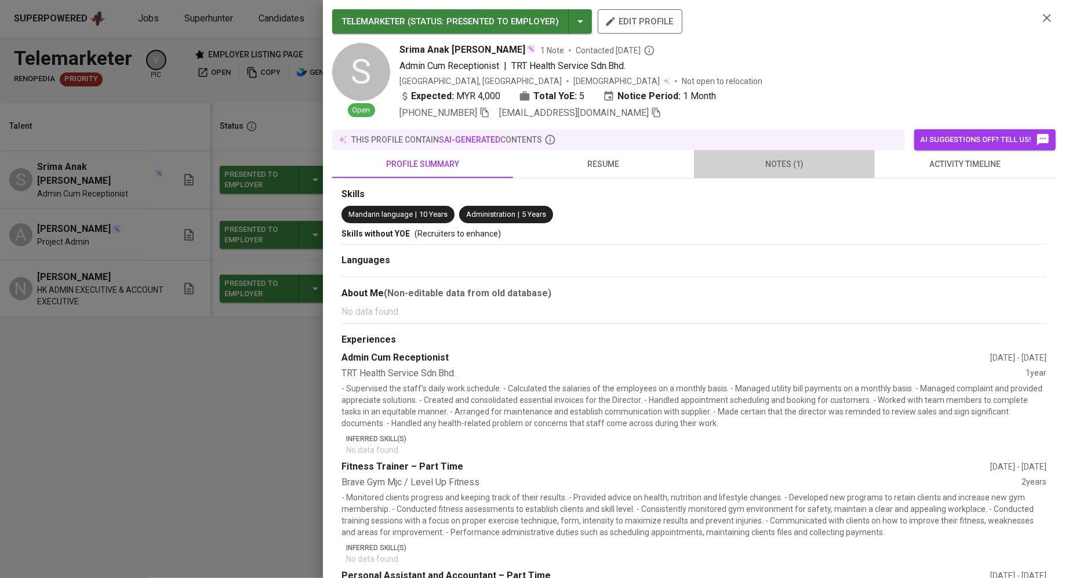
click at [786, 170] on span "notes (1)" at bounding box center [784, 164] width 167 height 14
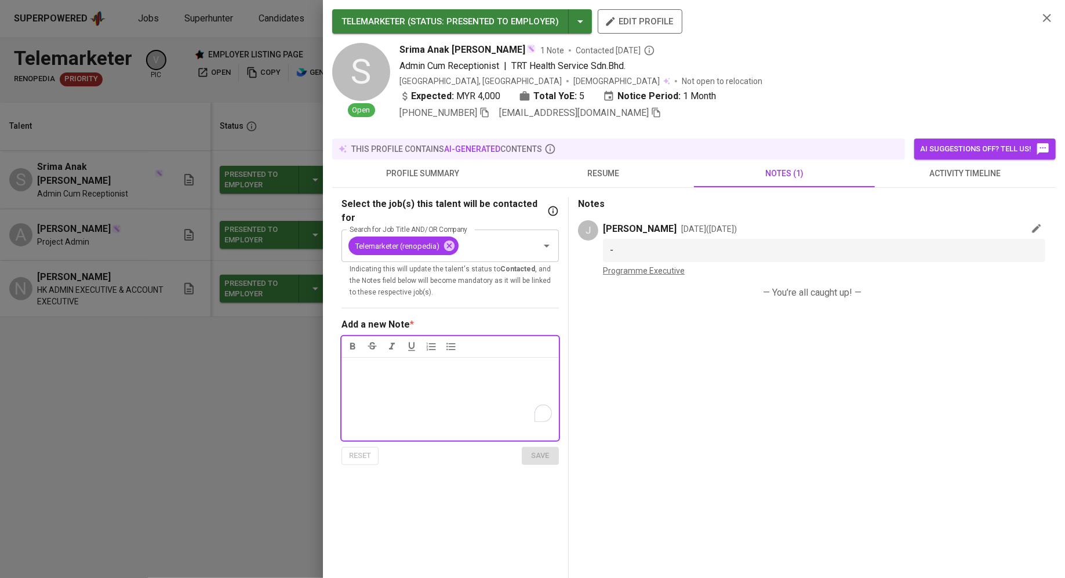
click at [933, 179] on span "activity timeline" at bounding box center [965, 173] width 167 height 14
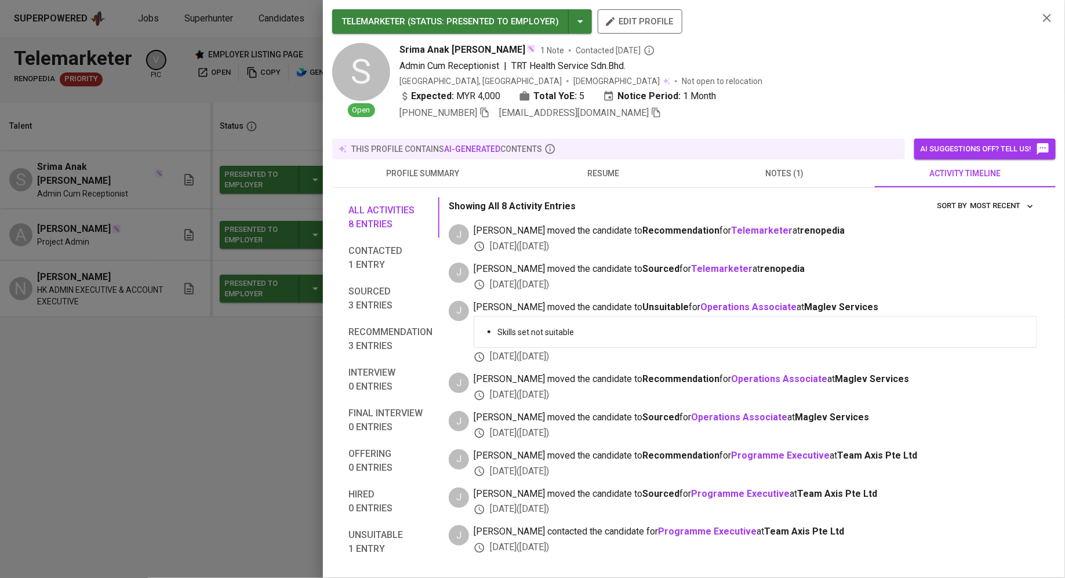
click at [577, 278] on div "[DATE] ( [DATE] )" at bounding box center [755, 284] width 563 height 13
click at [522, 240] on div "[DATE] ( [DATE] )" at bounding box center [755, 246] width 563 height 13
click at [174, 432] on div at bounding box center [532, 289] width 1065 height 578
